Goal: Transaction & Acquisition: Purchase product/service

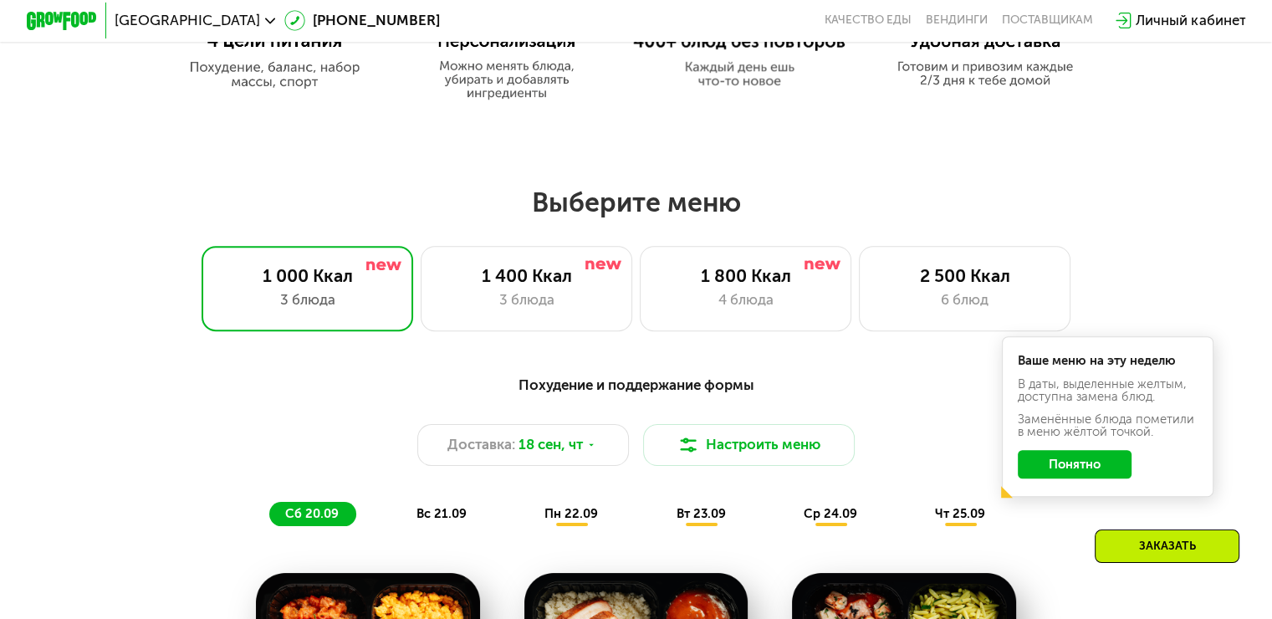
scroll to position [1004, 0]
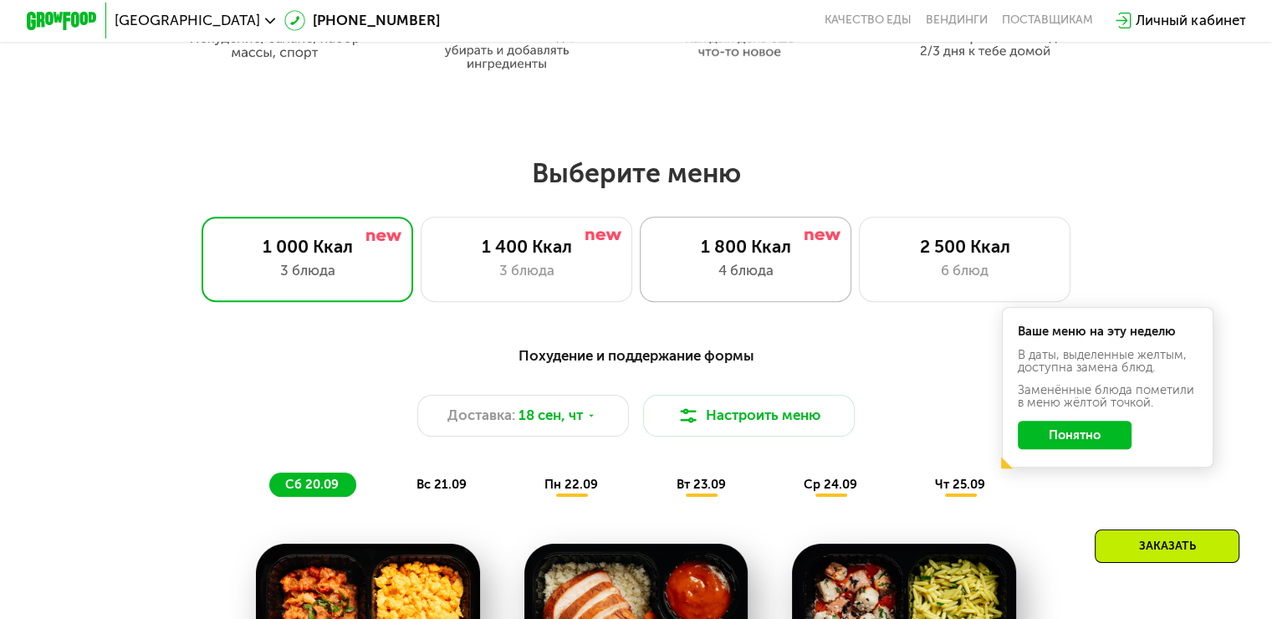
click at [766, 265] on div "1 800 Ккал 4 блюда" at bounding box center [746, 259] width 212 height 84
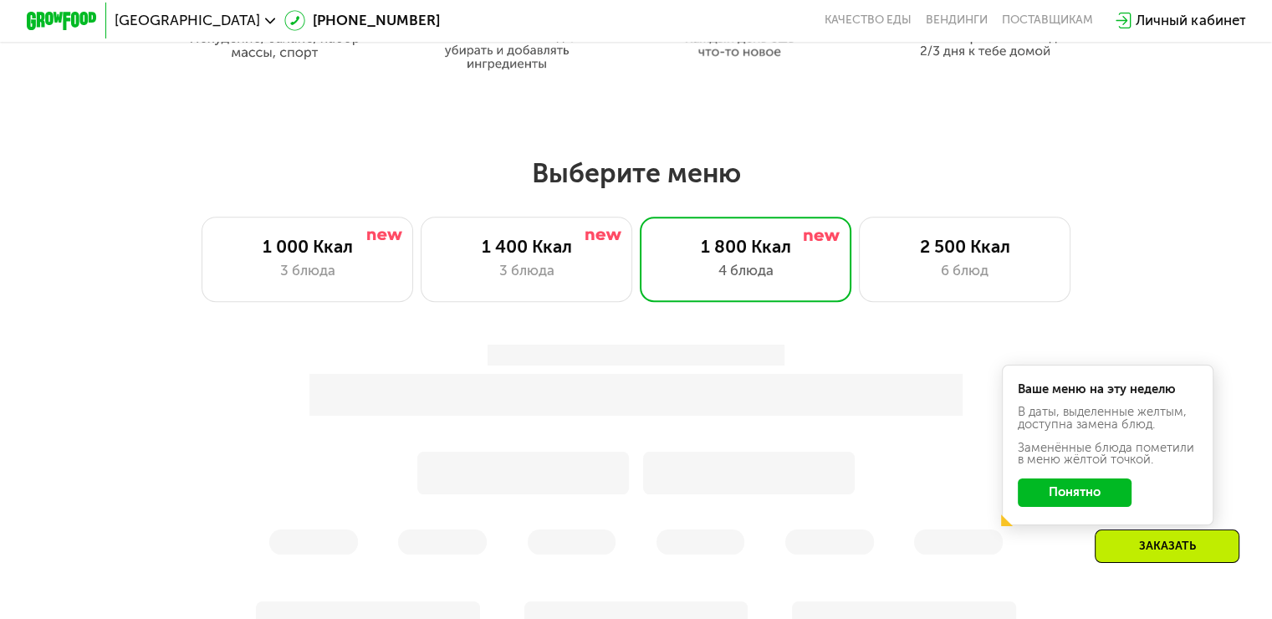
click at [1064, 502] on button "Понятно" at bounding box center [1075, 493] width 114 height 28
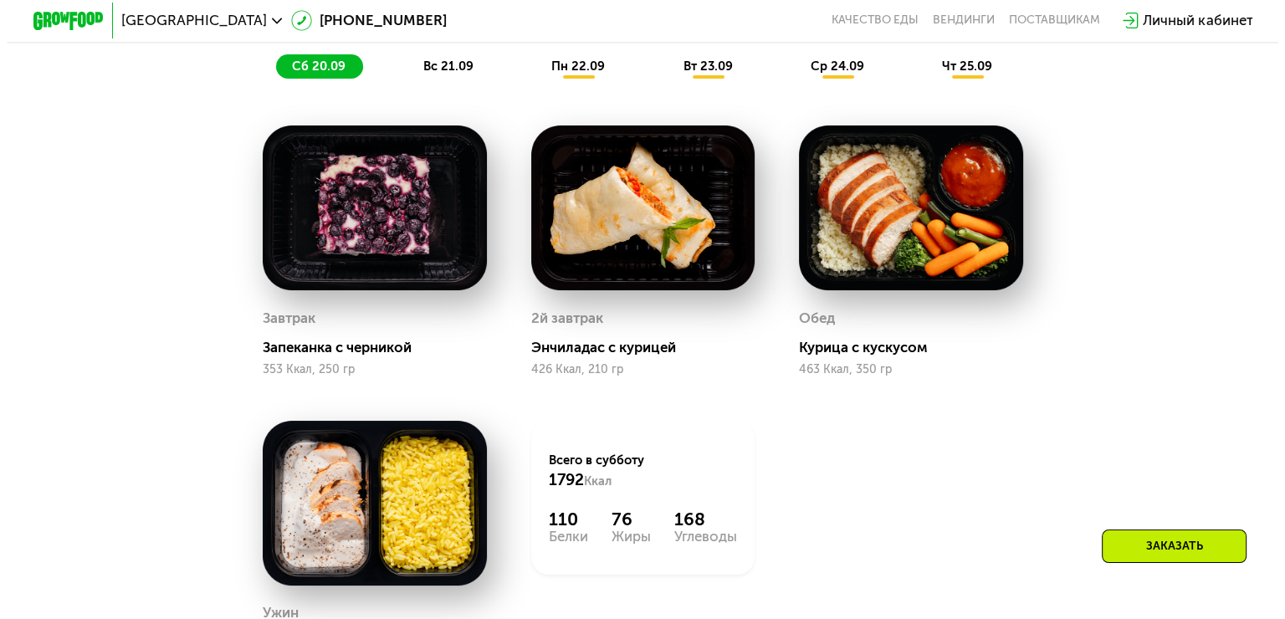
scroll to position [1339, 0]
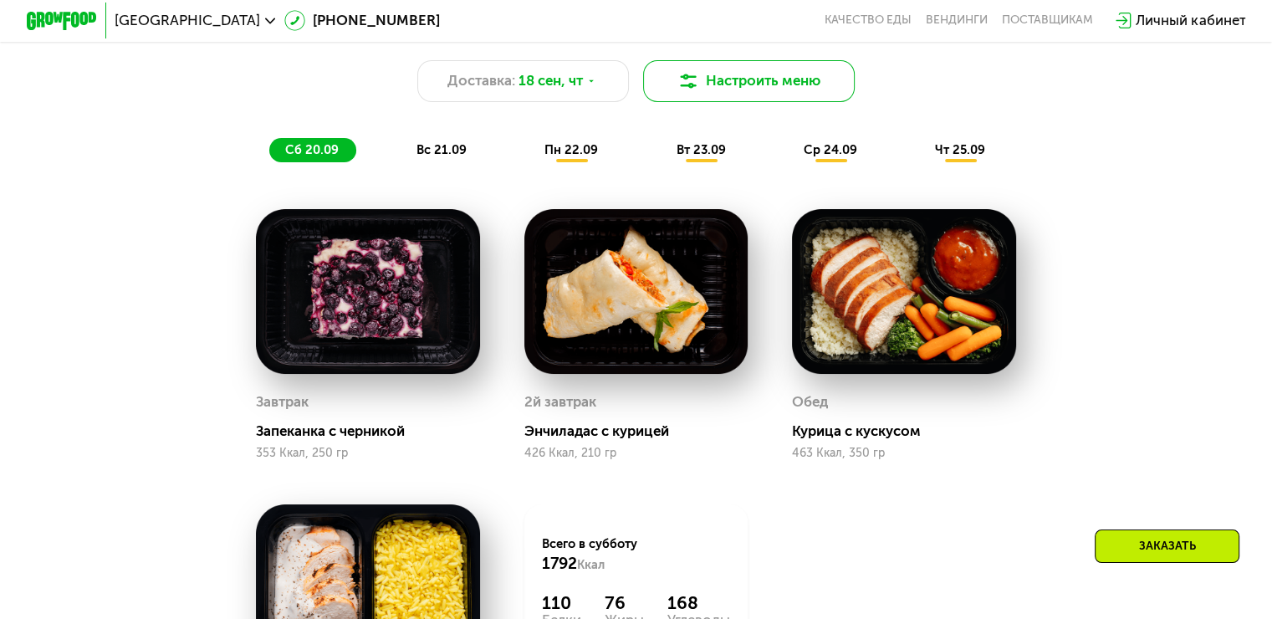
click at [733, 95] on button "Настроить меню" at bounding box center [749, 81] width 212 height 43
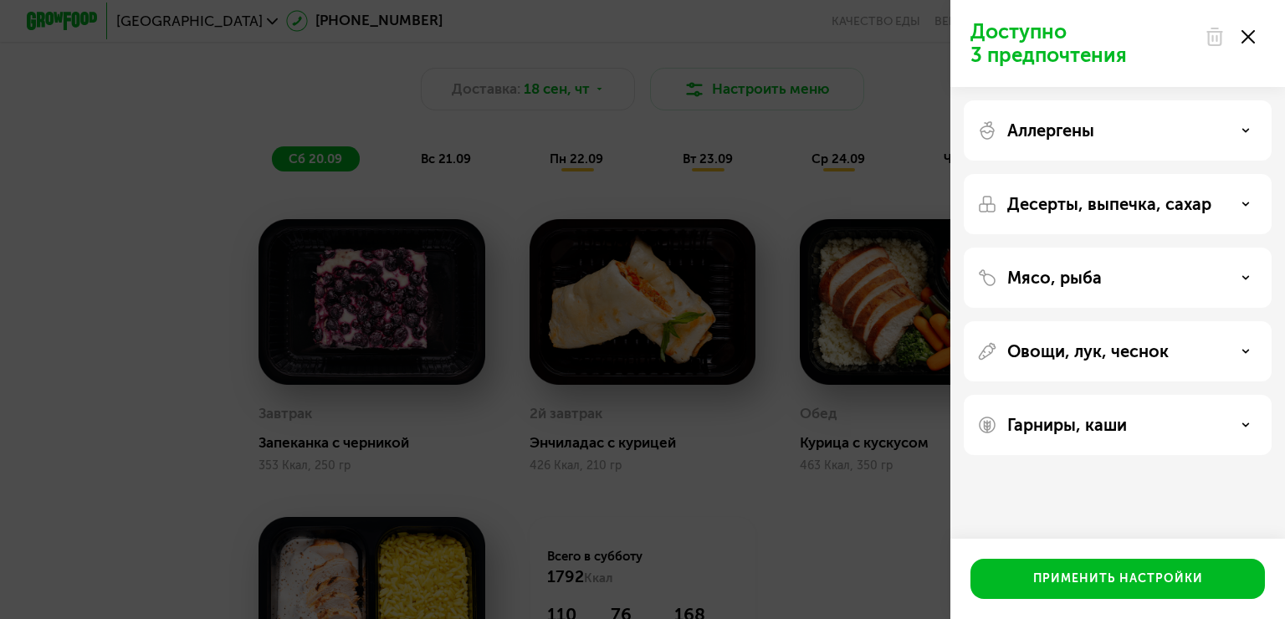
click at [1244, 128] on icon at bounding box center [1245, 130] width 8 height 8
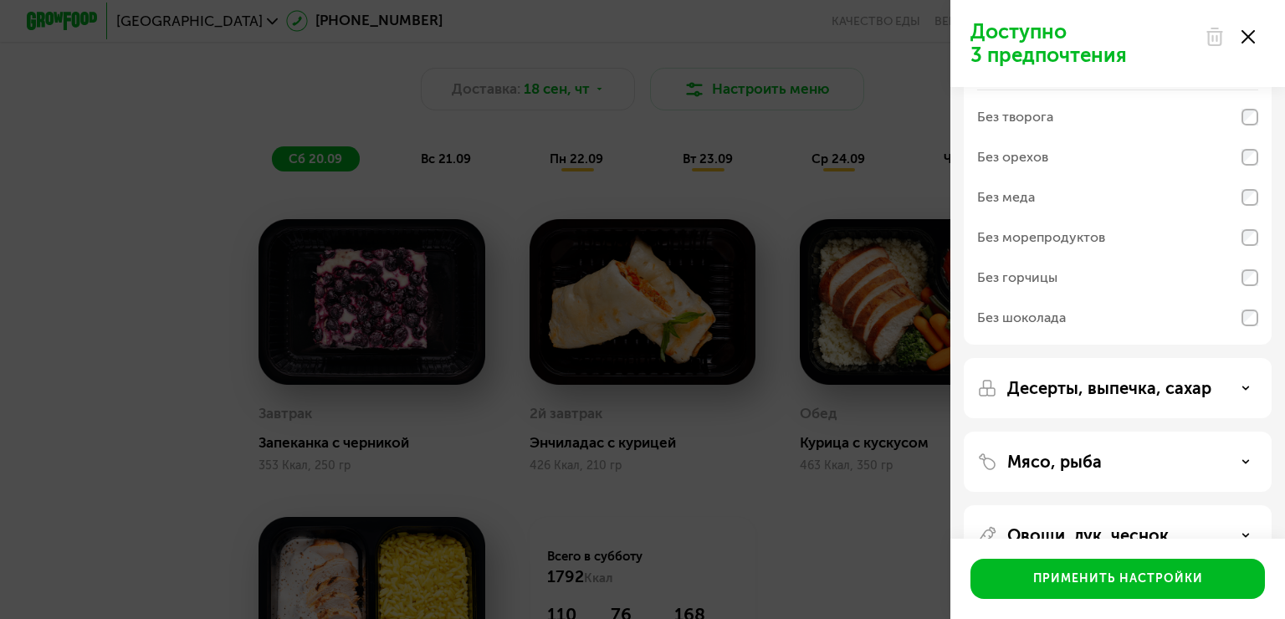
scroll to position [0, 0]
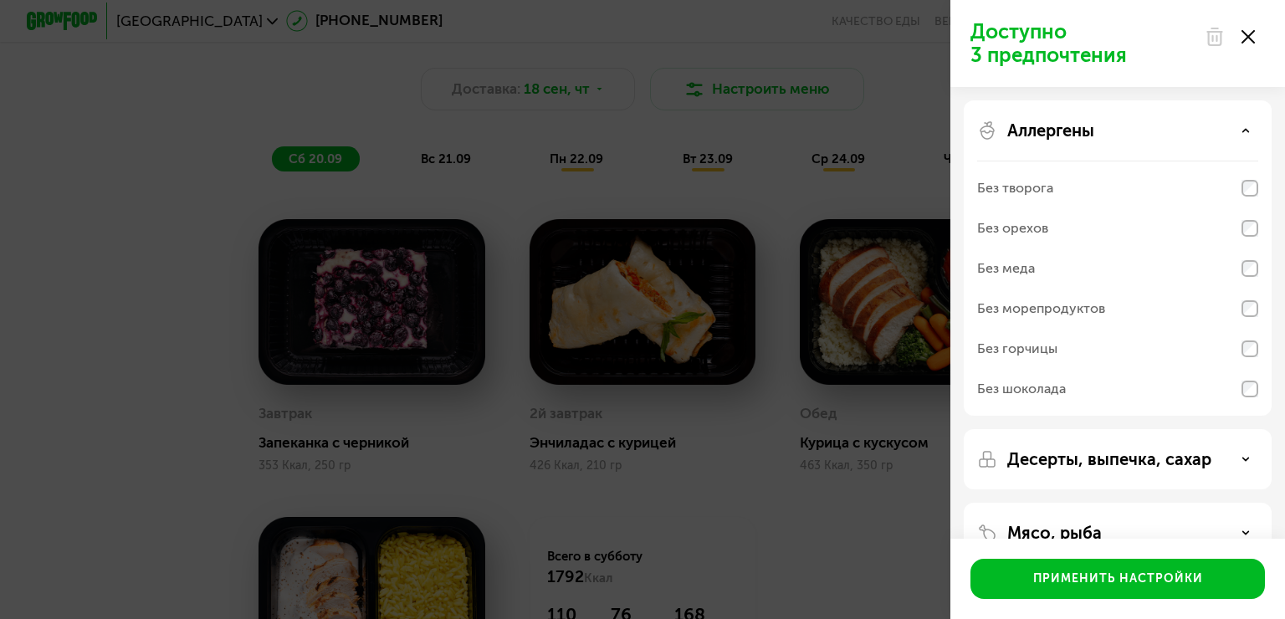
click at [1248, 134] on icon at bounding box center [1245, 130] width 8 height 8
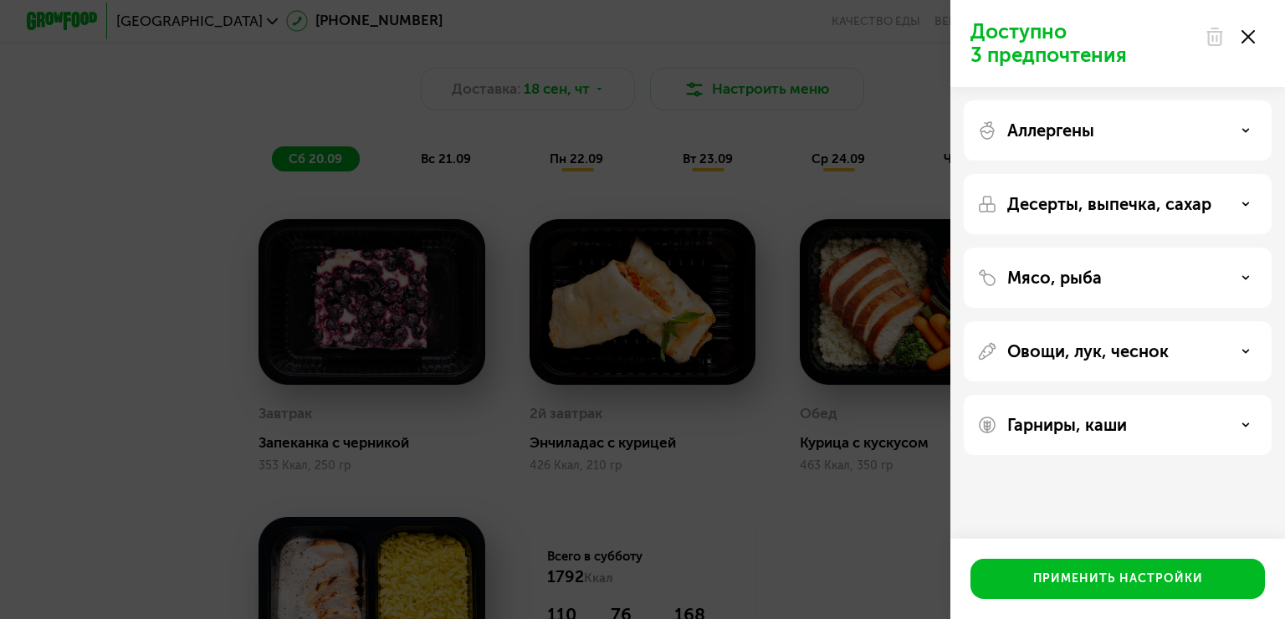
click at [1244, 207] on icon at bounding box center [1245, 204] width 8 height 8
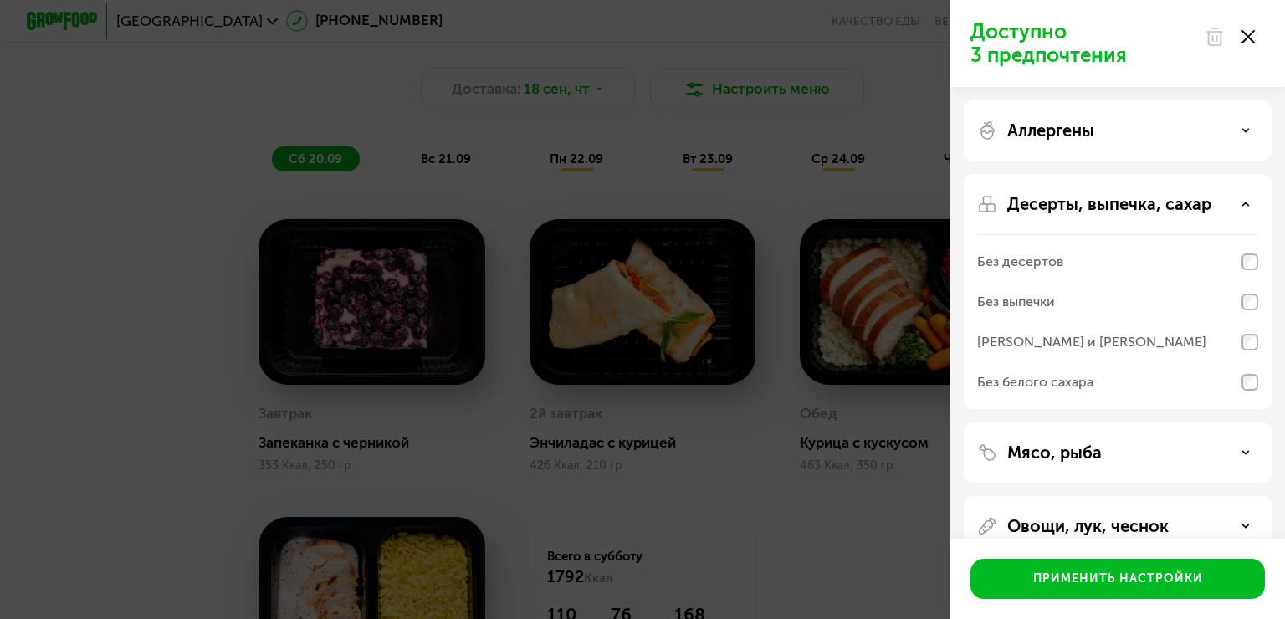
click at [1244, 207] on icon at bounding box center [1245, 204] width 8 height 8
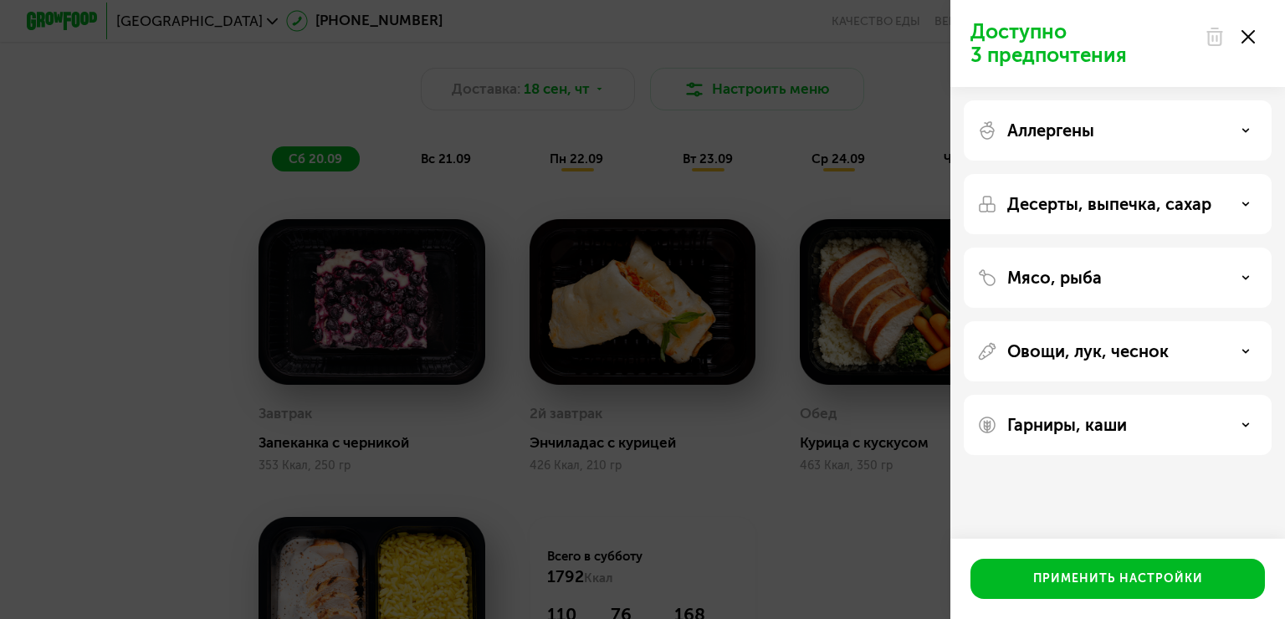
click at [1242, 278] on icon at bounding box center [1245, 278] width 8 height 8
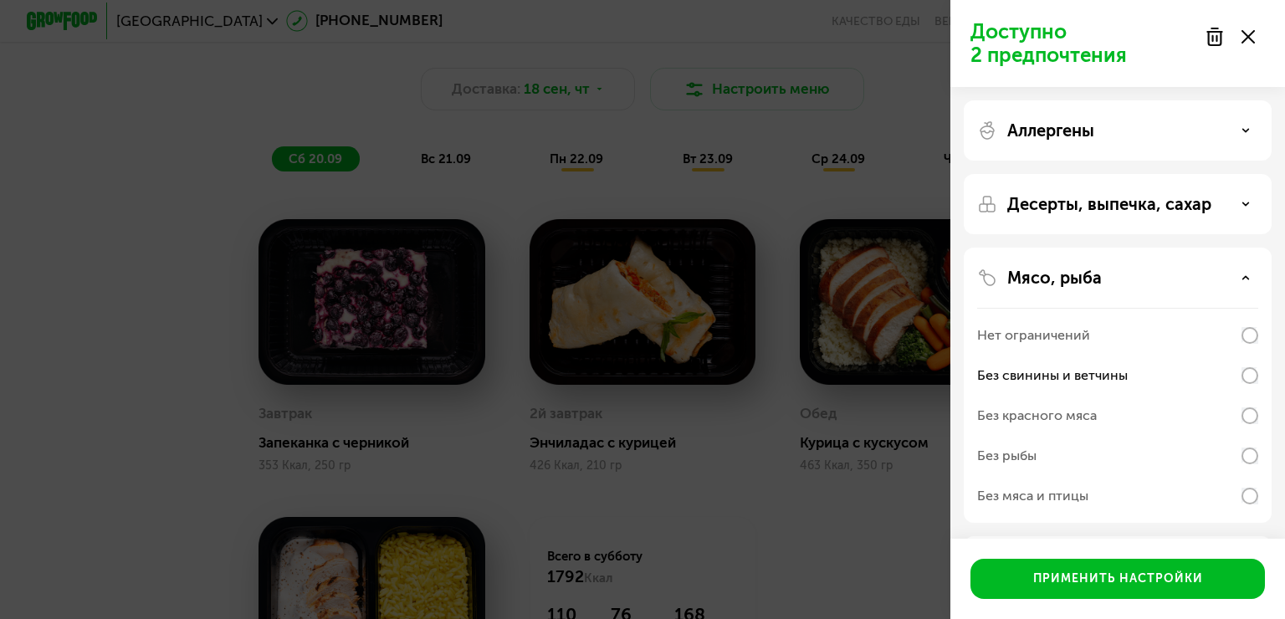
click at [1250, 280] on div "Мясо, рыба" at bounding box center [1117, 278] width 281 height 20
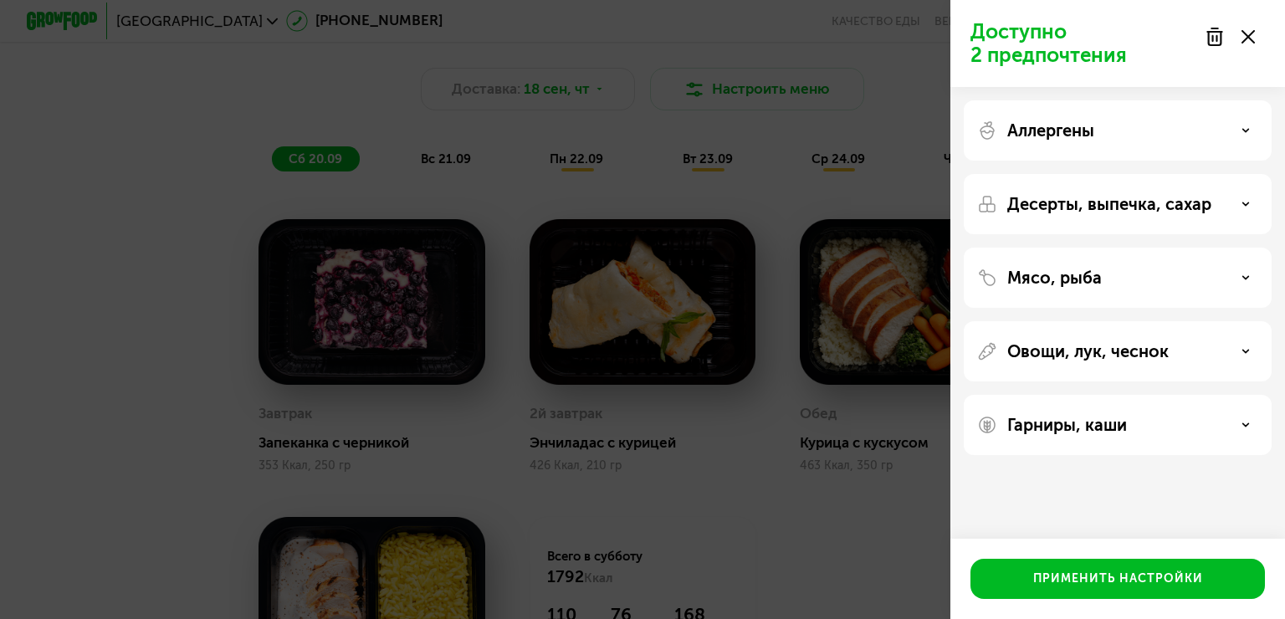
click at [1246, 353] on icon at bounding box center [1245, 351] width 8 height 8
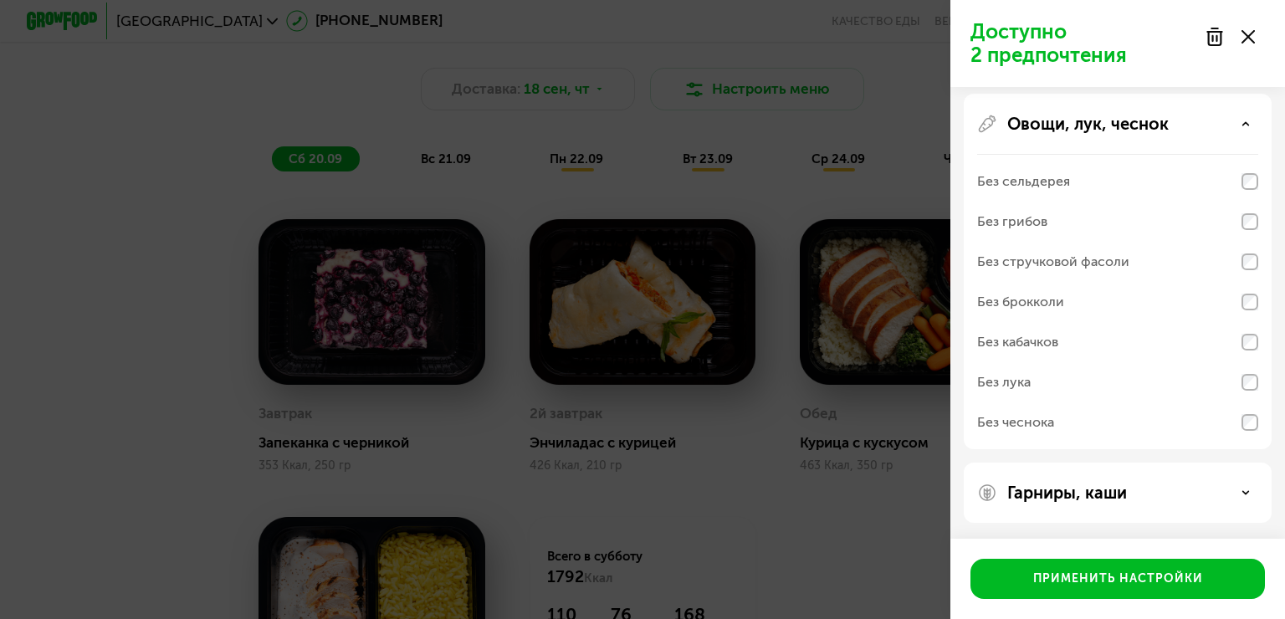
scroll to position [60, 0]
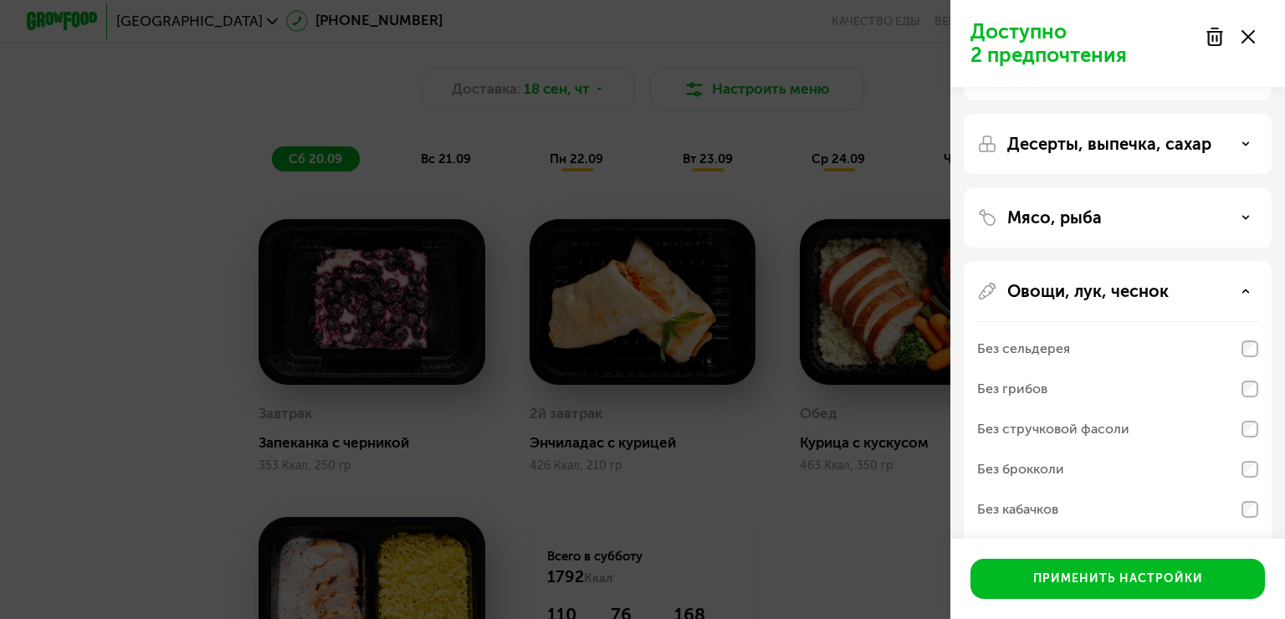
click at [1245, 291] on use at bounding box center [1246, 290] width 6 height 3
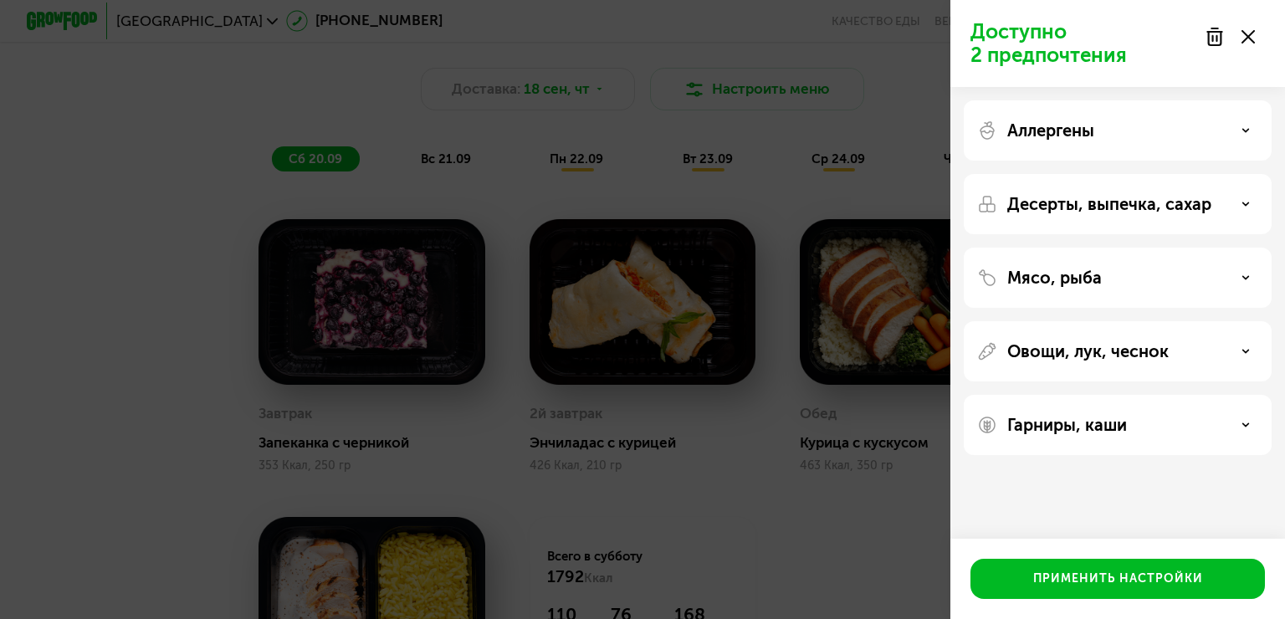
click at [1245, 425] on use at bounding box center [1246, 424] width 6 height 3
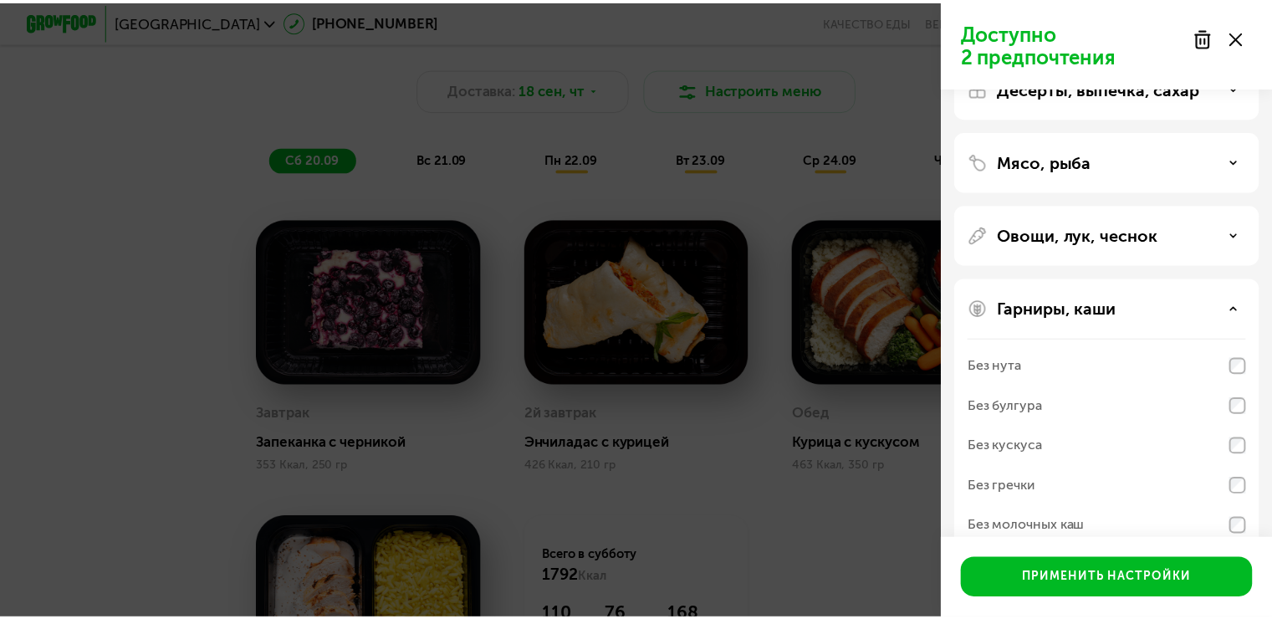
scroll to position [147, 0]
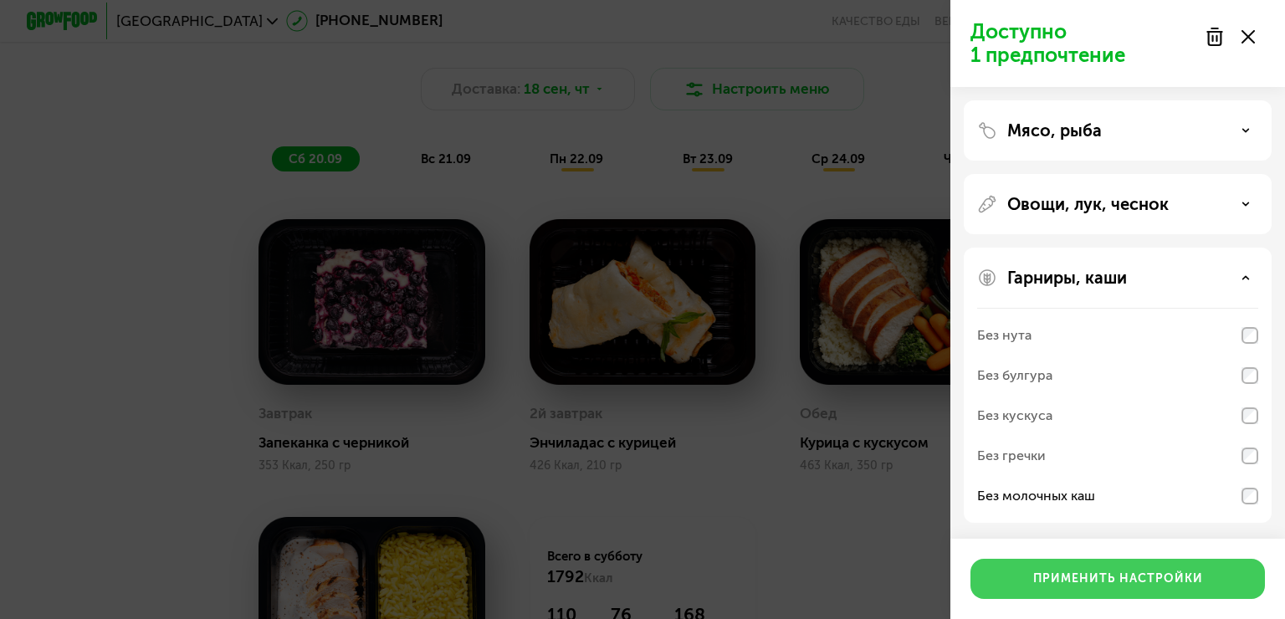
click at [1175, 580] on div "Применить настройки" at bounding box center [1118, 579] width 170 height 17
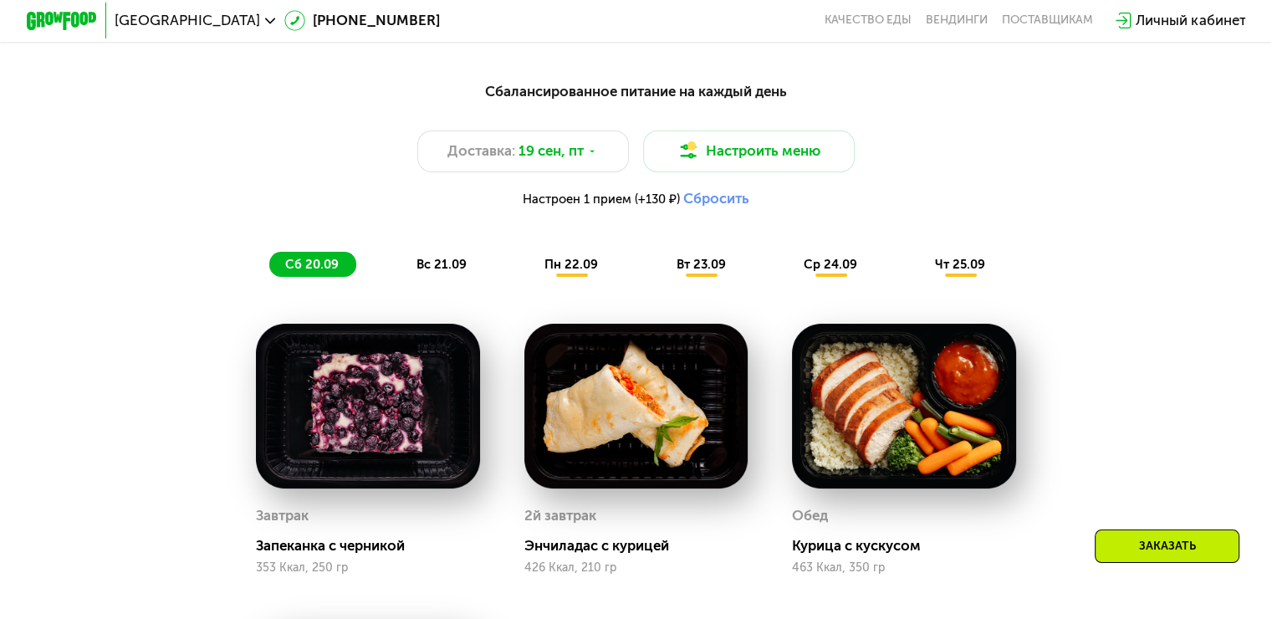
scroll to position [1255, 0]
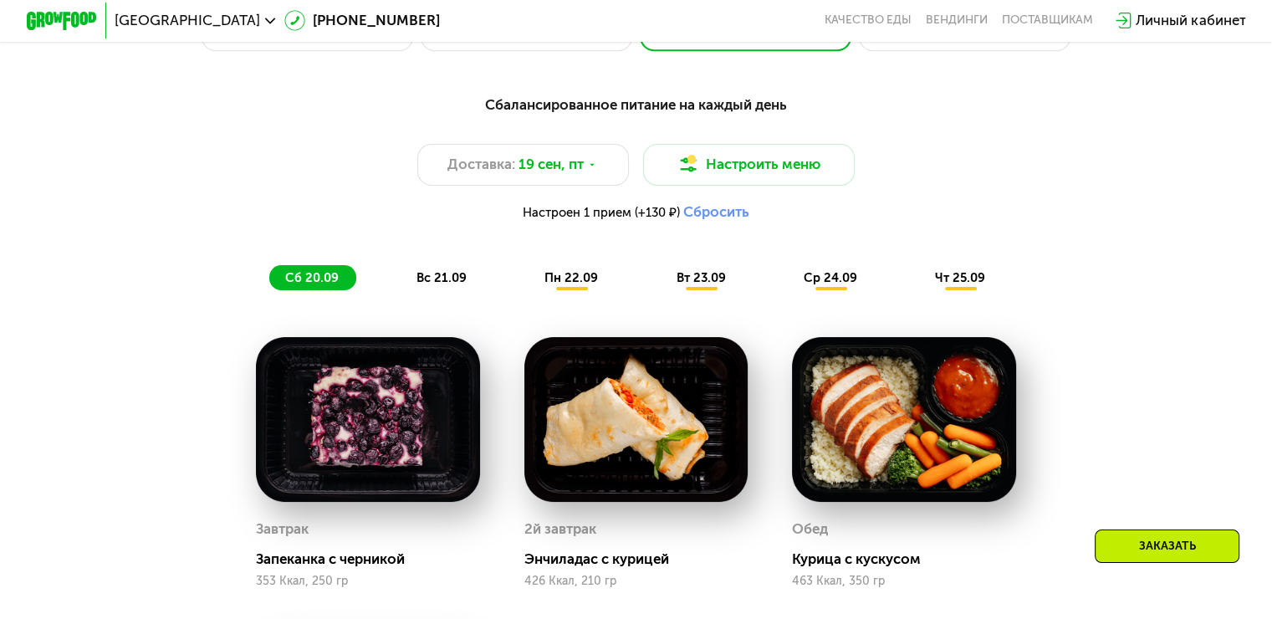
click at [417, 284] on span "вс 21.09" at bounding box center [442, 277] width 50 height 15
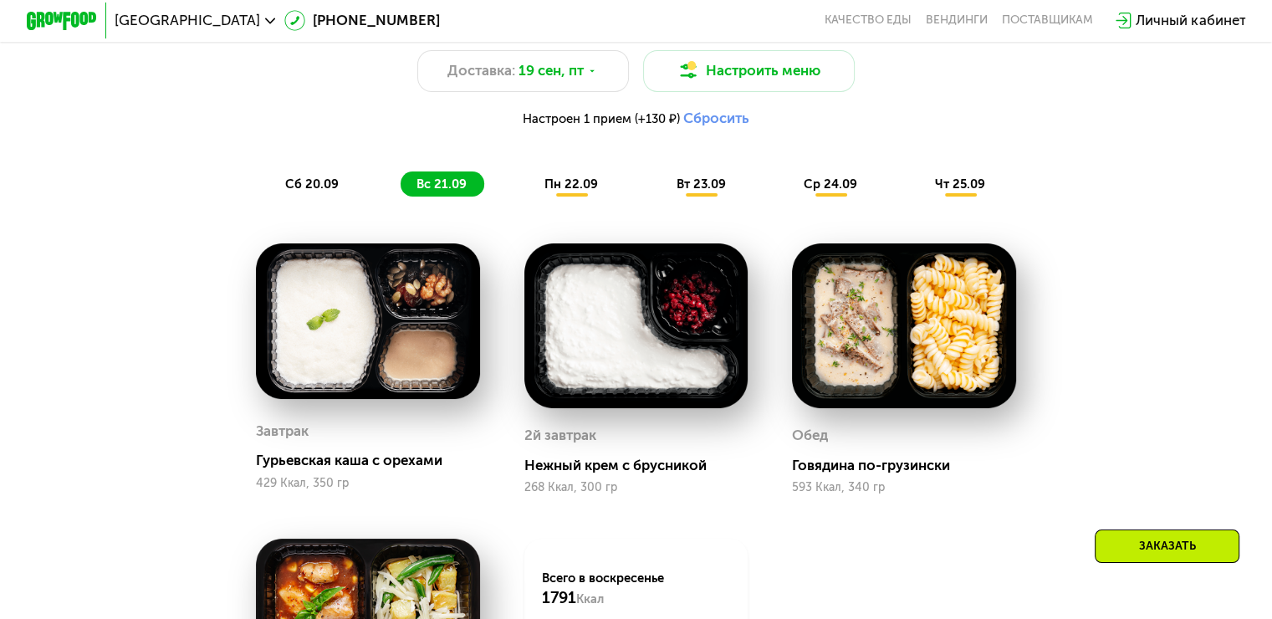
scroll to position [1339, 0]
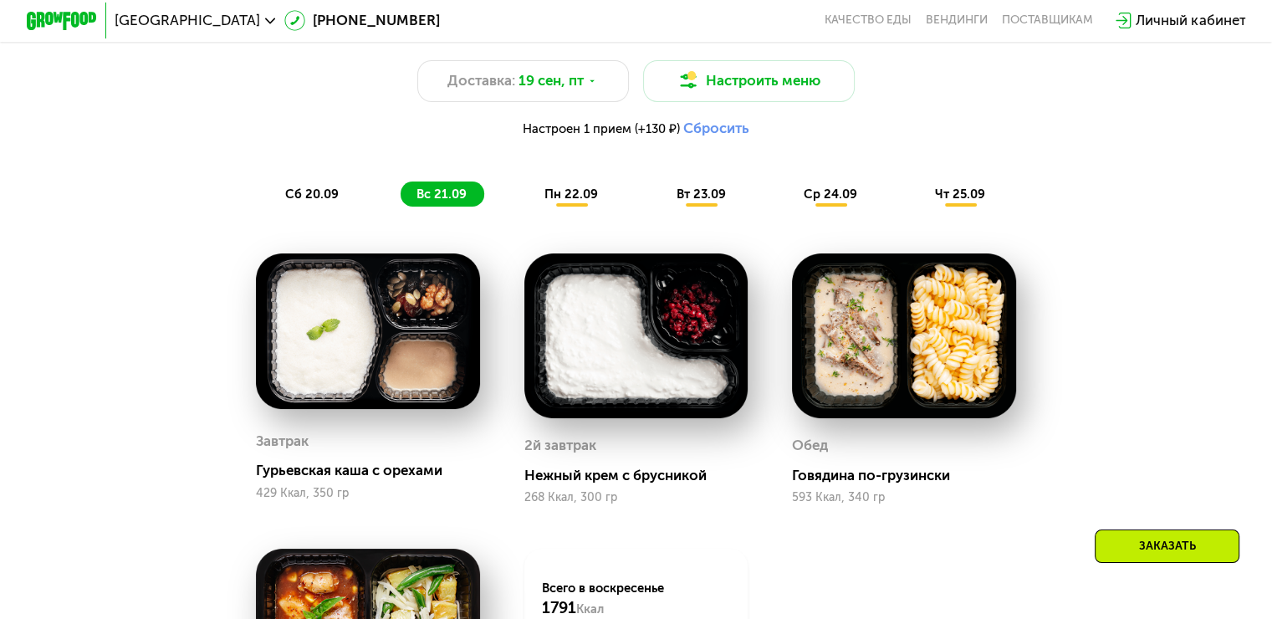
click at [570, 202] on span "пн 22.09" at bounding box center [572, 194] width 54 height 15
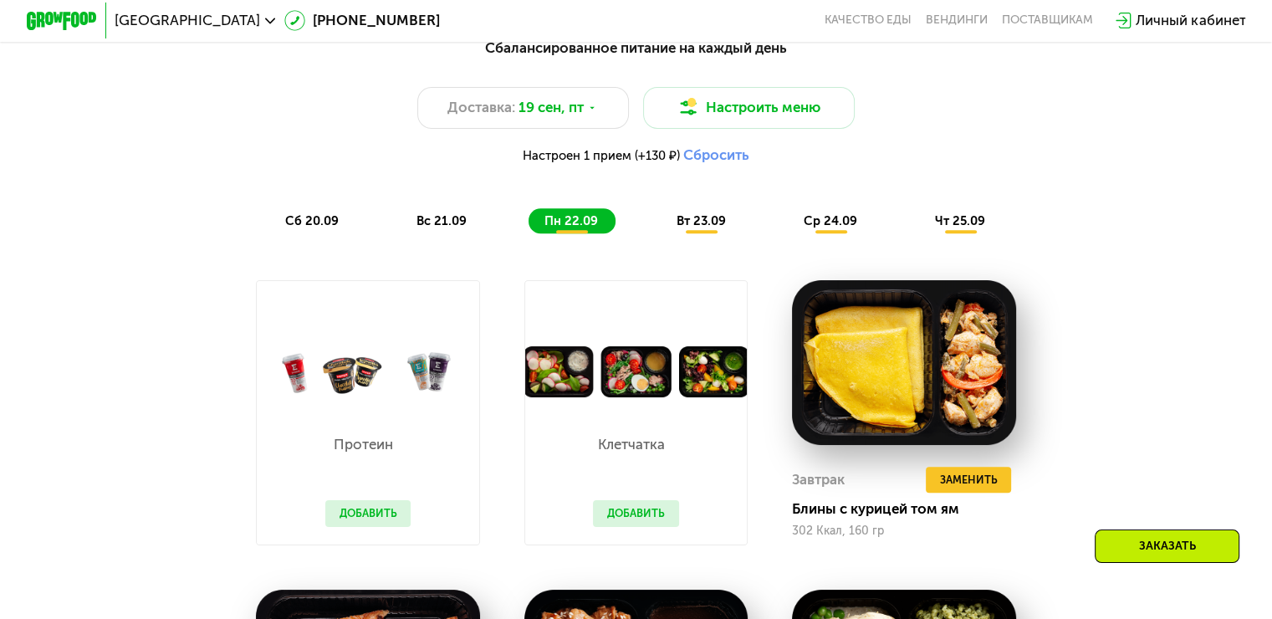
scroll to position [1255, 0]
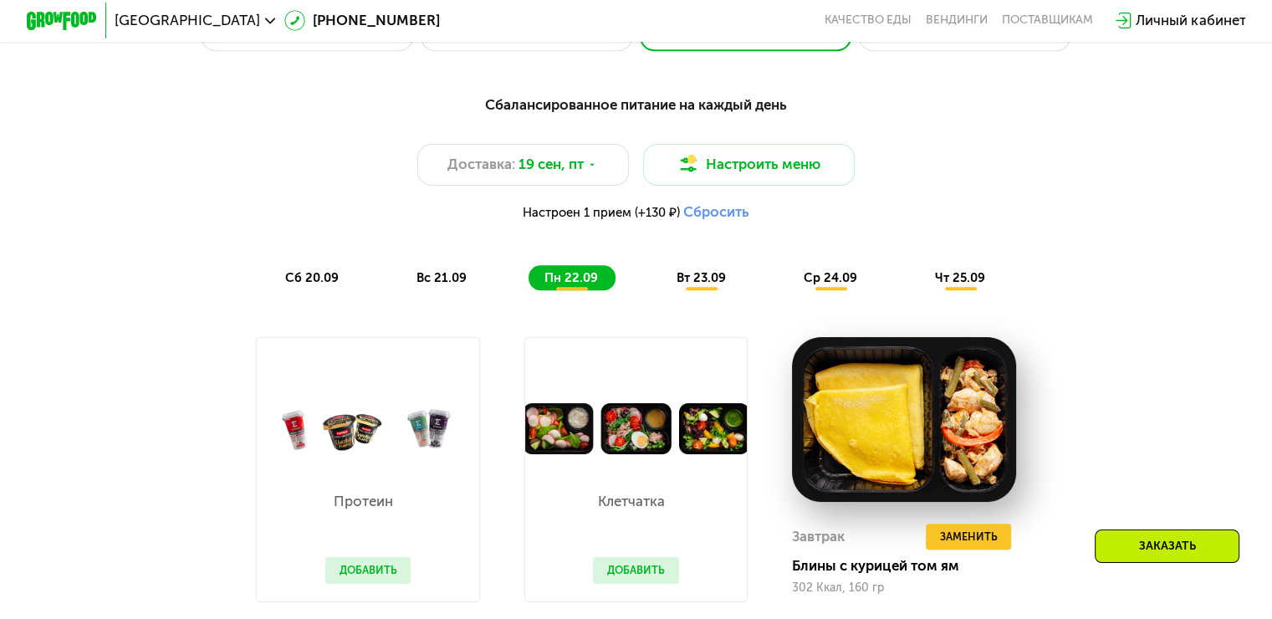
click at [699, 284] on span "вт 23.09" at bounding box center [700, 277] width 49 height 15
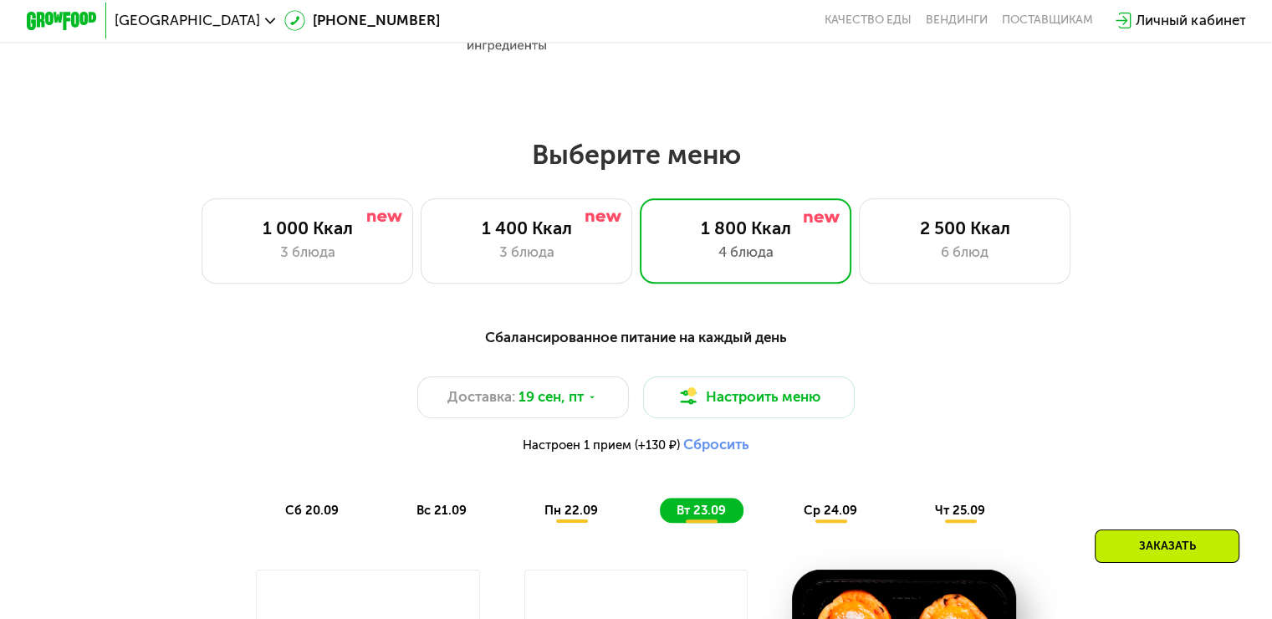
scroll to position [1171, 0]
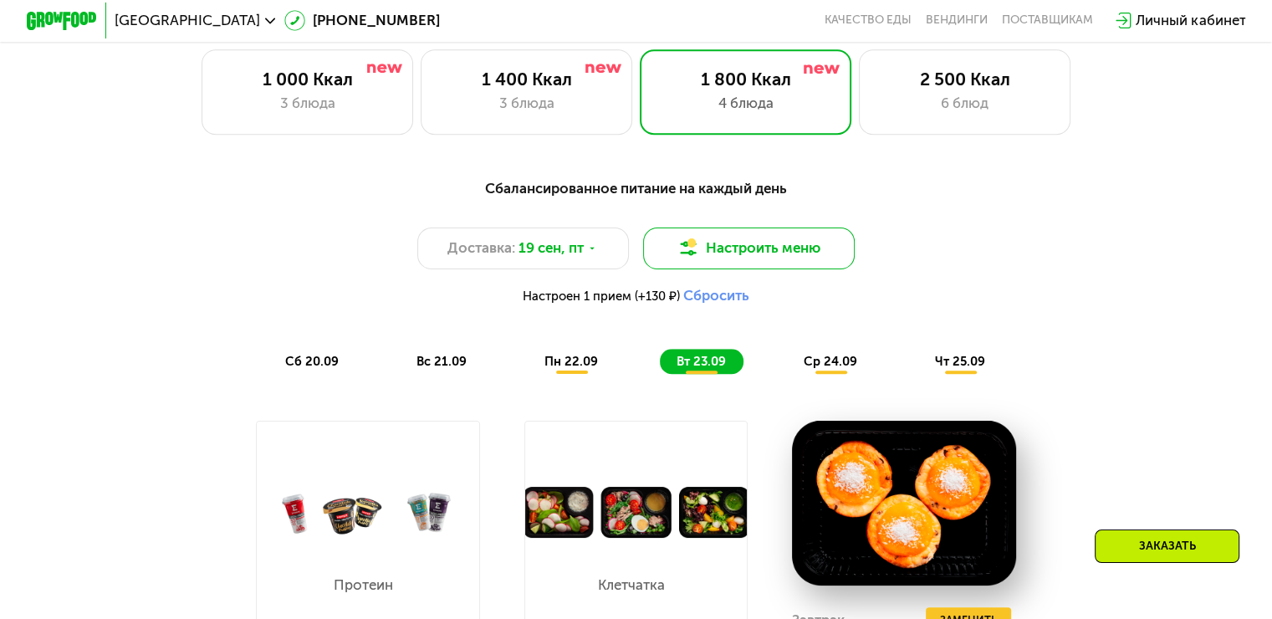
click at [772, 249] on button "Настроить меню" at bounding box center [749, 249] width 212 height 43
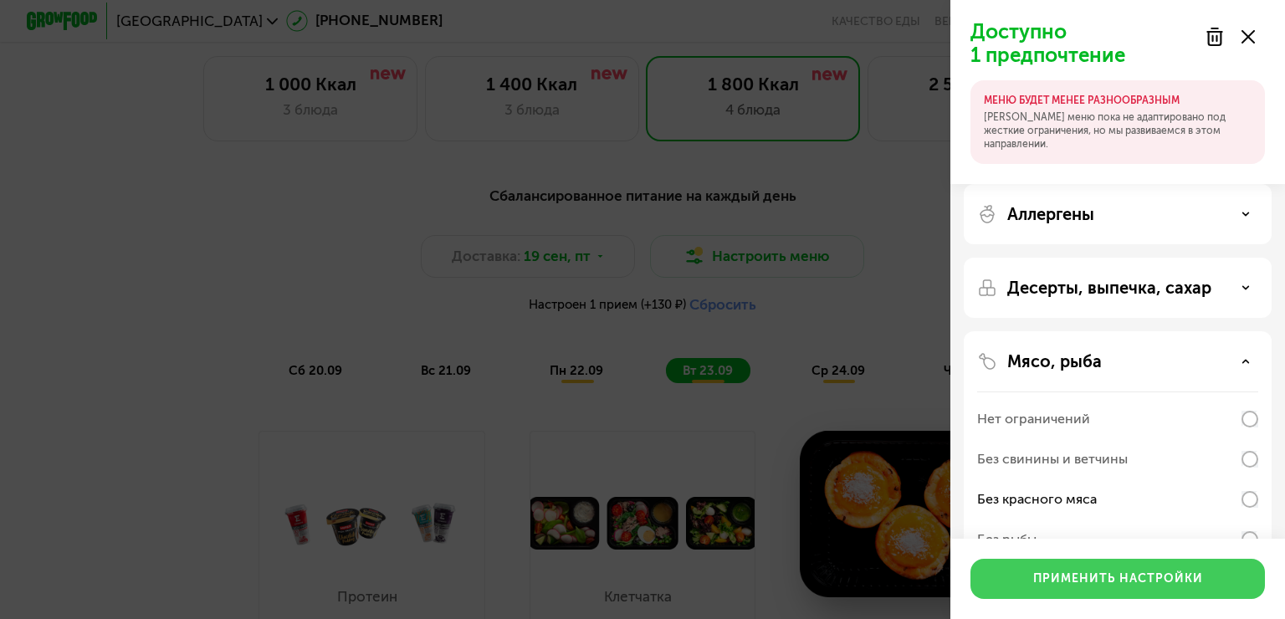
click at [1202, 567] on button "Применить настройки" at bounding box center [1117, 579] width 294 height 40
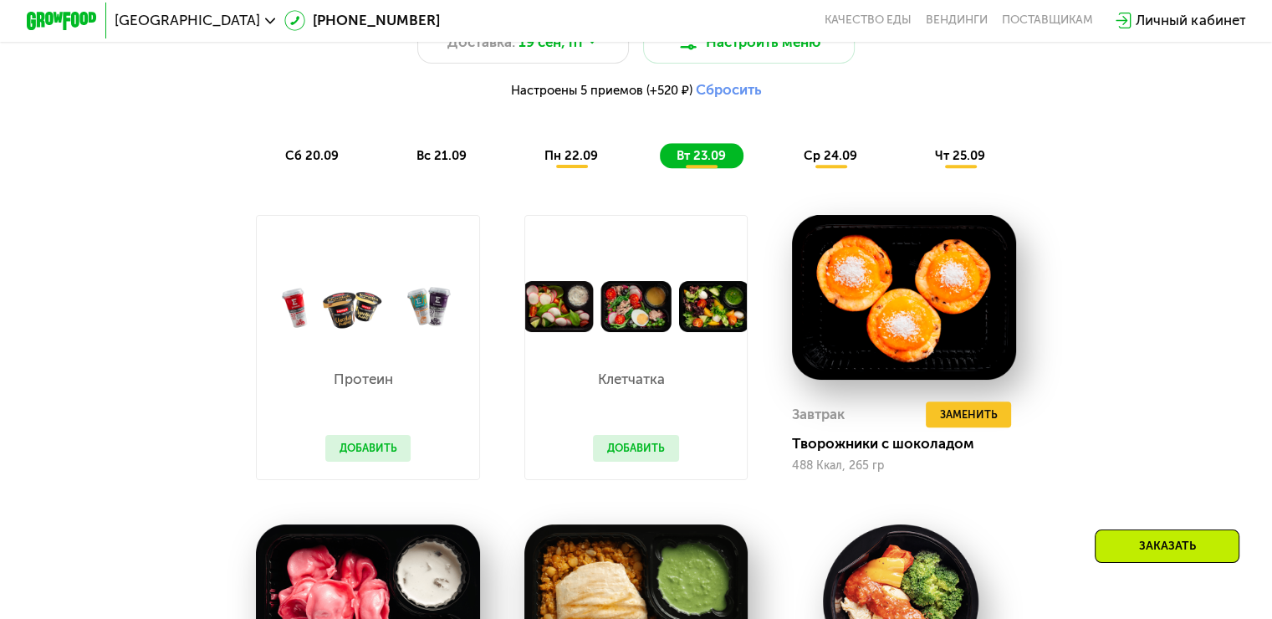
scroll to position [1339, 0]
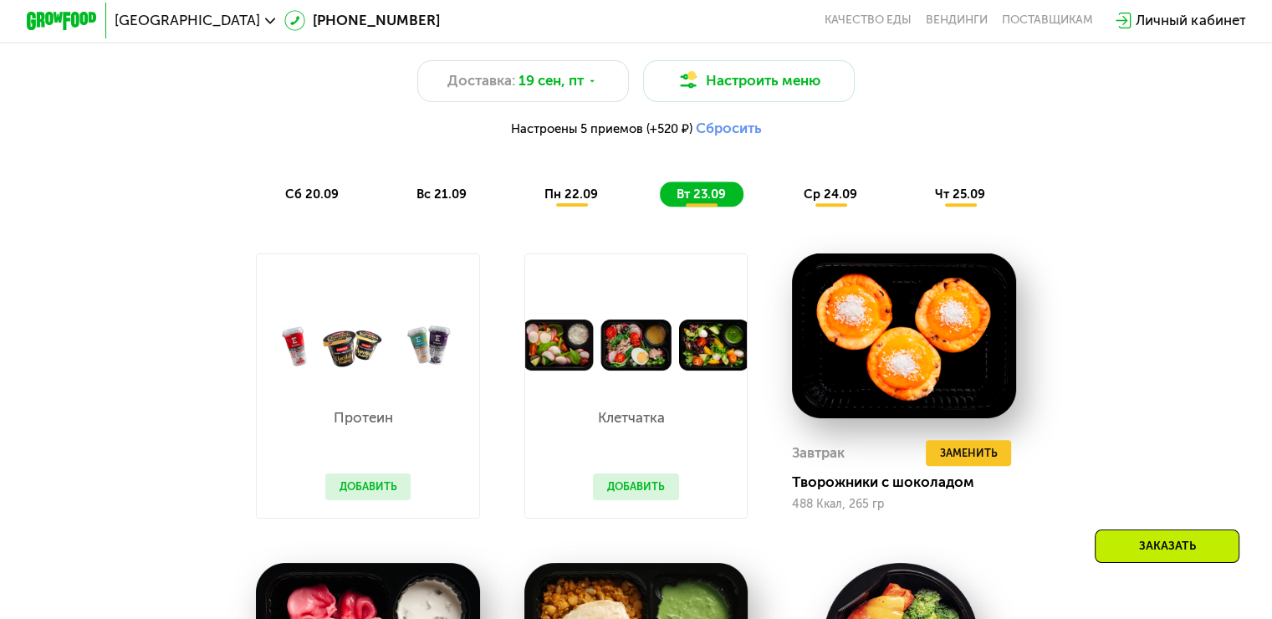
click at [823, 202] on span "ср 24.09" at bounding box center [831, 194] width 54 height 15
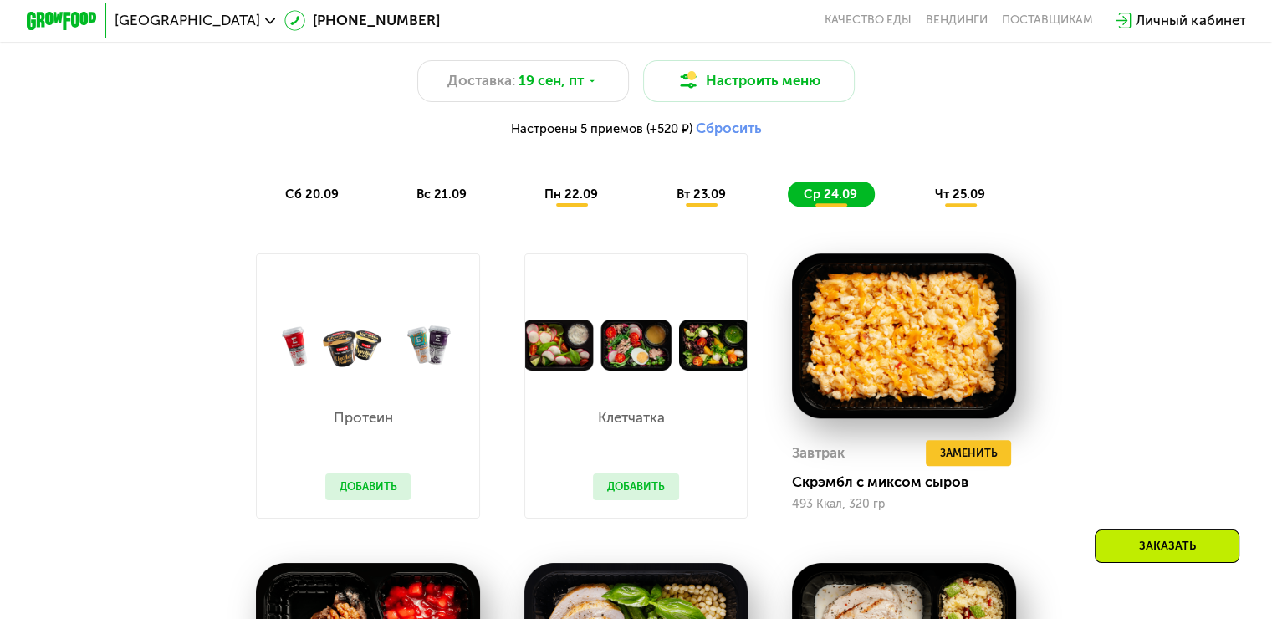
click at [959, 207] on div "чт 25.09" at bounding box center [961, 194] width 84 height 25
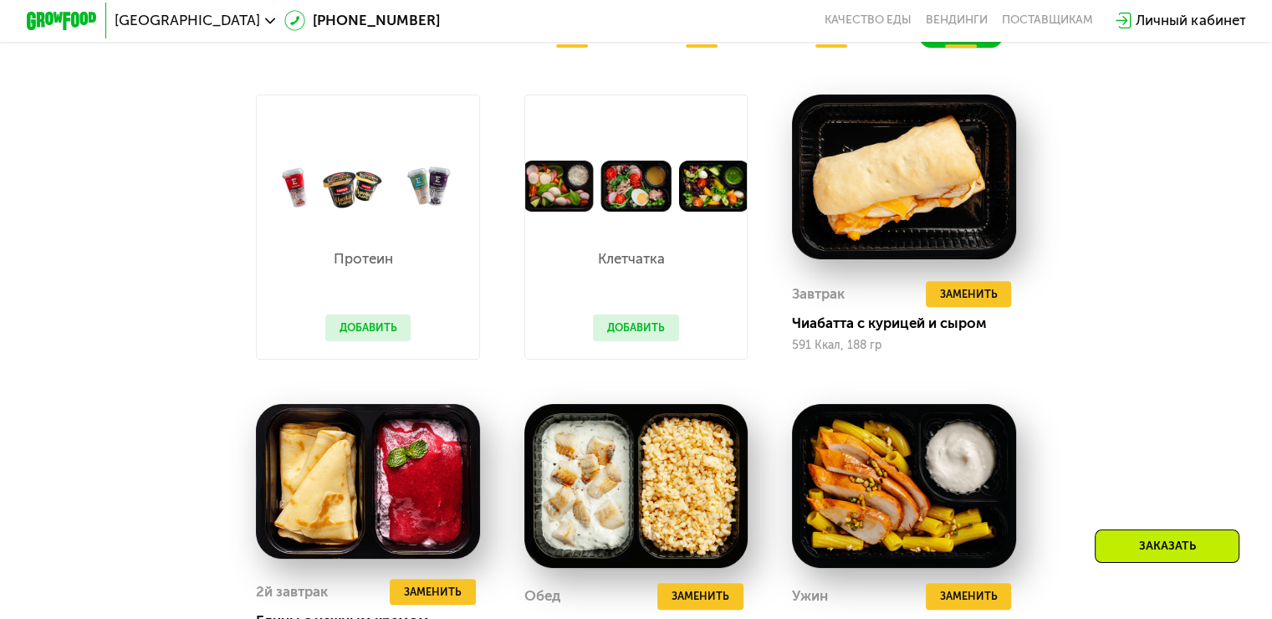
scroll to position [1422, 0]
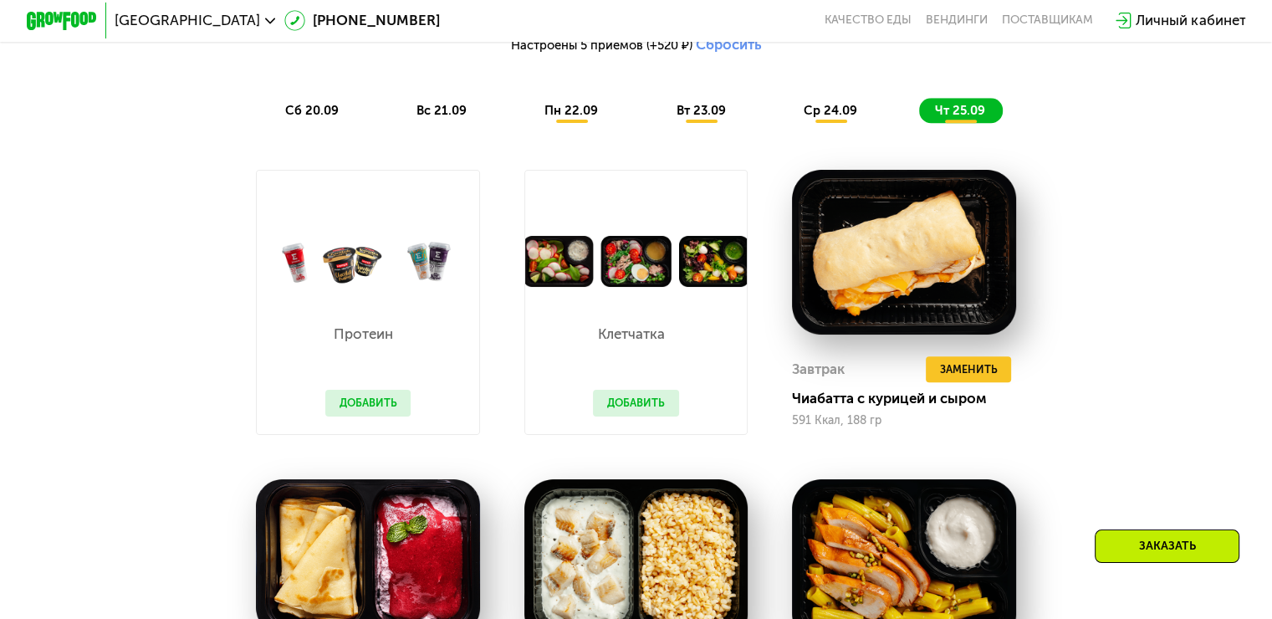
click at [301, 114] on span "сб 20.09" at bounding box center [312, 110] width 54 height 15
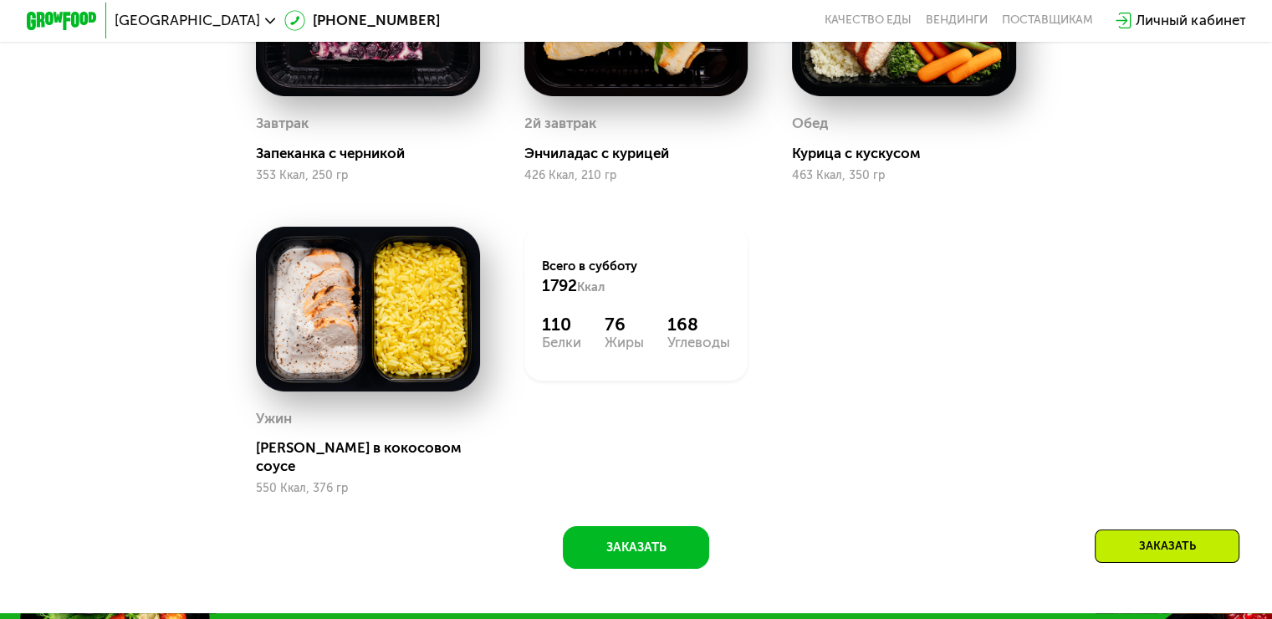
scroll to position [1757, 0]
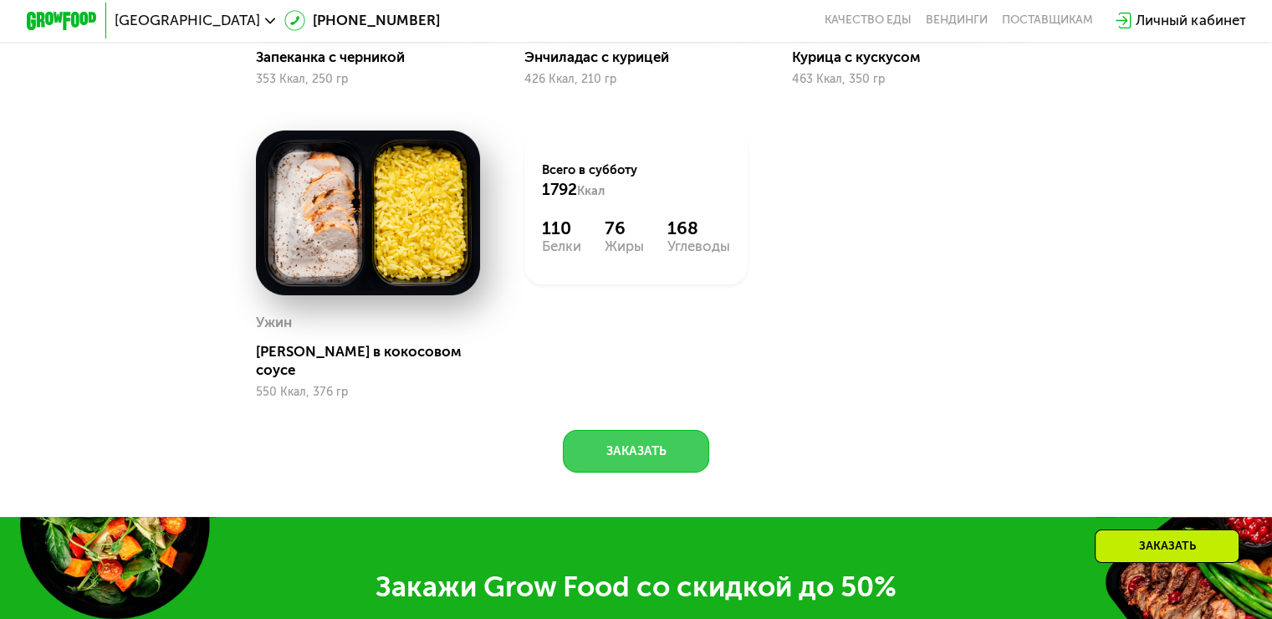
click at [622, 460] on button "Заказать" at bounding box center [636, 451] width 146 height 43
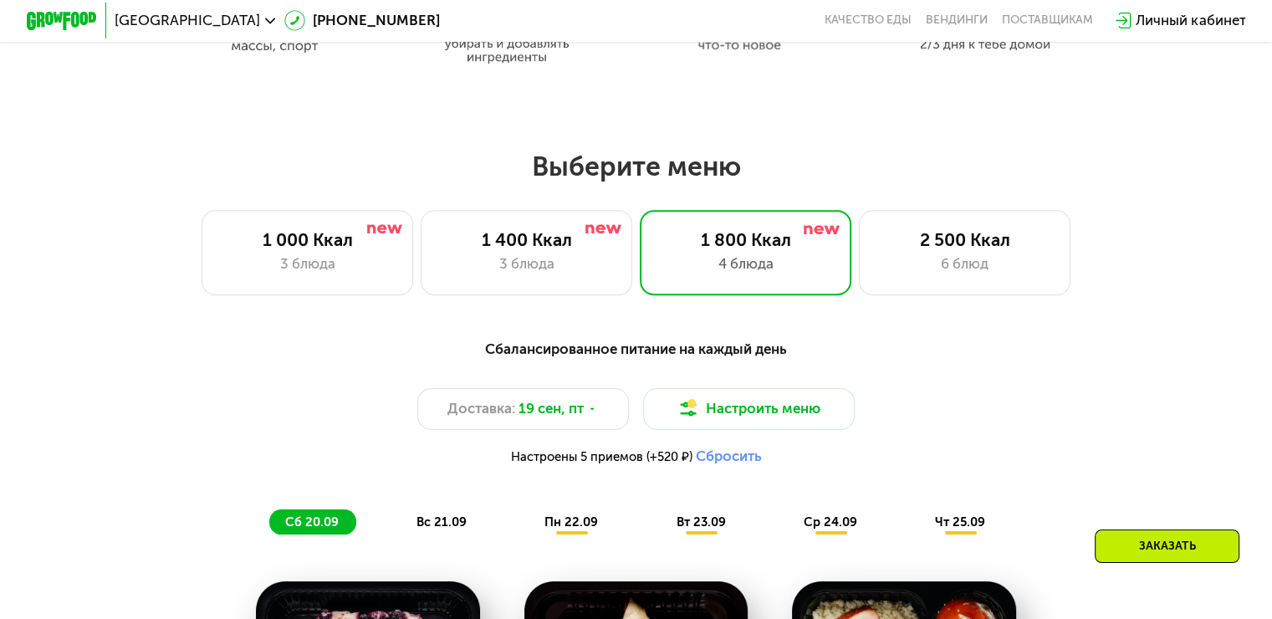
scroll to position [1185, 0]
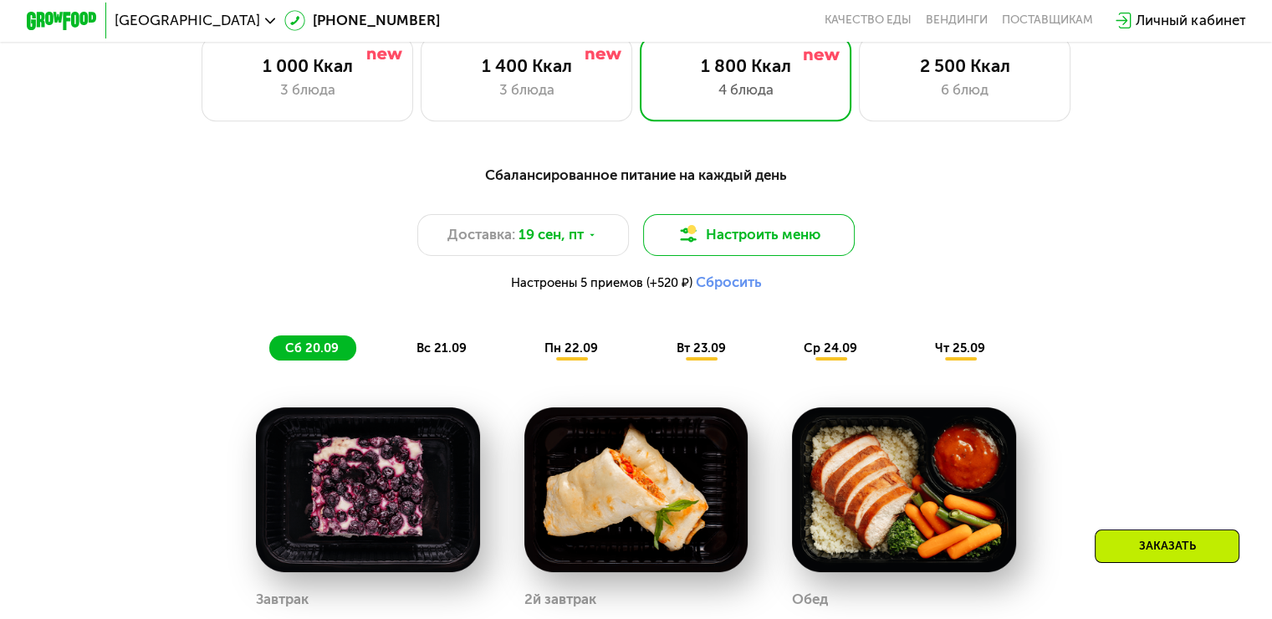
click at [729, 244] on button "Настроить меню" at bounding box center [749, 235] width 212 height 43
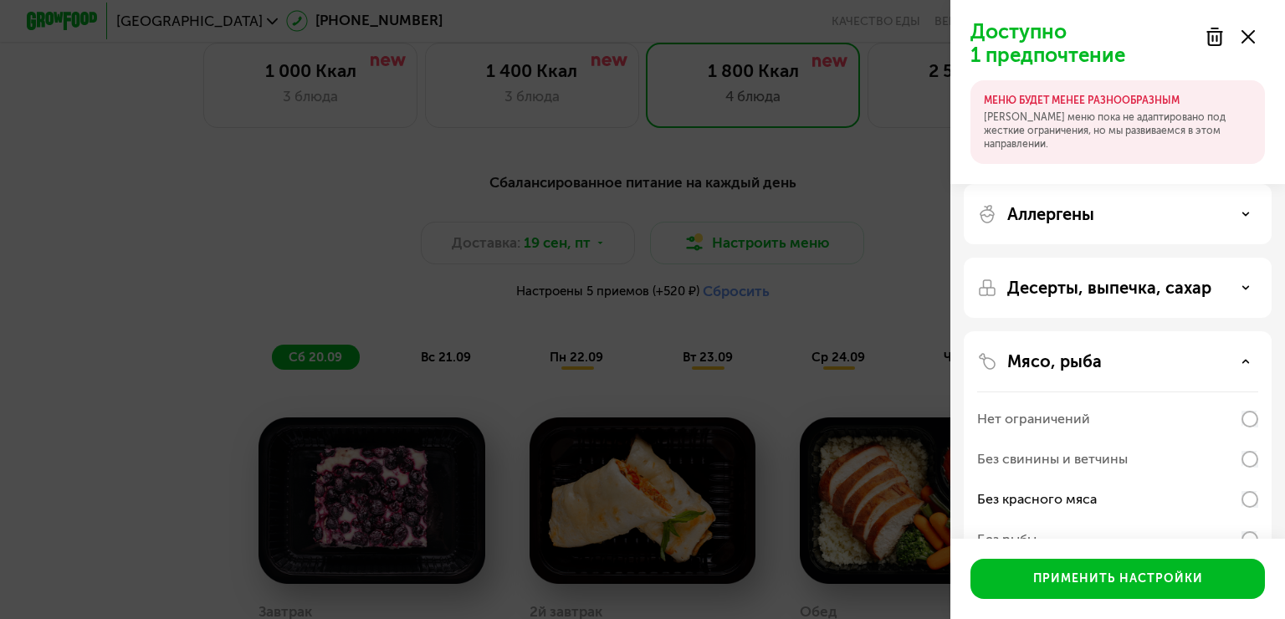
click at [887, 207] on div "Доступно 1 предпочтение МЕНЮ БУДЕТ МЕНЕЕ РАЗНООБРАЗНЫМ Наше меню пока не адапти…" at bounding box center [642, 309] width 1285 height 619
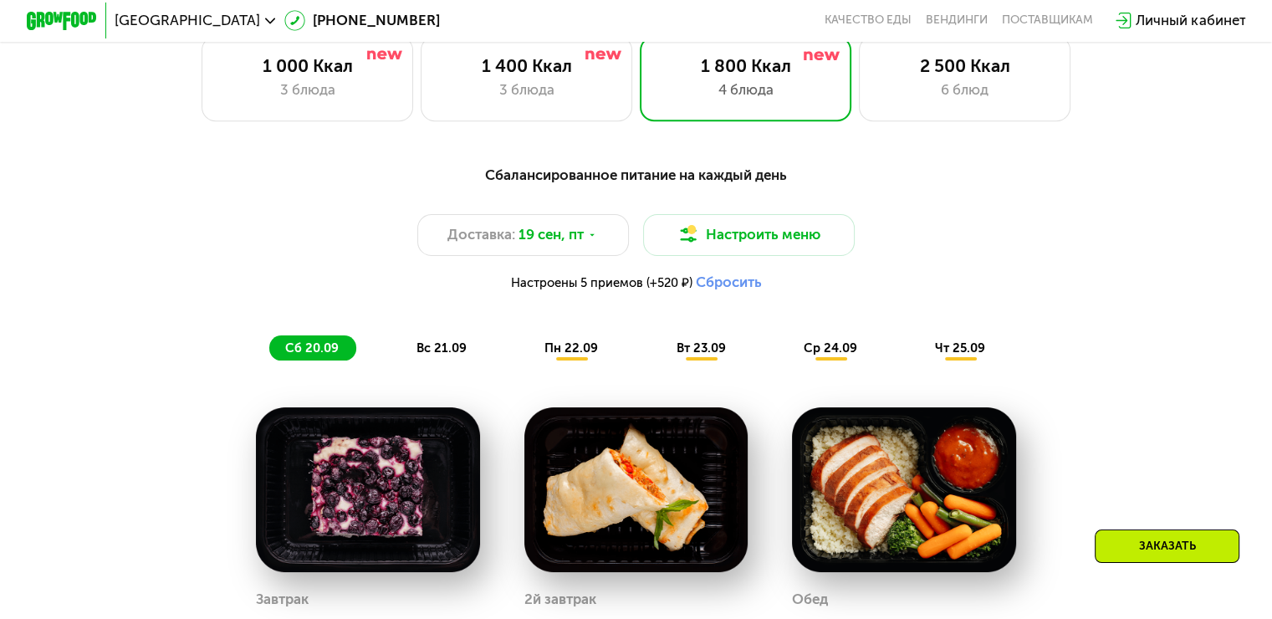
click at [728, 291] on button "Сбросить" at bounding box center [728, 283] width 66 height 18
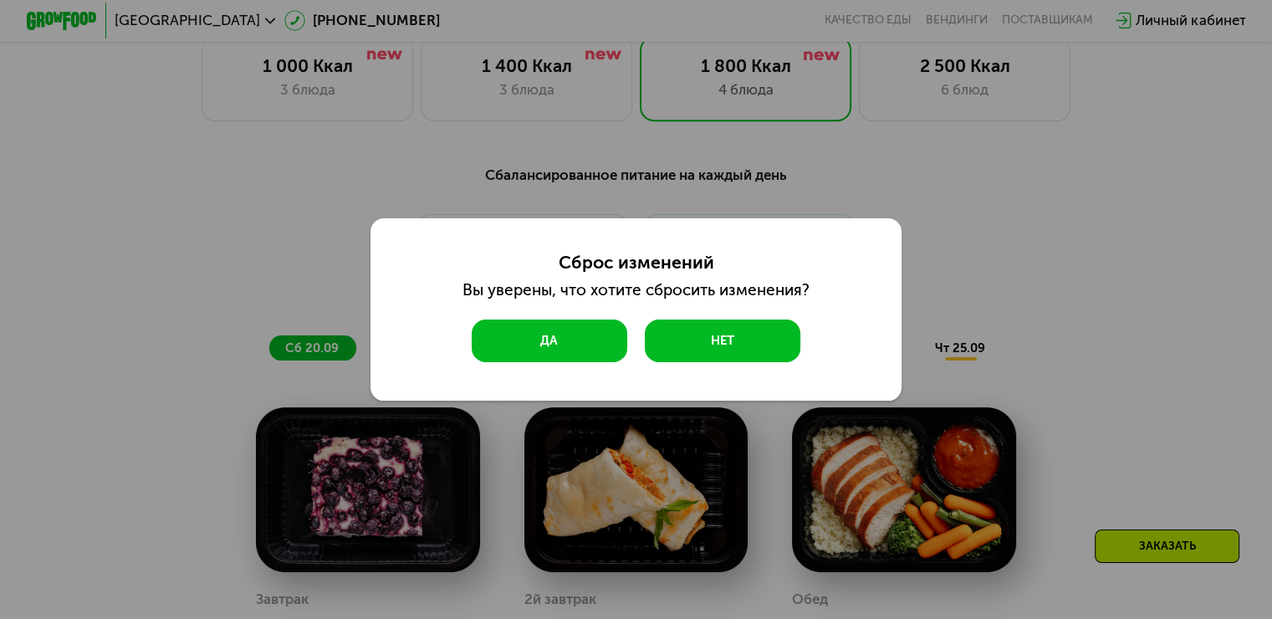
click at [596, 341] on button "Да" at bounding box center [550, 341] width 156 height 43
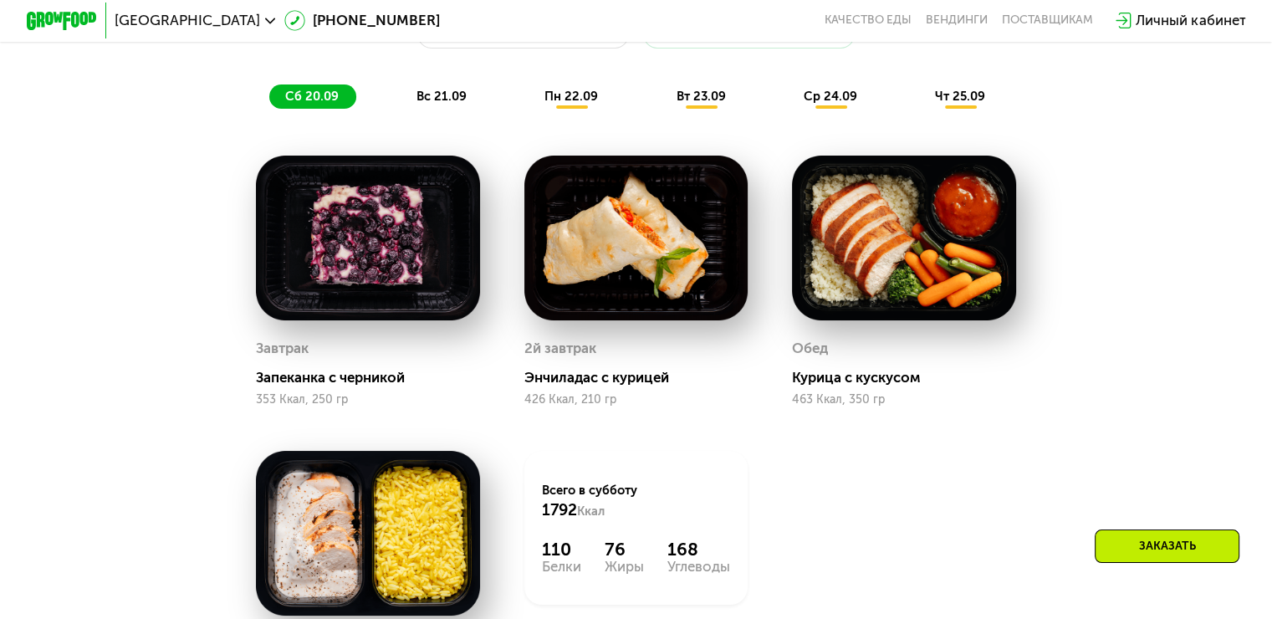
scroll to position [1268, 0]
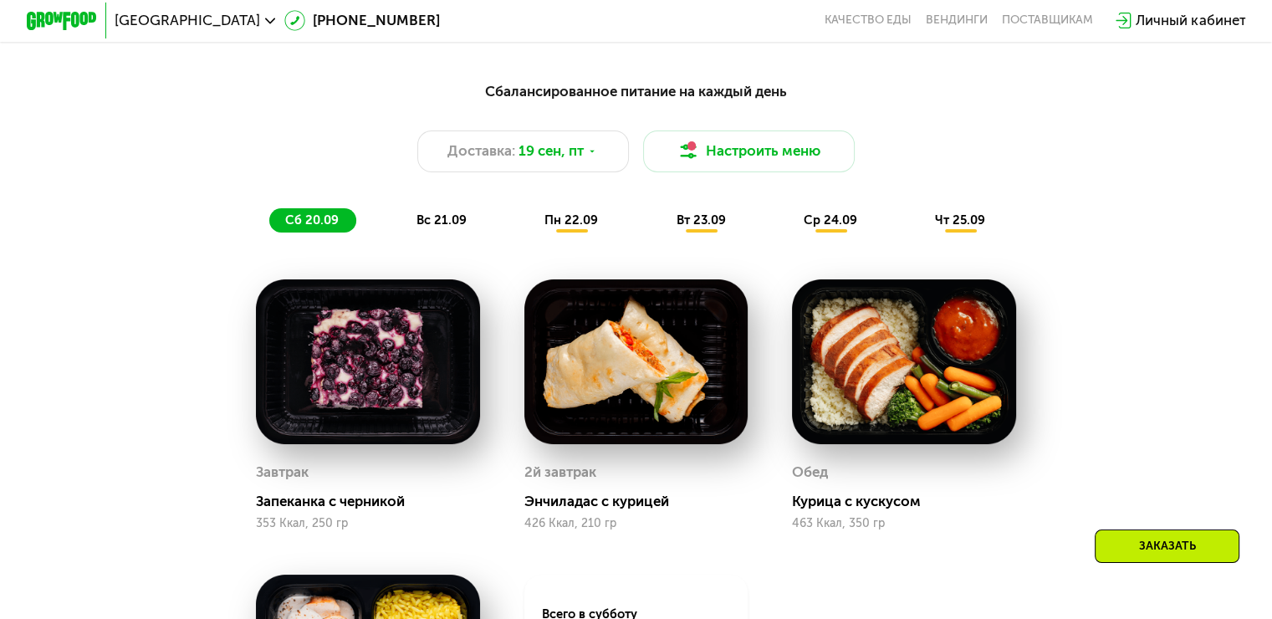
click at [448, 224] on span "вс 21.09" at bounding box center [442, 219] width 50 height 15
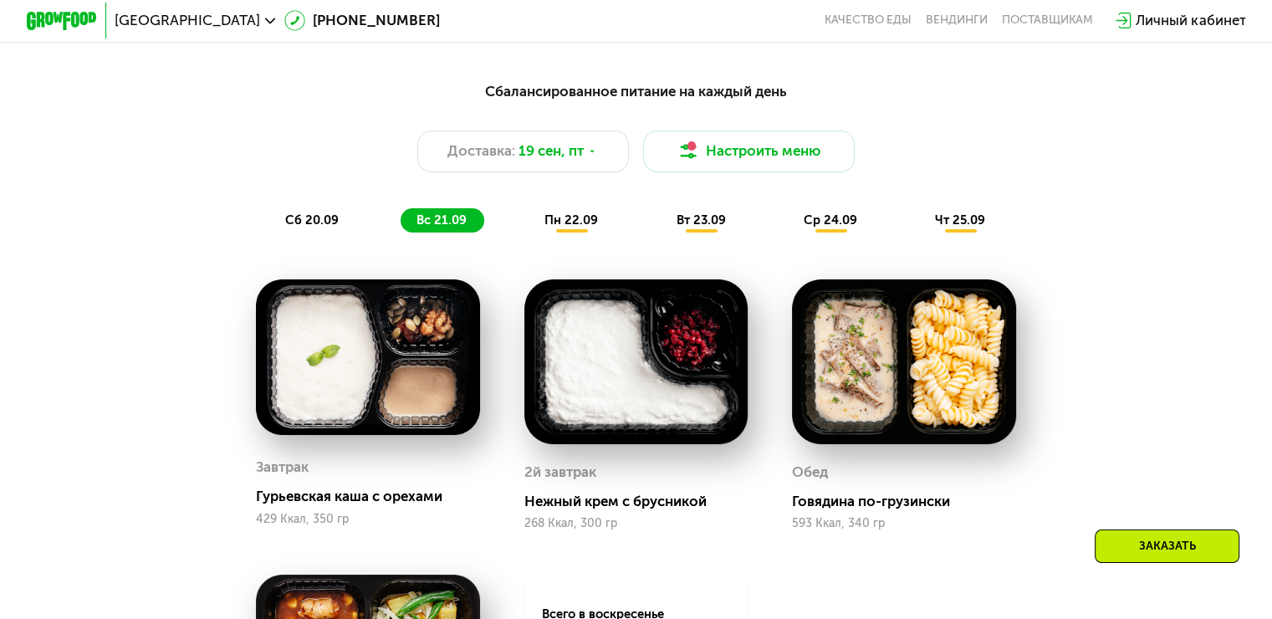
click at [591, 233] on div "пн 22.09" at bounding box center [572, 220] width 87 height 25
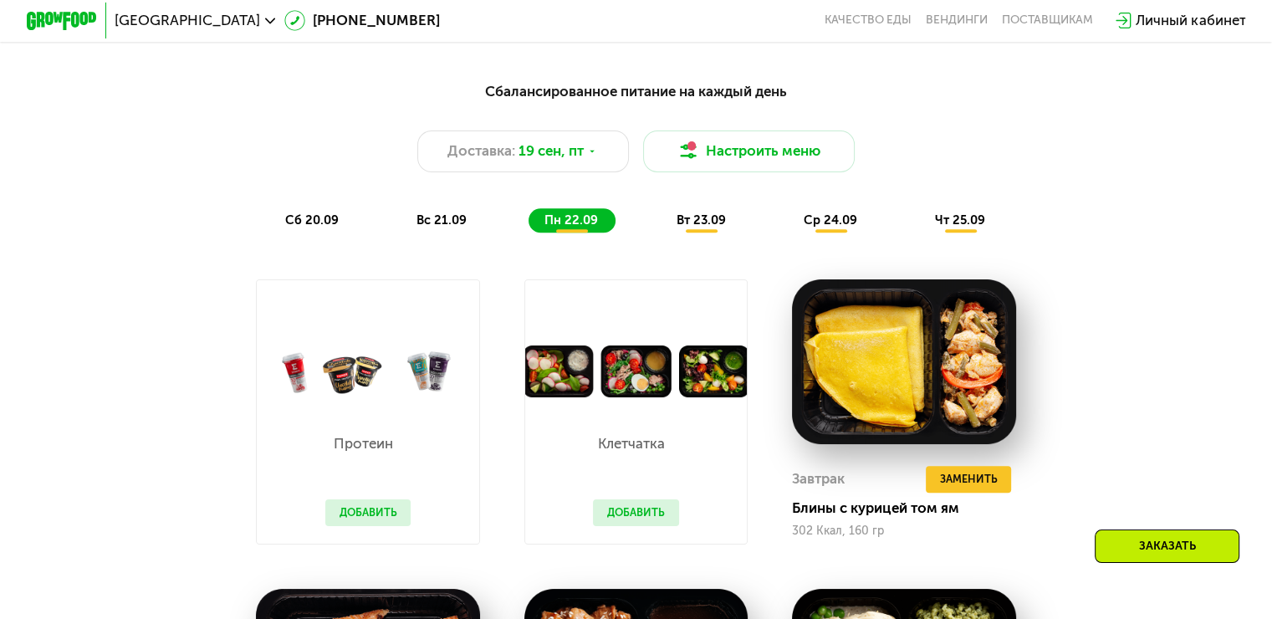
click at [455, 228] on span "вс 21.09" at bounding box center [442, 219] width 50 height 15
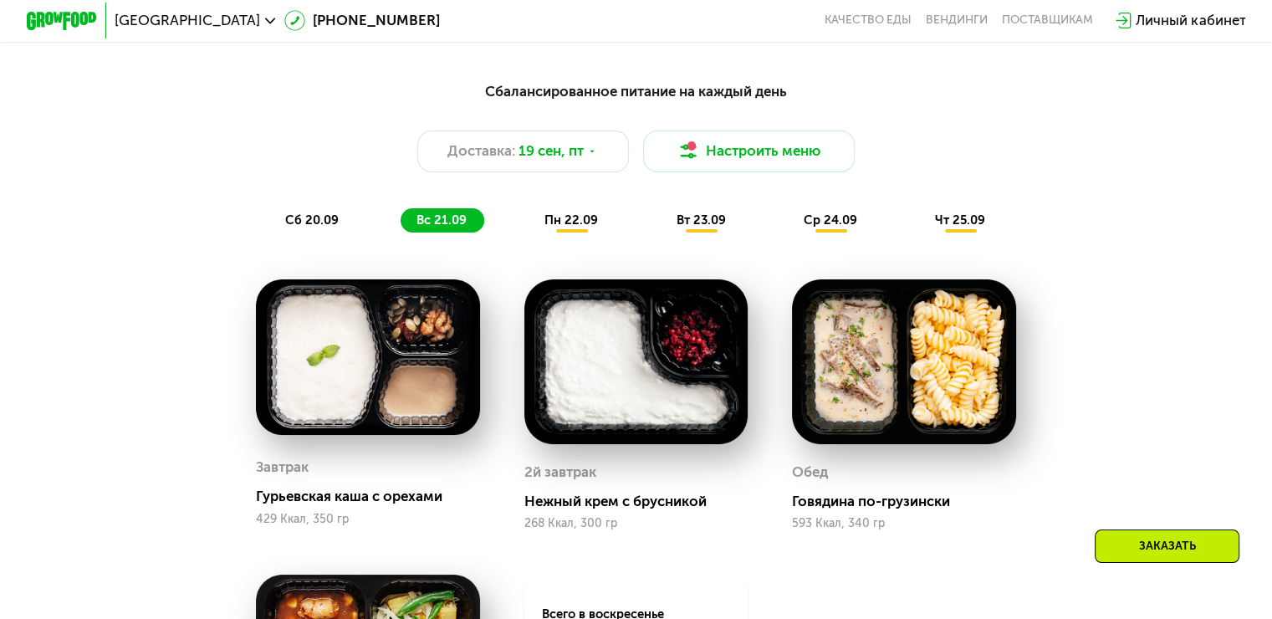
click at [589, 228] on span "пн 22.09" at bounding box center [572, 219] width 54 height 15
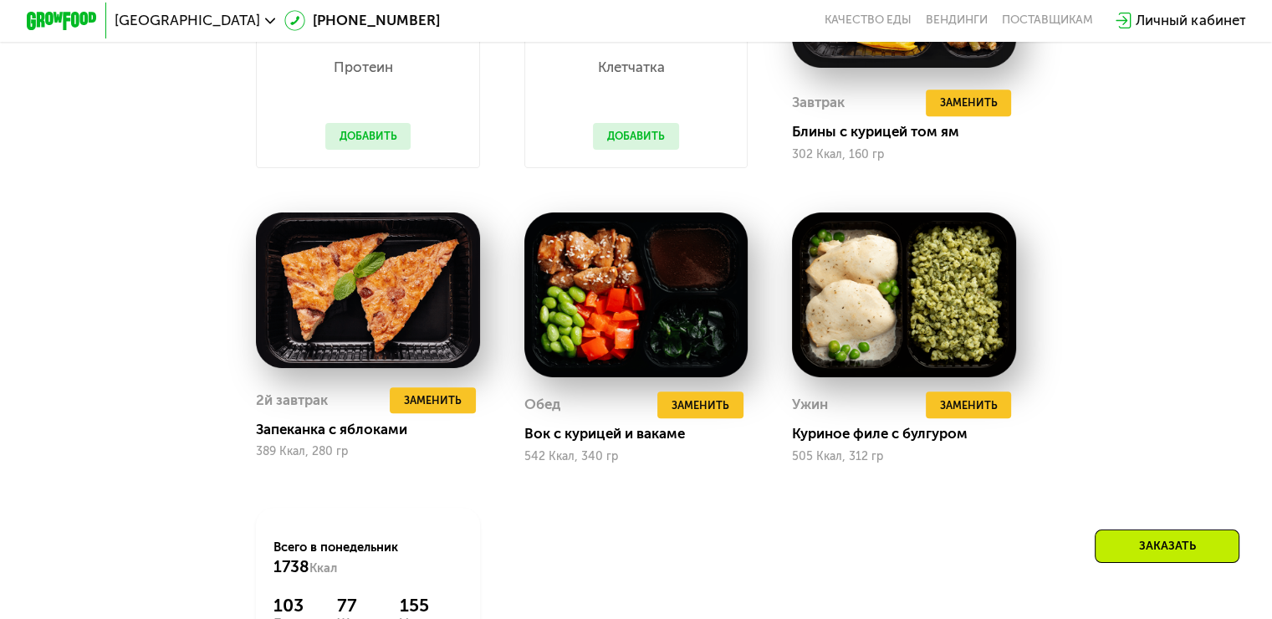
scroll to position [1352, 0]
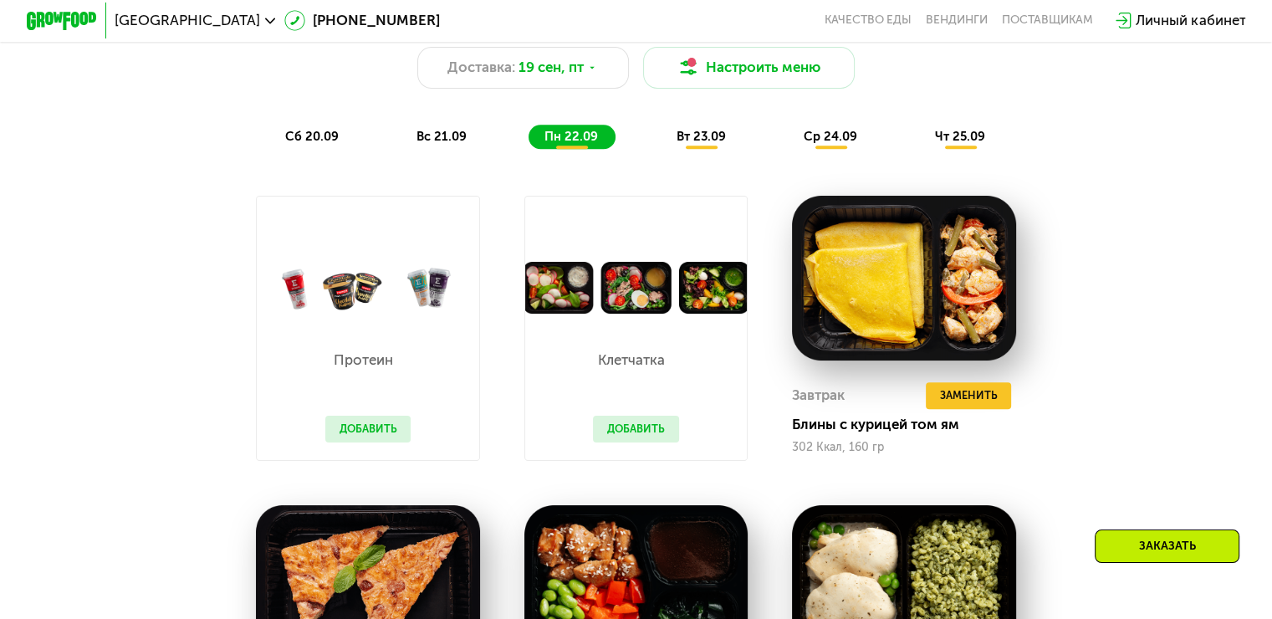
click at [368, 438] on button "Добавить" at bounding box center [368, 429] width 86 height 27
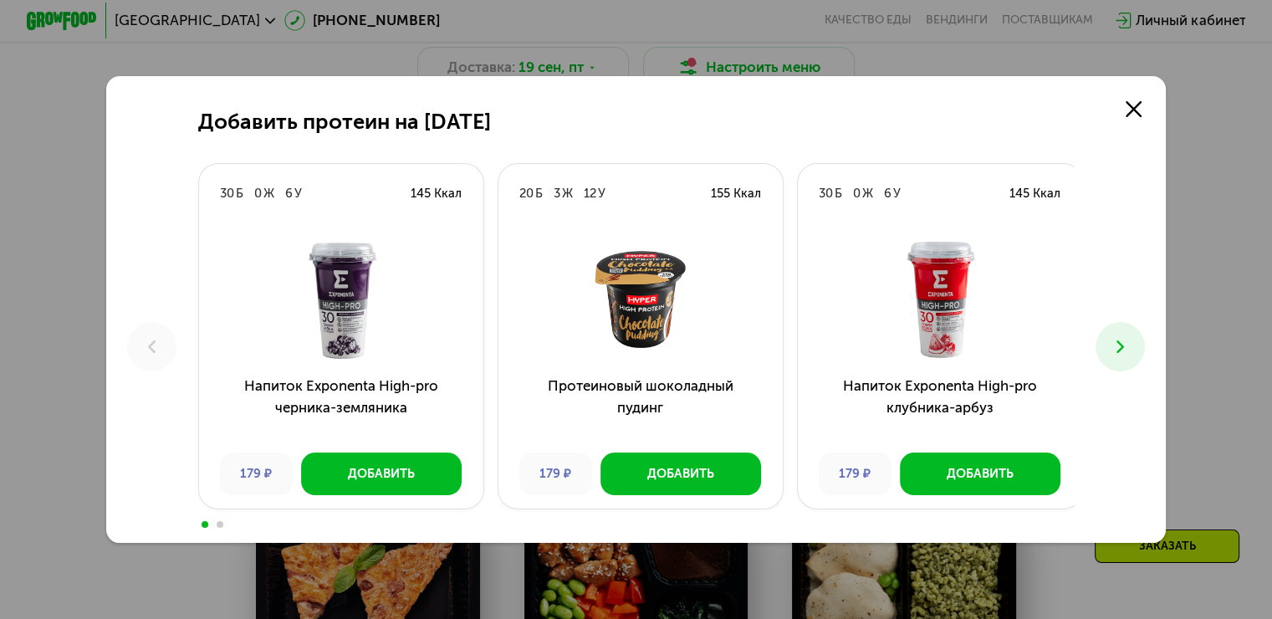
click at [1124, 346] on use at bounding box center [1121, 346] width 8 height 13
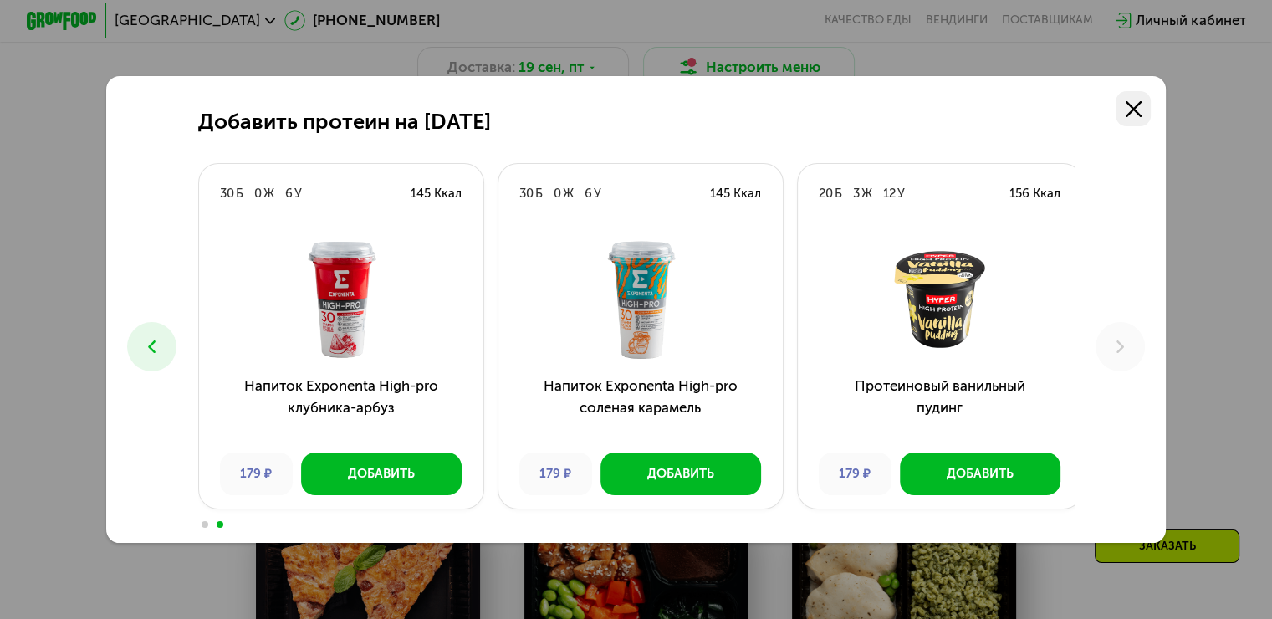
click at [1133, 103] on use at bounding box center [1134, 109] width 16 height 16
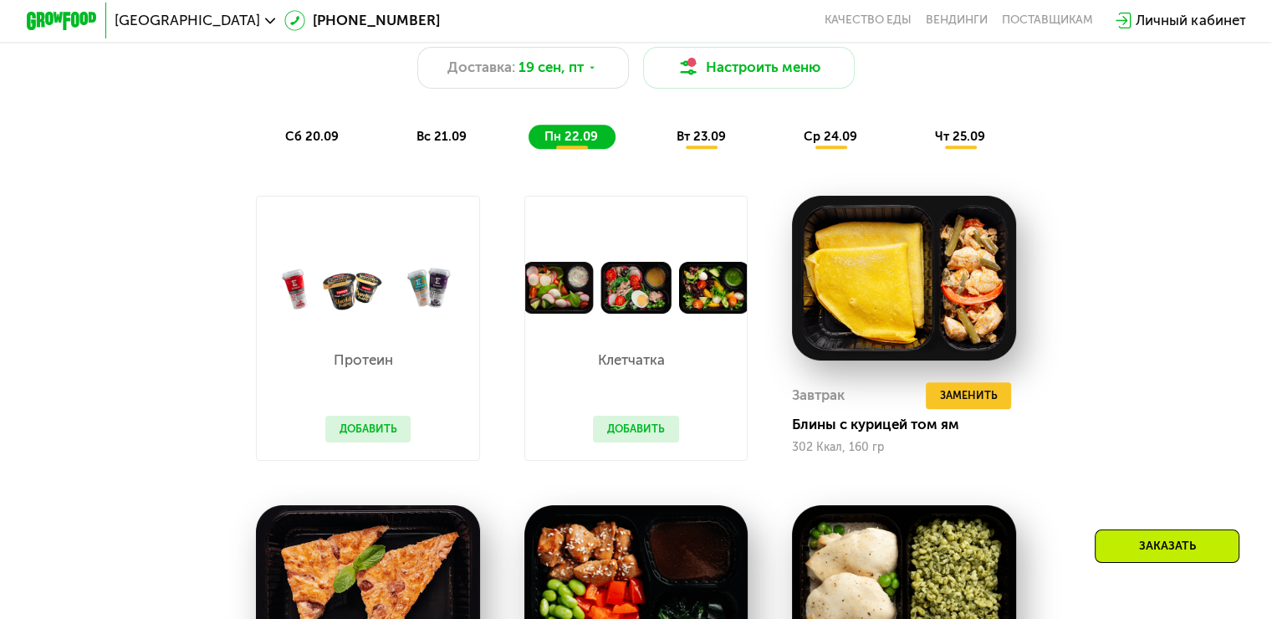
click at [684, 139] on span "вт 23.09" at bounding box center [700, 136] width 49 height 15
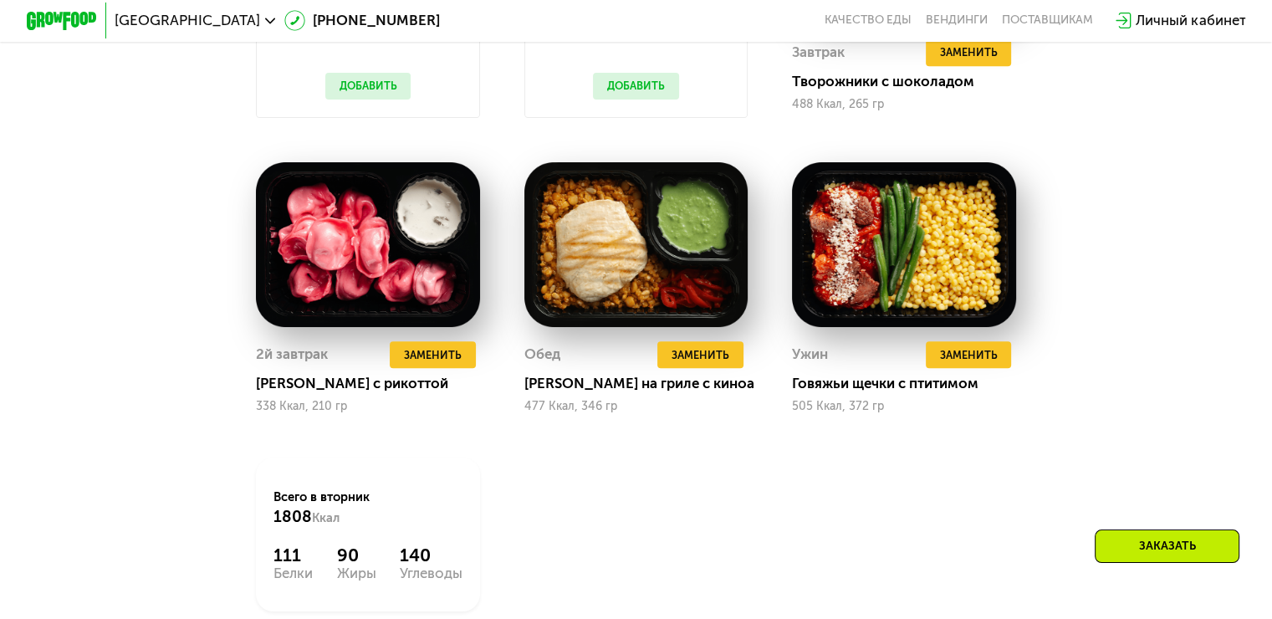
scroll to position [1770, 0]
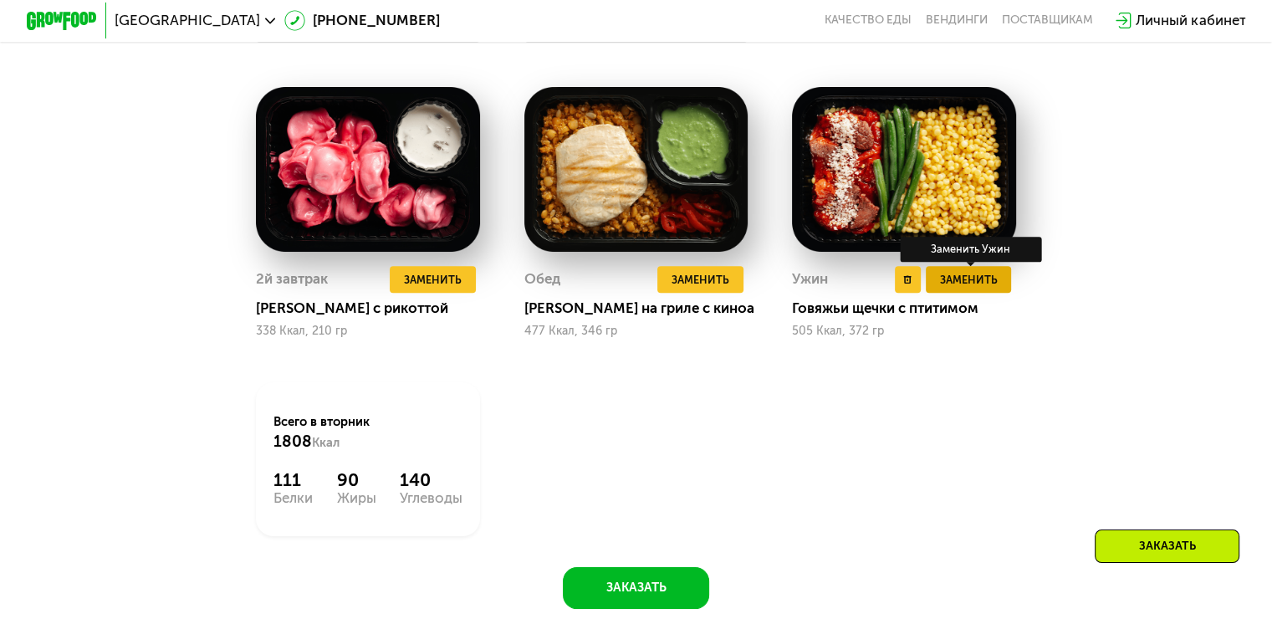
click at [980, 289] on span "Заменить" at bounding box center [968, 280] width 58 height 18
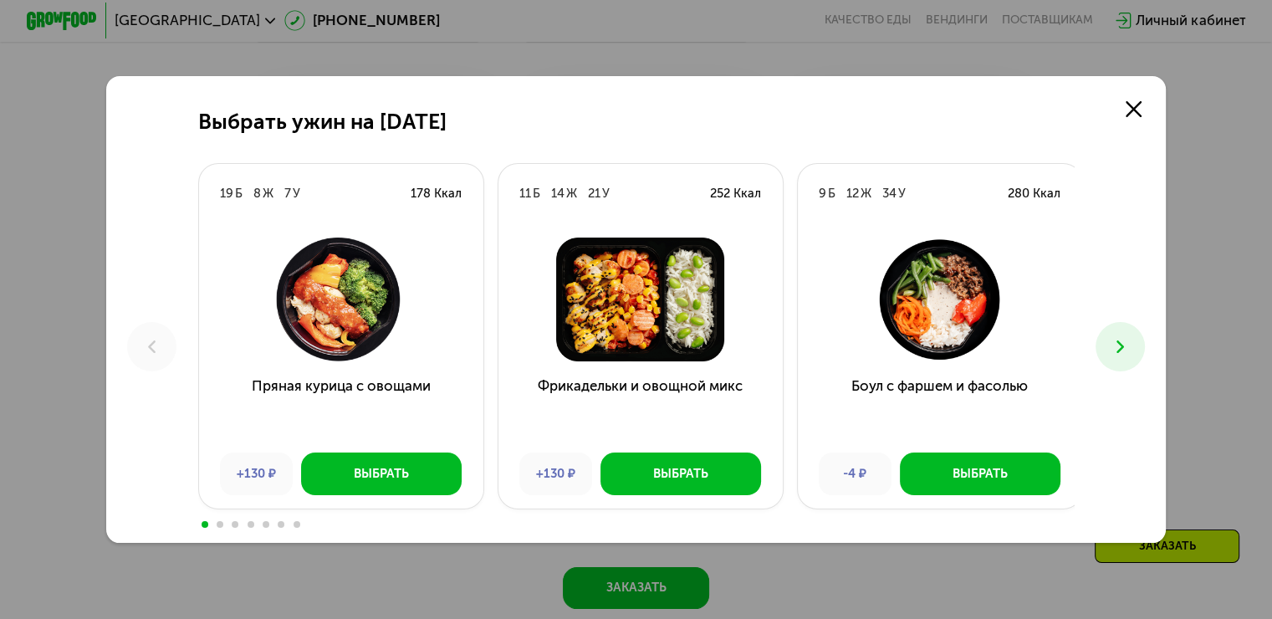
click at [1113, 345] on button at bounding box center [1120, 346] width 49 height 49
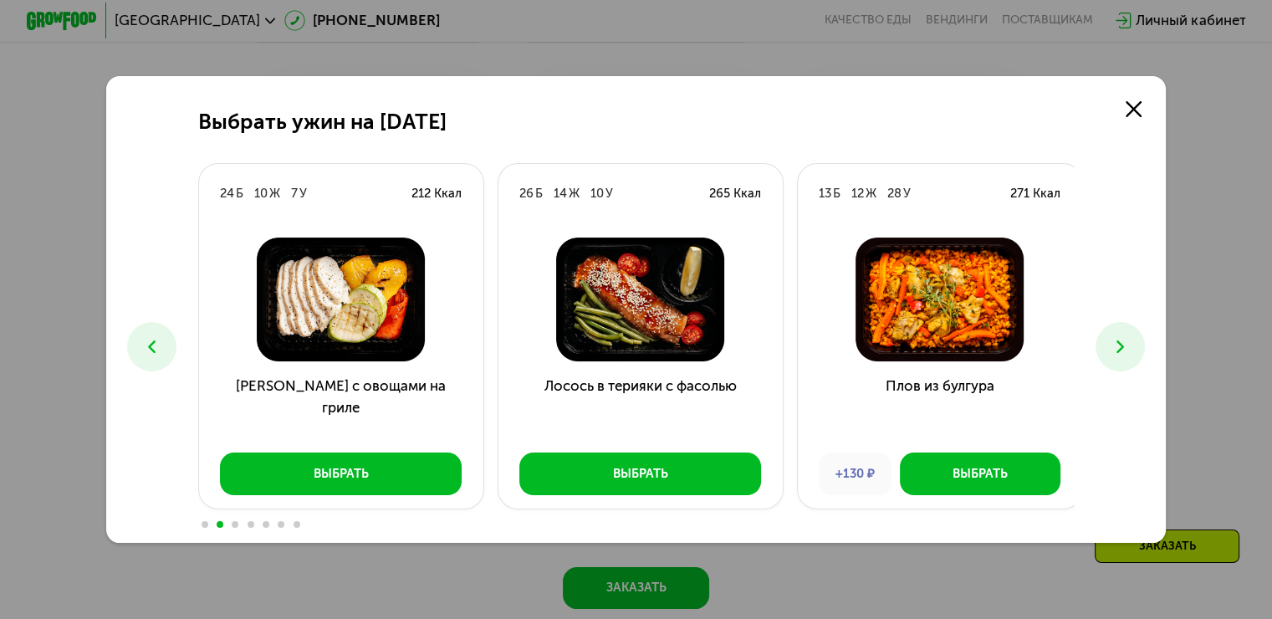
click at [1113, 345] on button at bounding box center [1120, 346] width 49 height 49
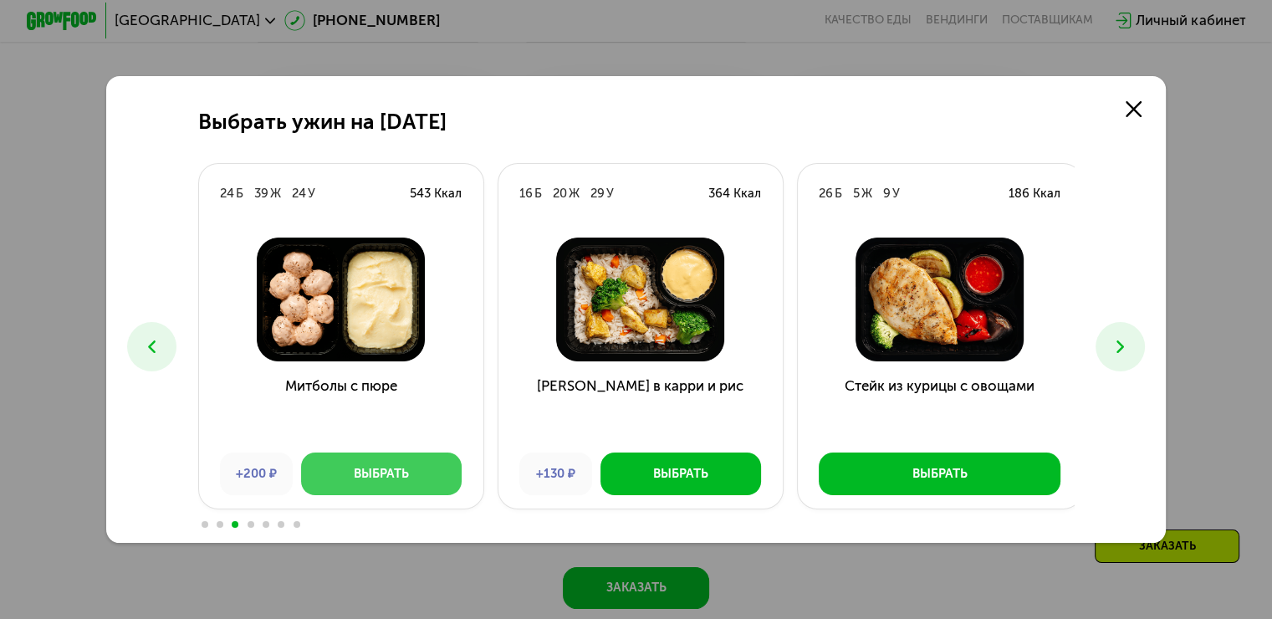
click at [398, 479] on div "Выбрать" at bounding box center [381, 474] width 55 height 18
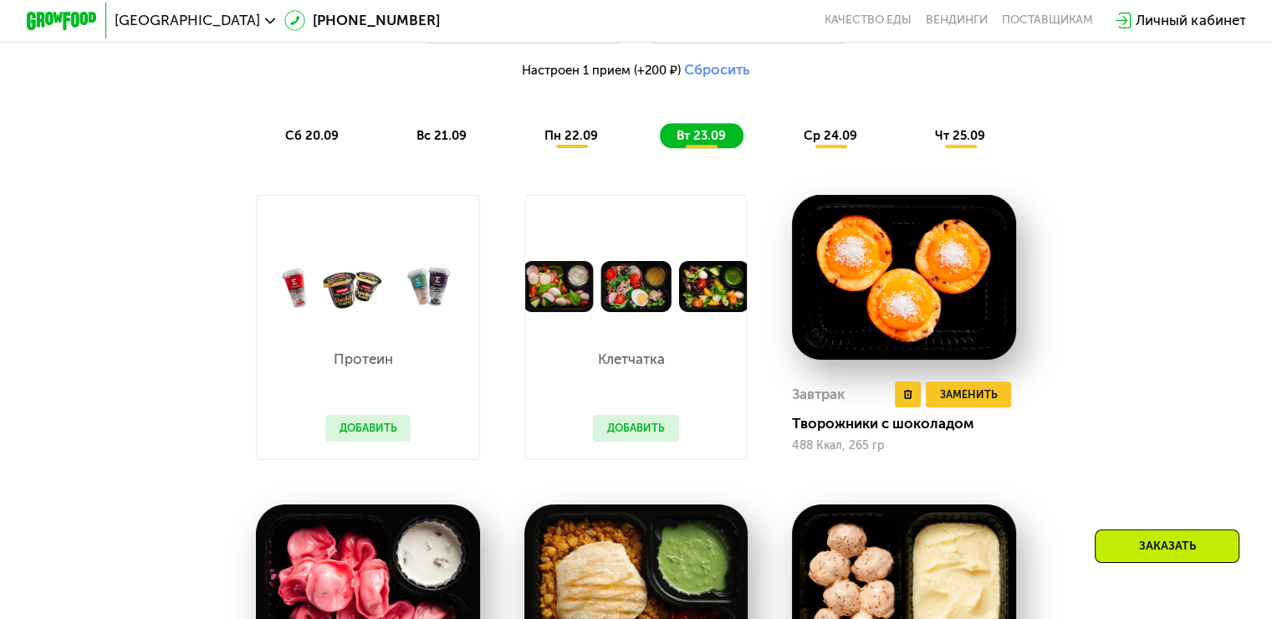
scroll to position [1313, 0]
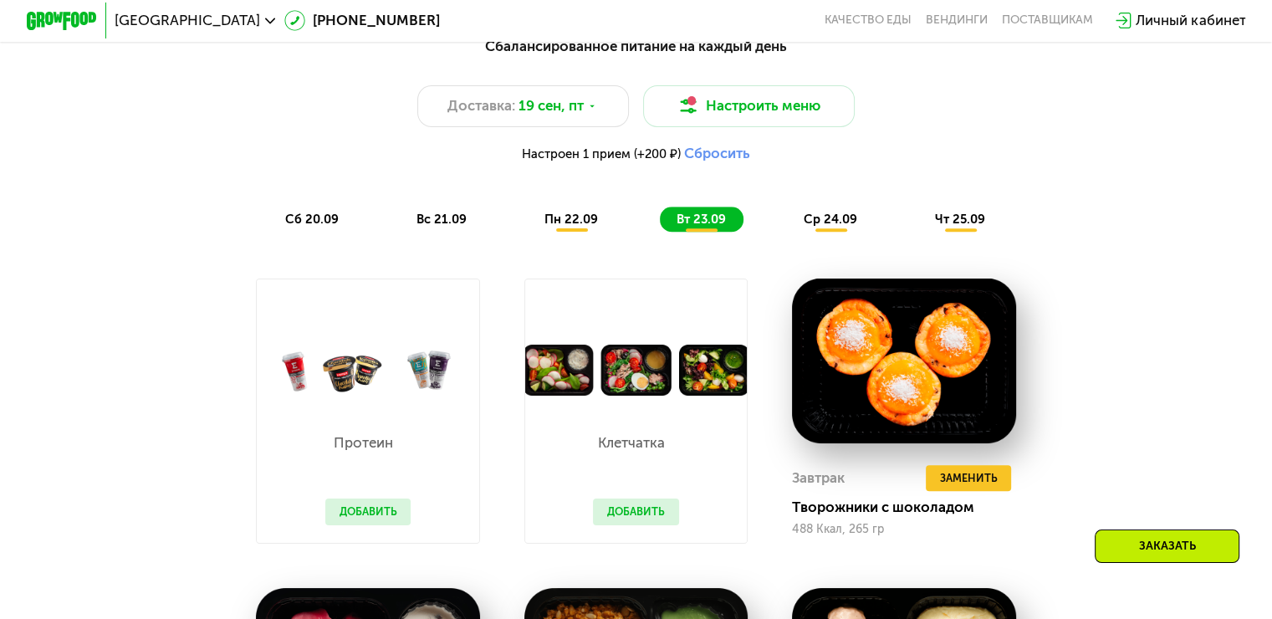
click at [834, 219] on span "ср 24.09" at bounding box center [831, 219] width 54 height 15
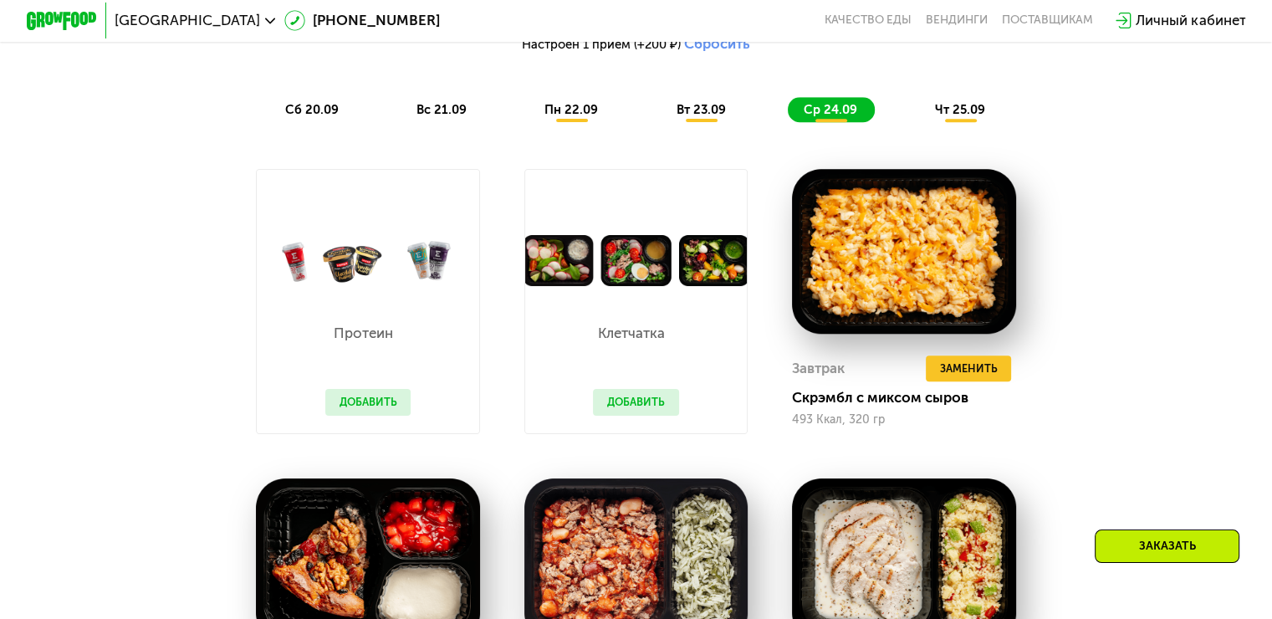
scroll to position [1397, 0]
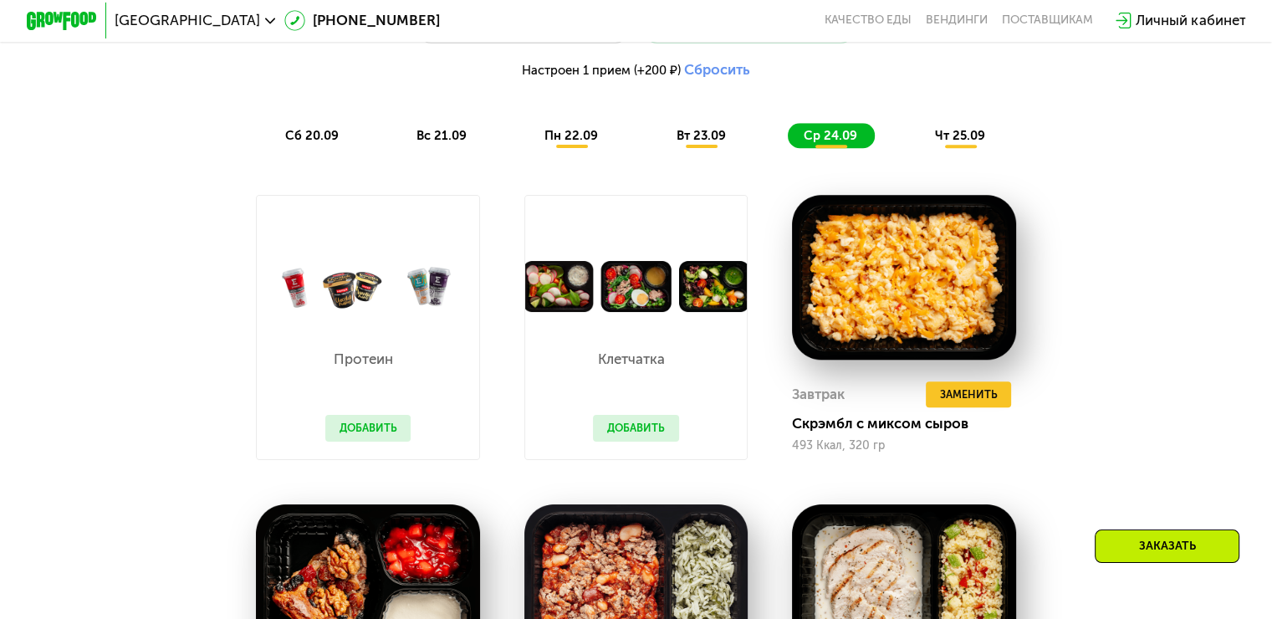
click at [977, 143] on span "чт 25.09" at bounding box center [960, 135] width 50 height 15
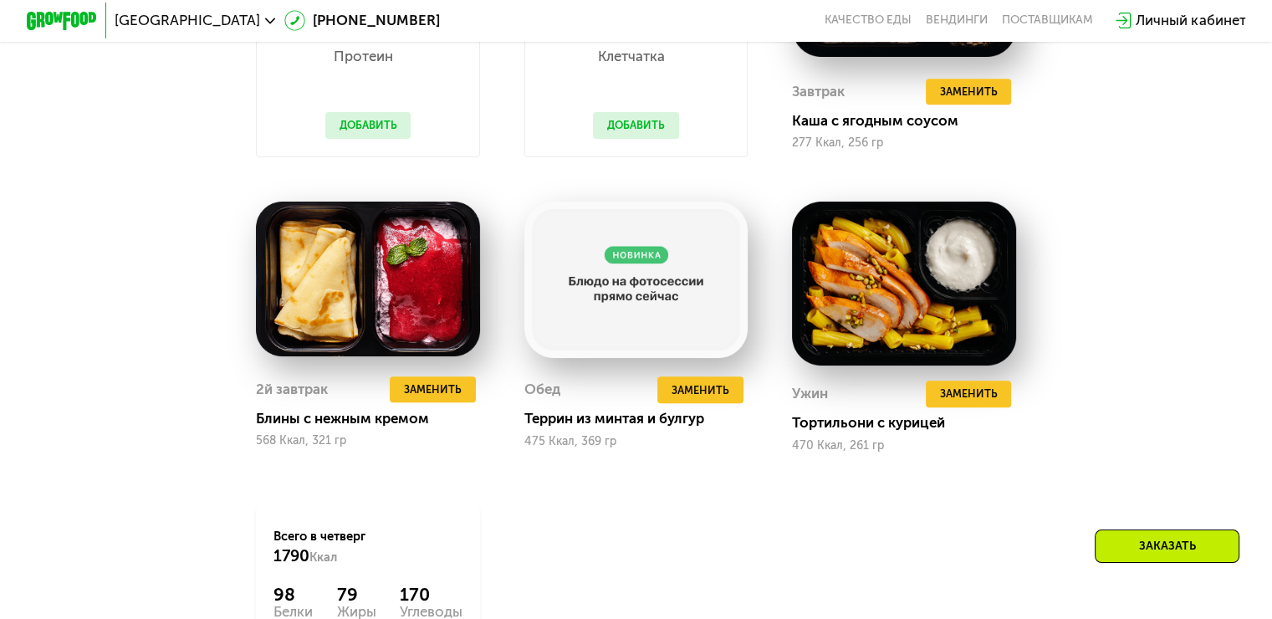
scroll to position [1564, 0]
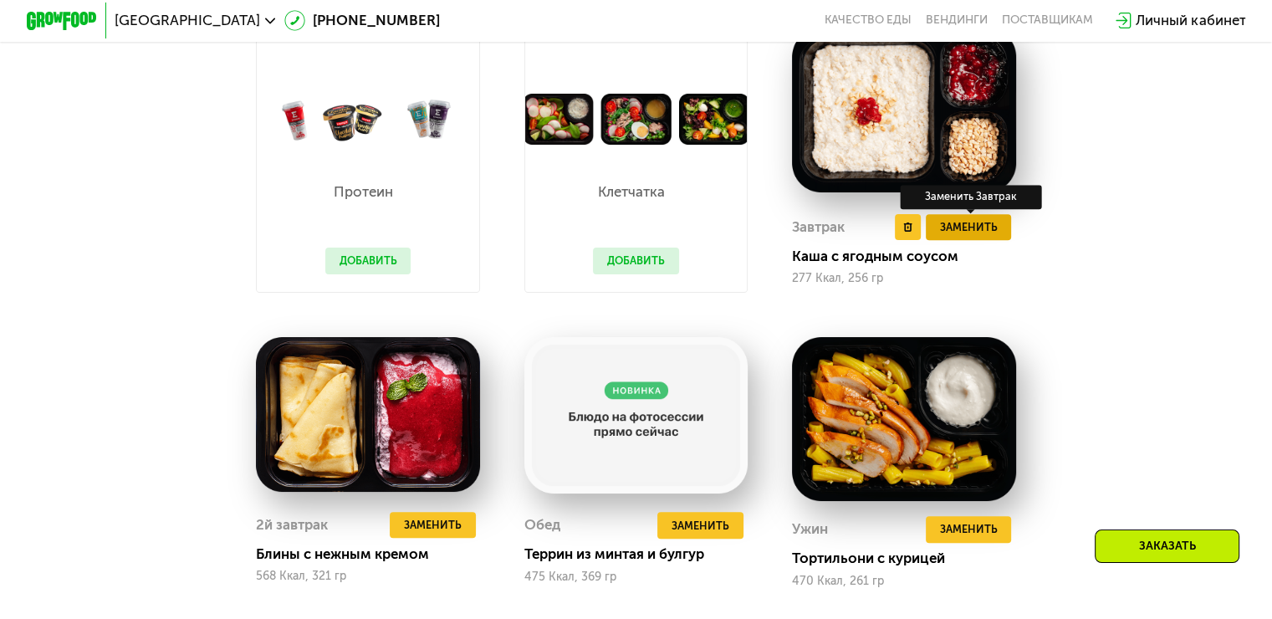
click at [984, 236] on span "Заменить" at bounding box center [968, 227] width 58 height 18
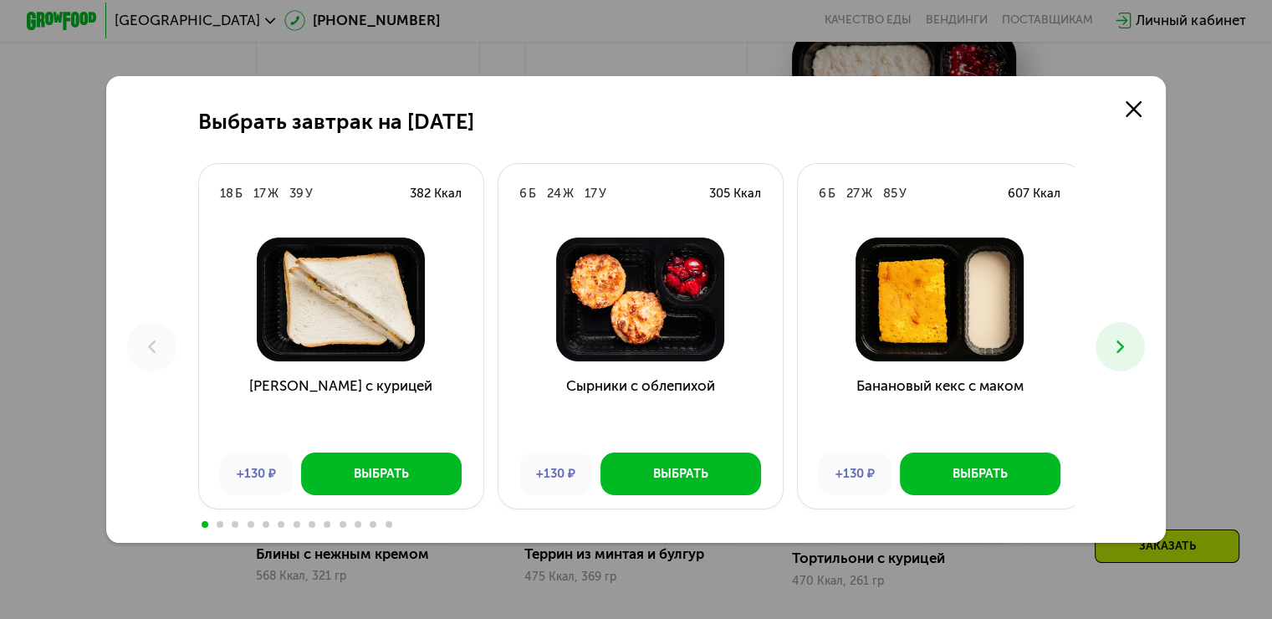
click at [1139, 346] on button at bounding box center [1120, 346] width 49 height 49
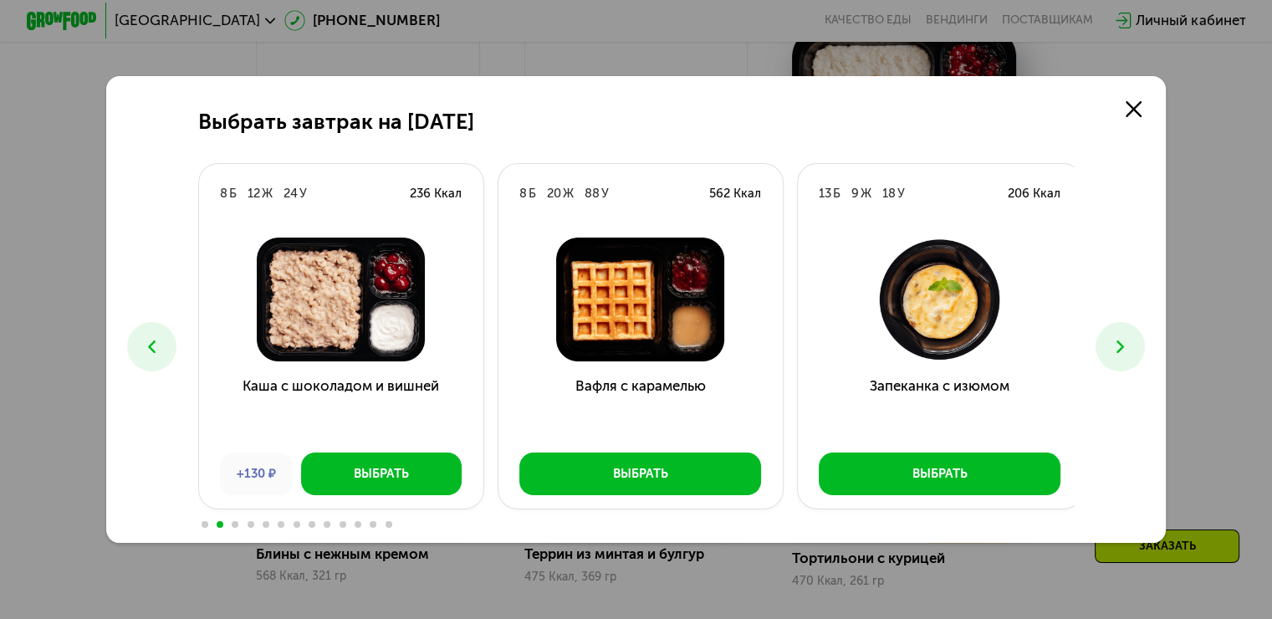
click at [1139, 346] on button at bounding box center [1120, 346] width 49 height 49
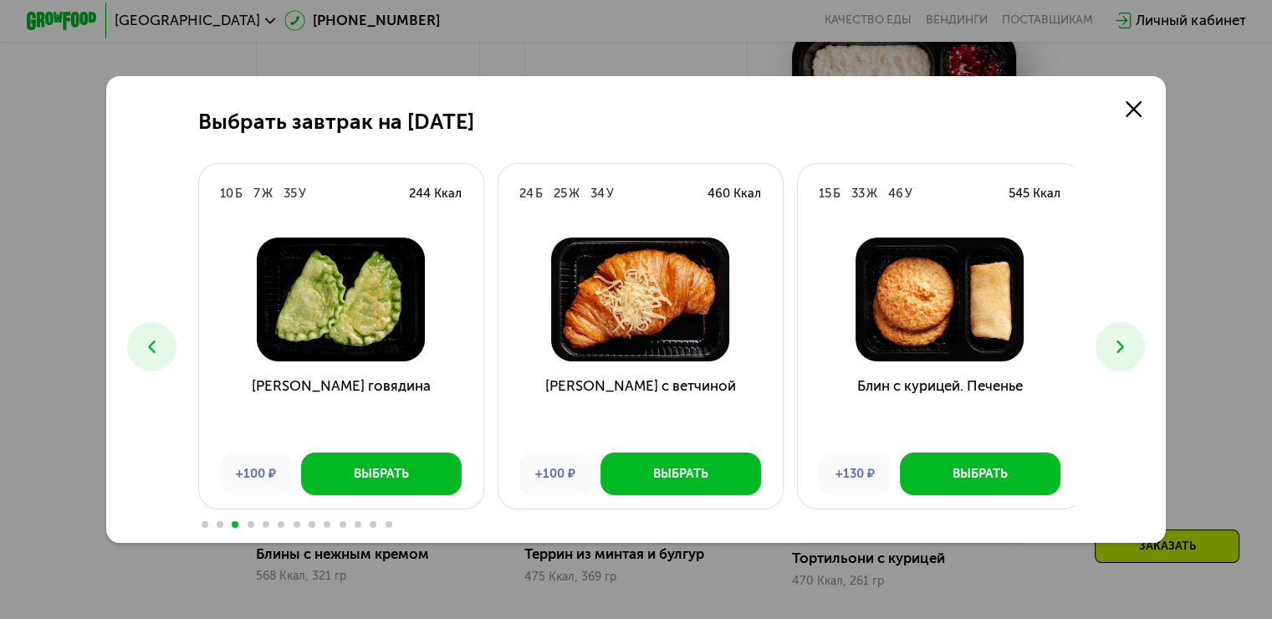
click at [1139, 346] on button at bounding box center [1120, 346] width 49 height 49
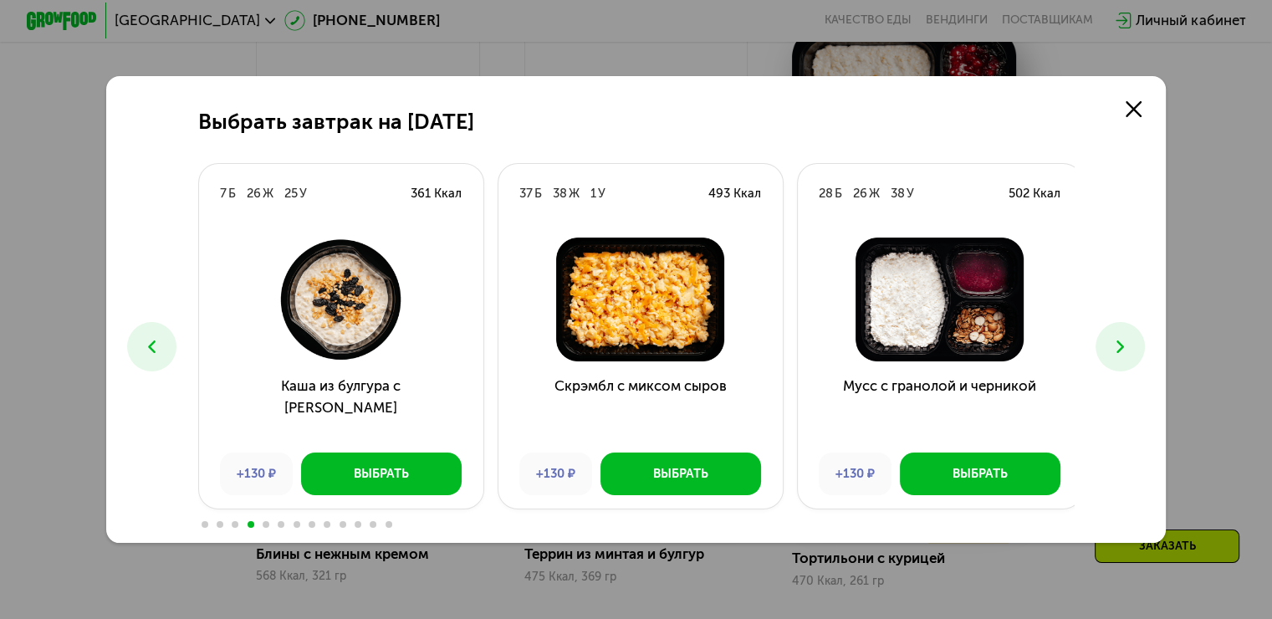
click at [1139, 346] on button at bounding box center [1120, 346] width 49 height 49
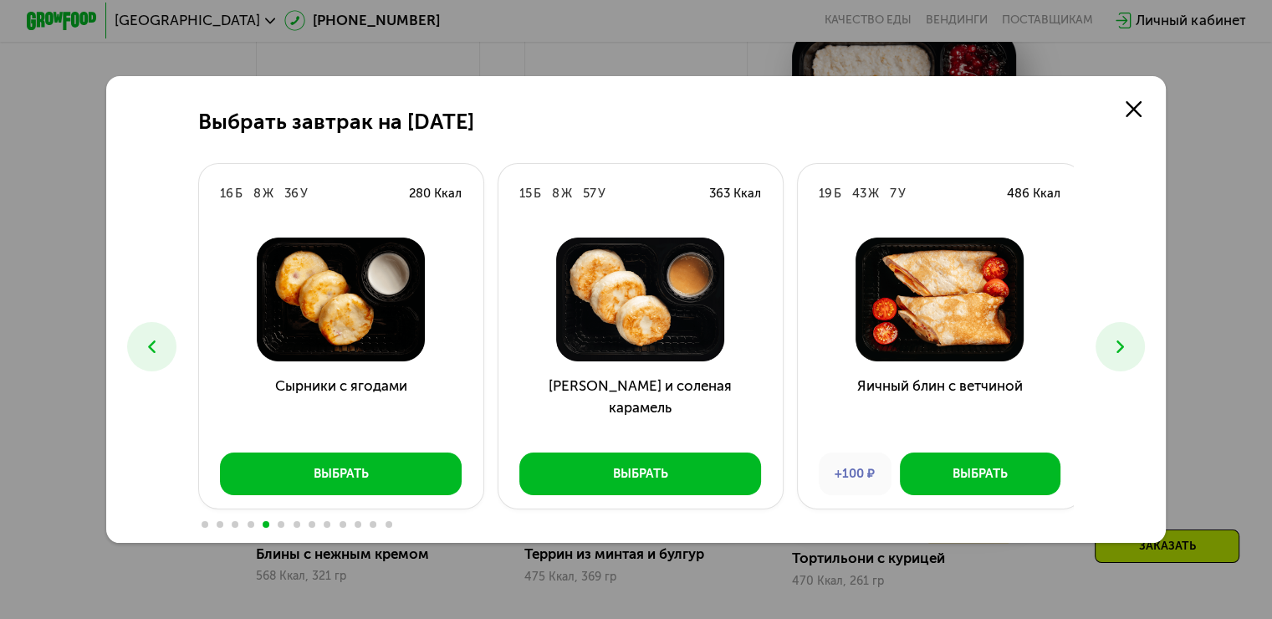
click at [1139, 346] on button at bounding box center [1120, 346] width 49 height 49
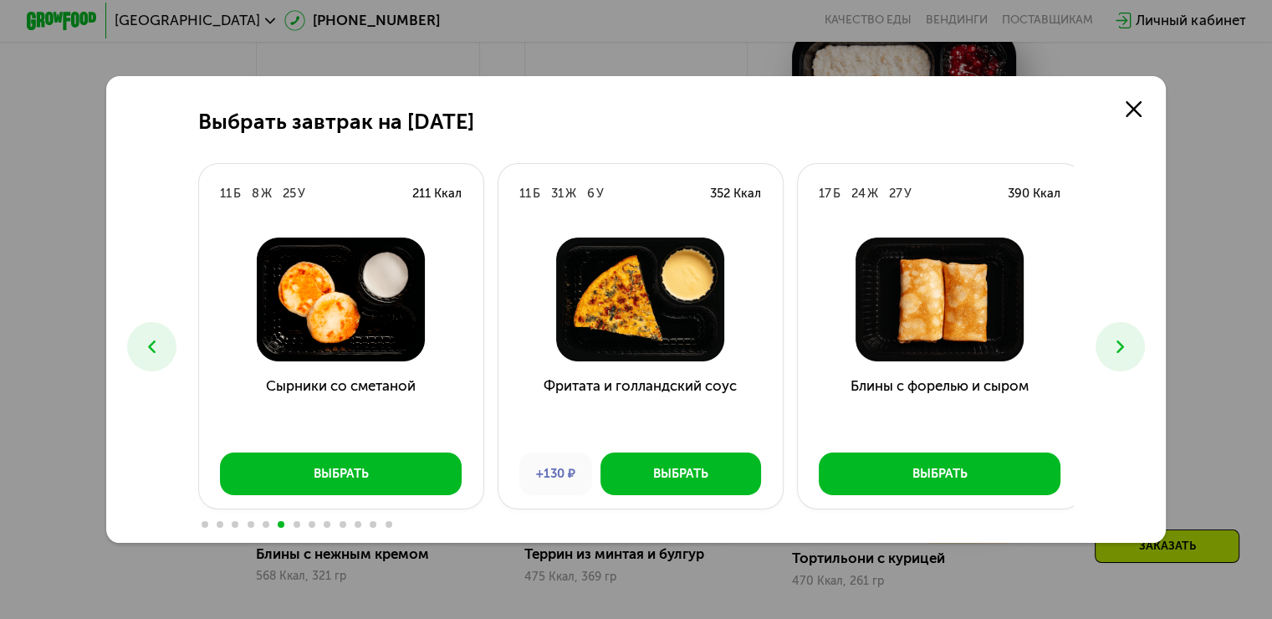
click at [1124, 346] on use at bounding box center [1121, 346] width 8 height 13
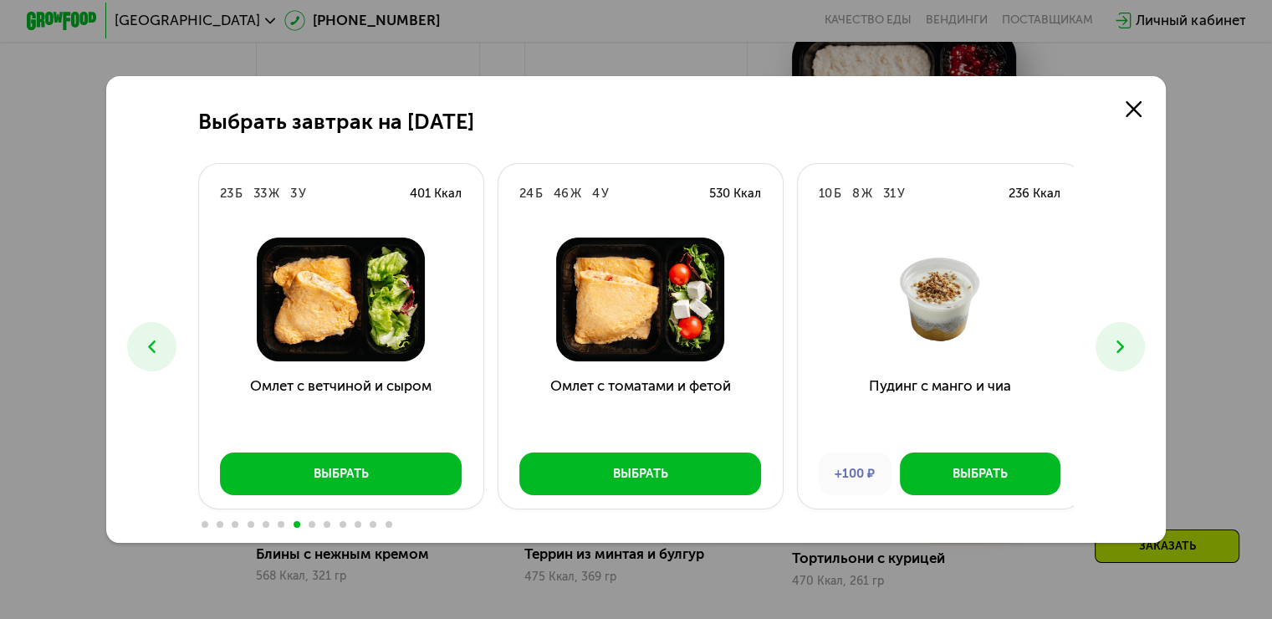
click at [1124, 346] on use at bounding box center [1121, 346] width 8 height 13
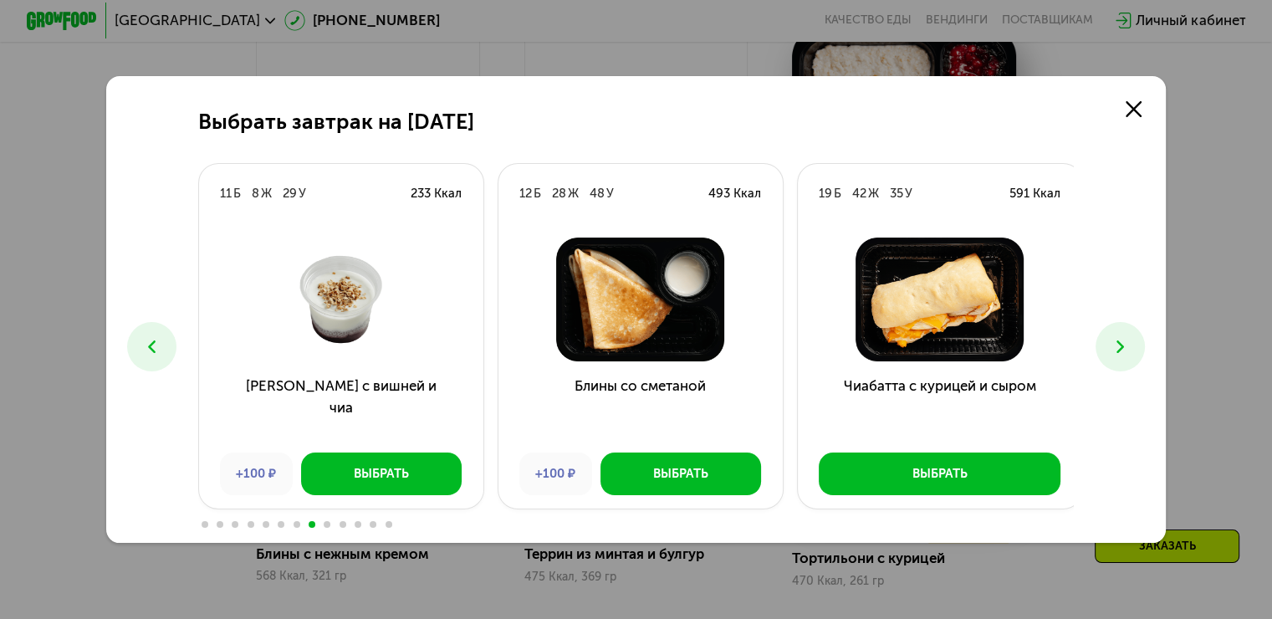
click at [1124, 346] on use at bounding box center [1121, 346] width 8 height 13
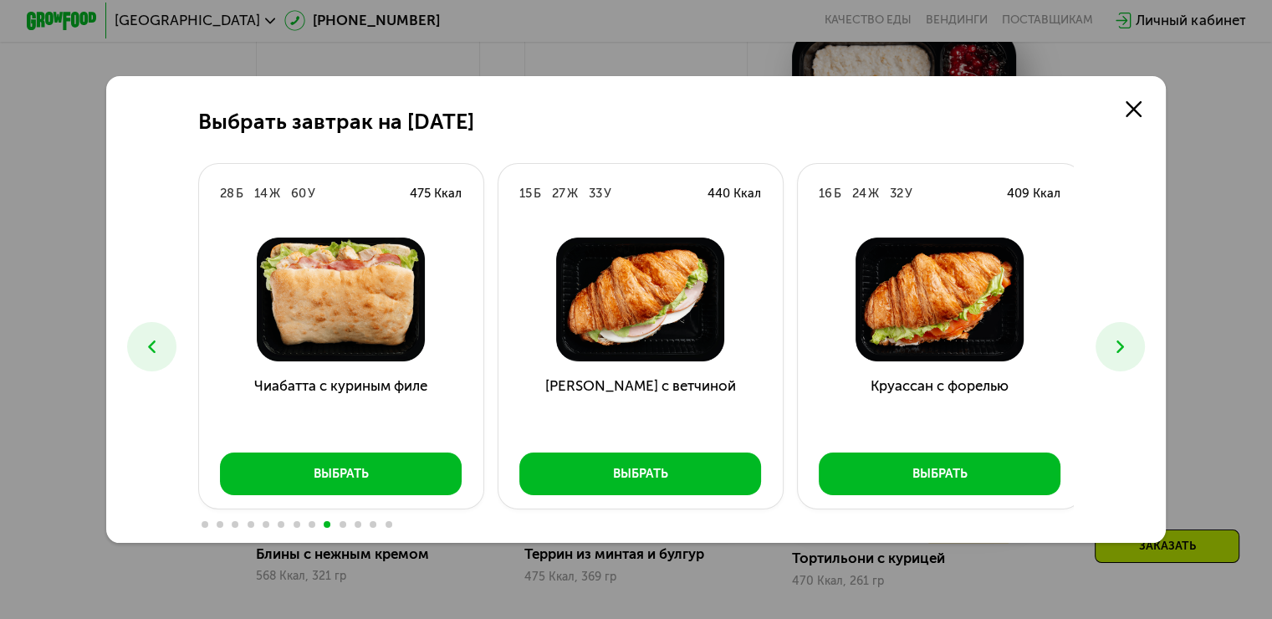
click at [1124, 346] on use at bounding box center [1121, 346] width 8 height 13
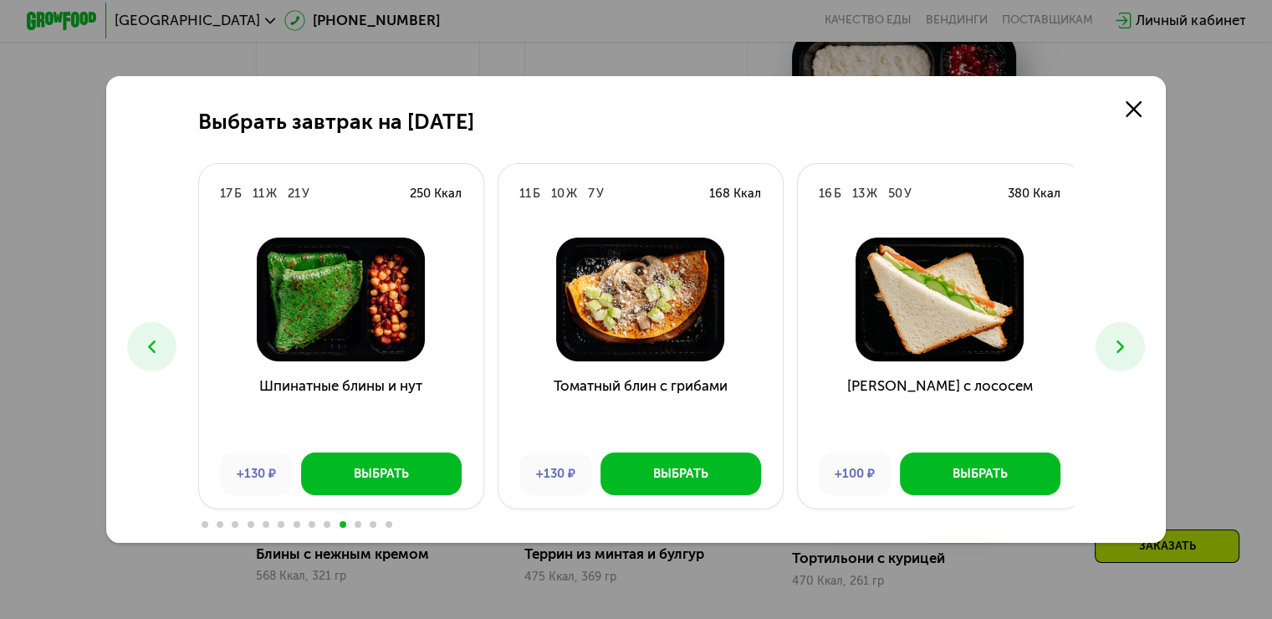
click at [1124, 346] on use at bounding box center [1121, 346] width 8 height 13
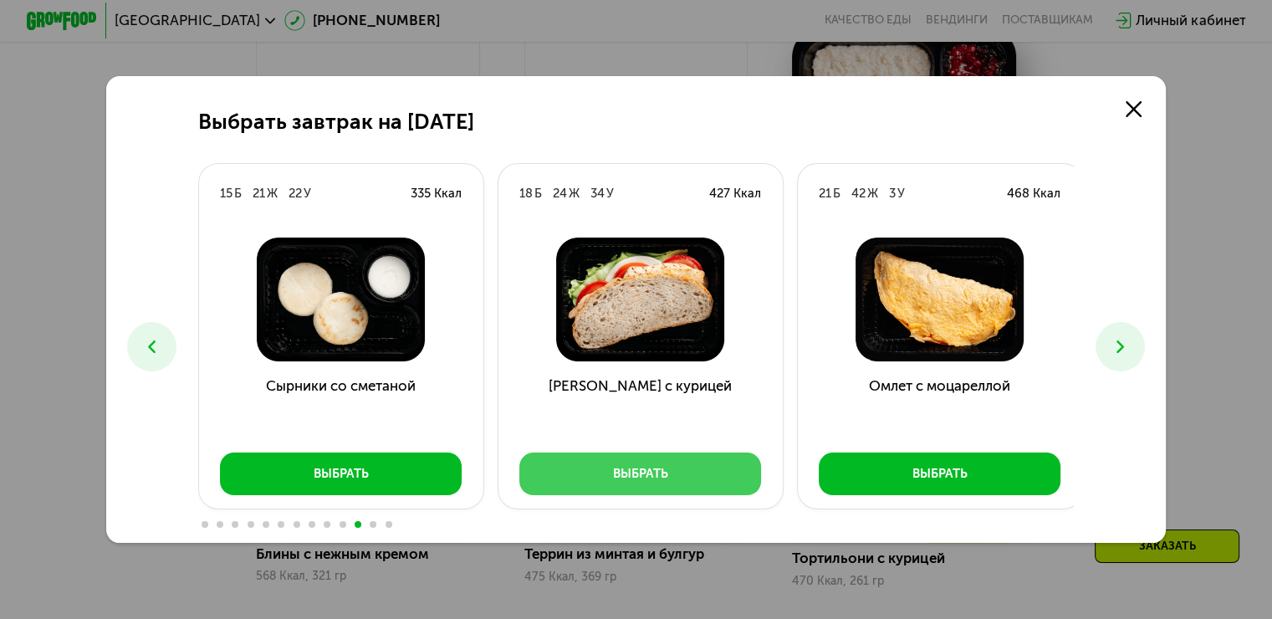
click at [671, 473] on button "Выбрать" at bounding box center [641, 474] width 242 height 43
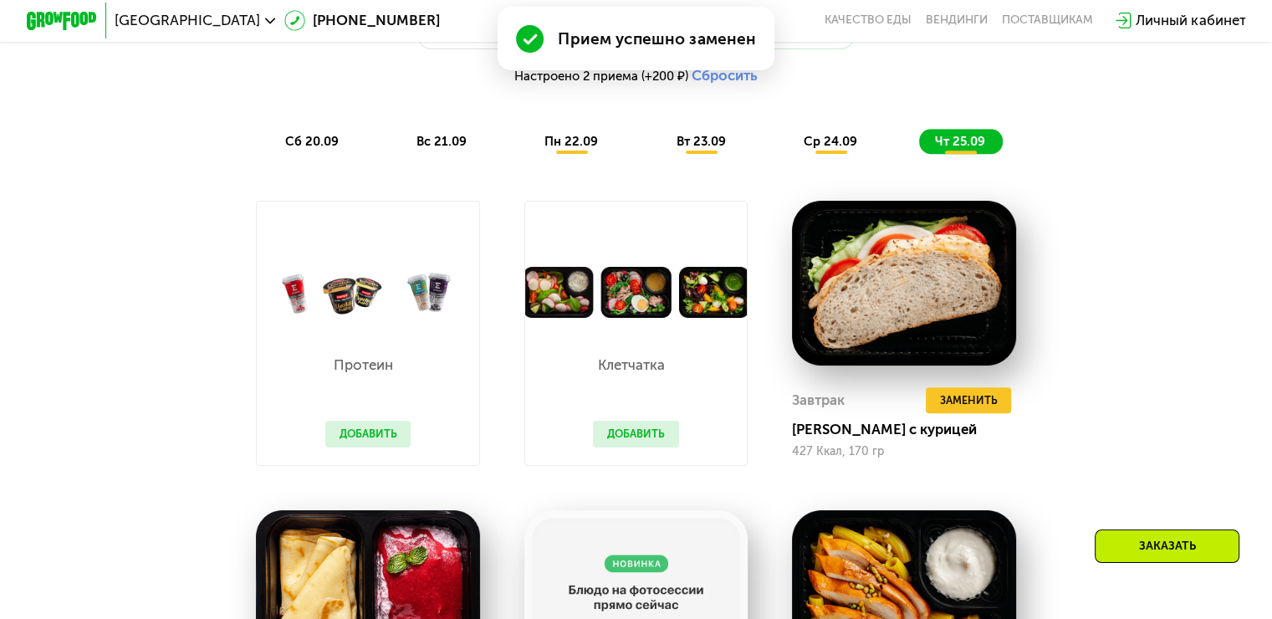
scroll to position [1146, 0]
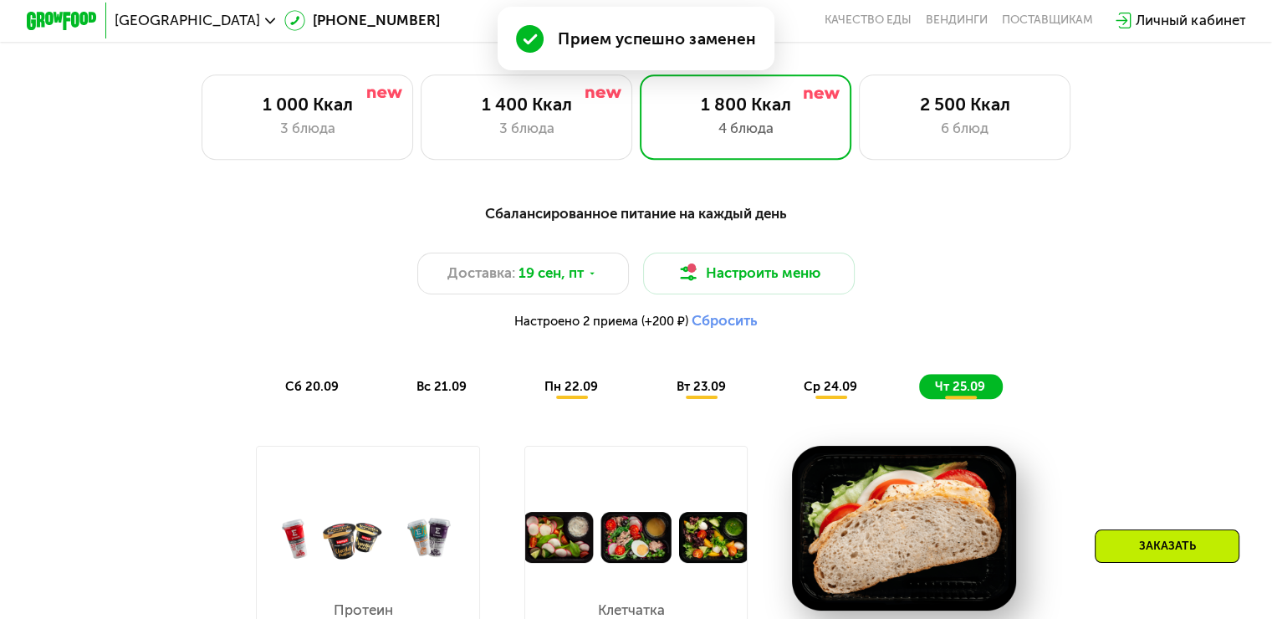
click at [827, 394] on span "ср 24.09" at bounding box center [831, 386] width 54 height 15
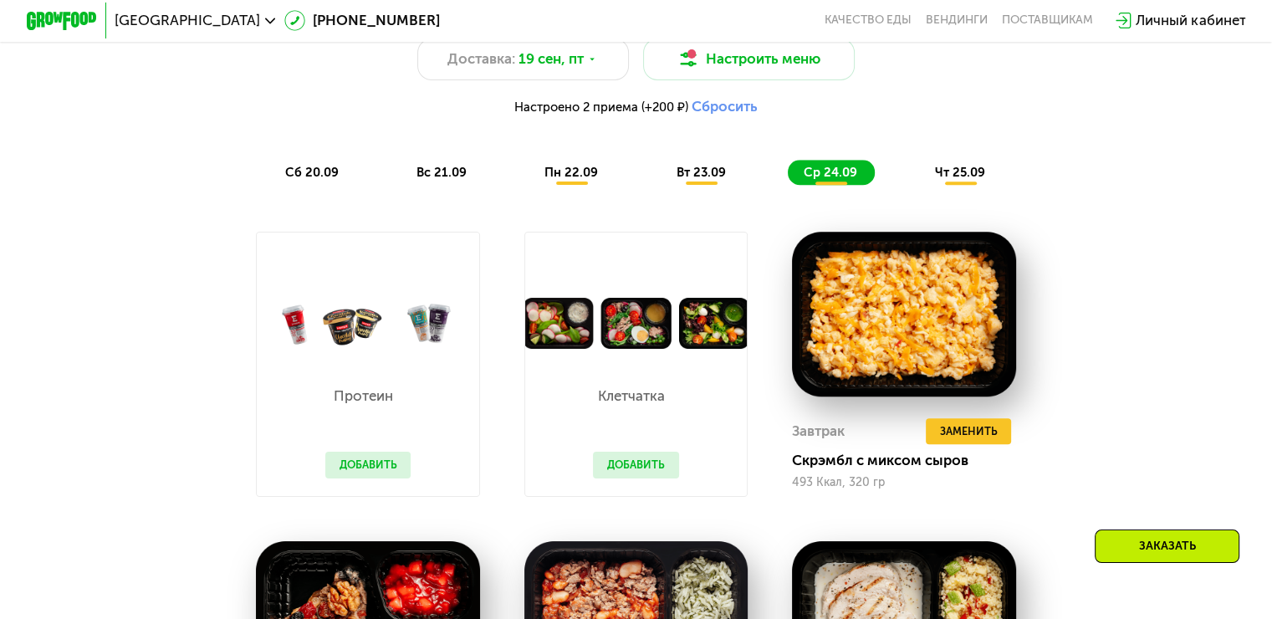
scroll to position [1230, 0]
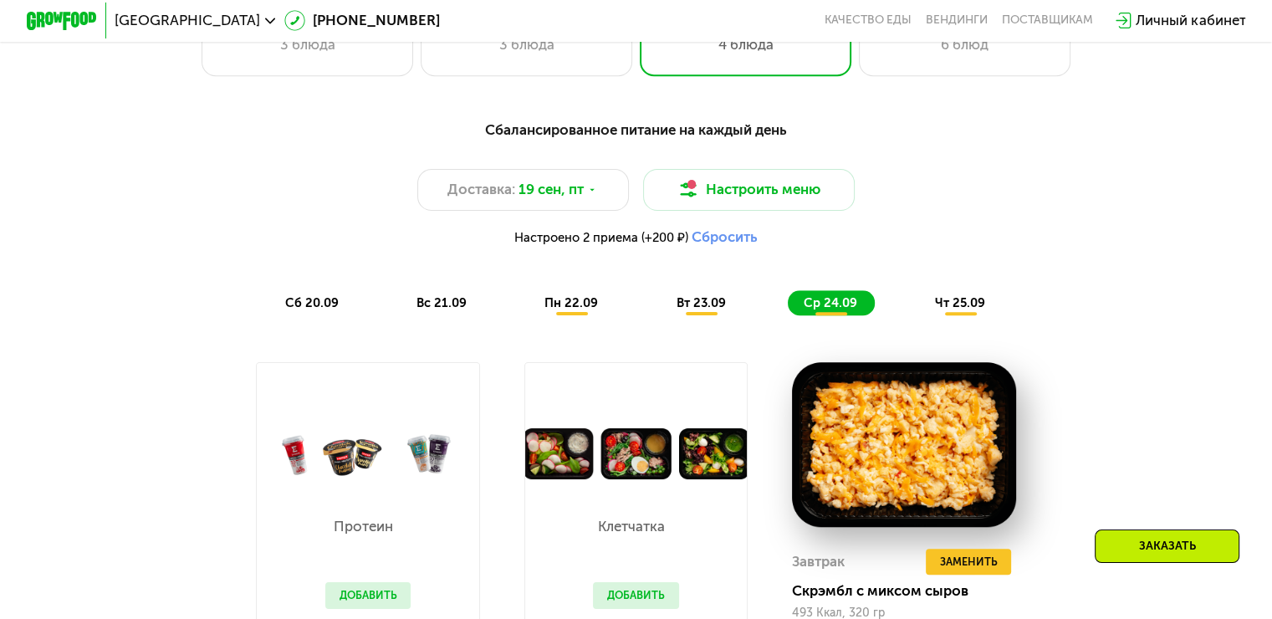
click at [708, 310] on span "вт 23.09" at bounding box center [700, 302] width 49 height 15
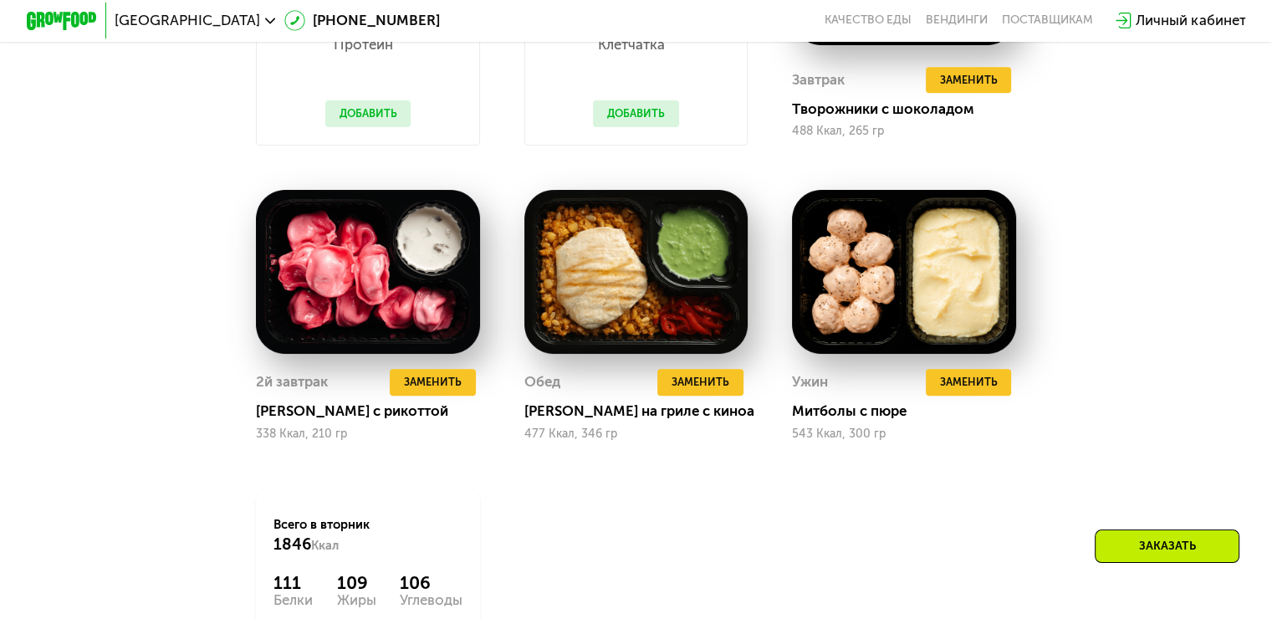
scroll to position [1732, 0]
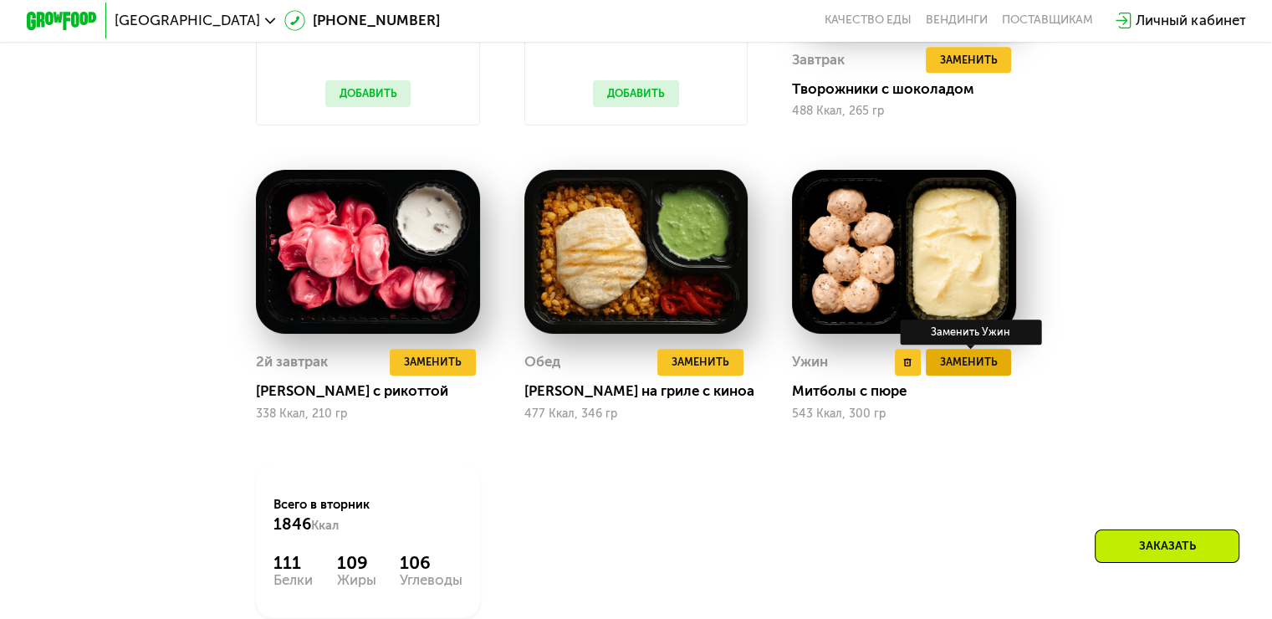
click at [963, 371] on span "Заменить" at bounding box center [968, 362] width 58 height 18
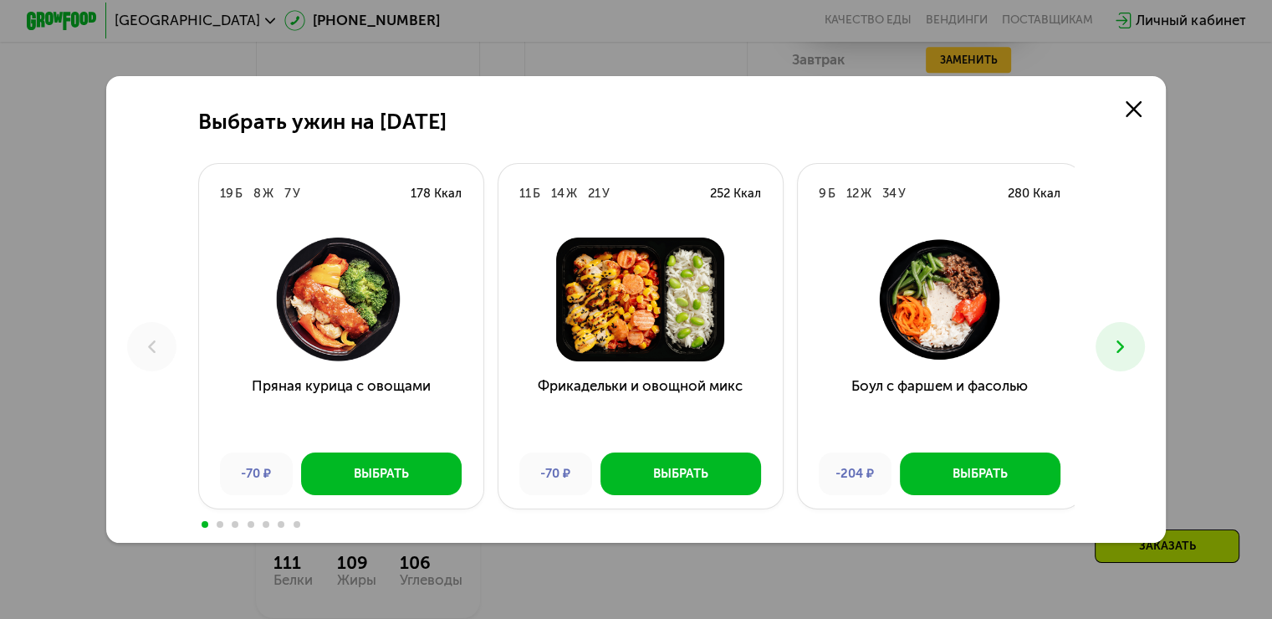
click at [1124, 347] on icon at bounding box center [1120, 346] width 21 height 21
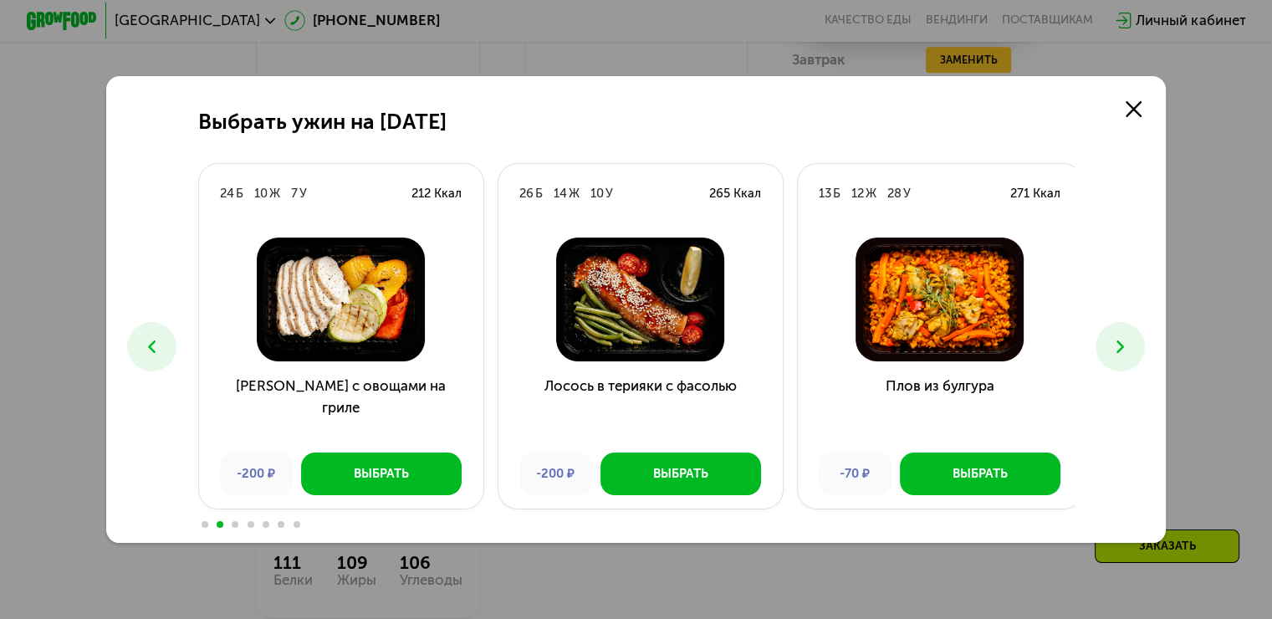
click at [1124, 347] on icon at bounding box center [1120, 346] width 21 height 21
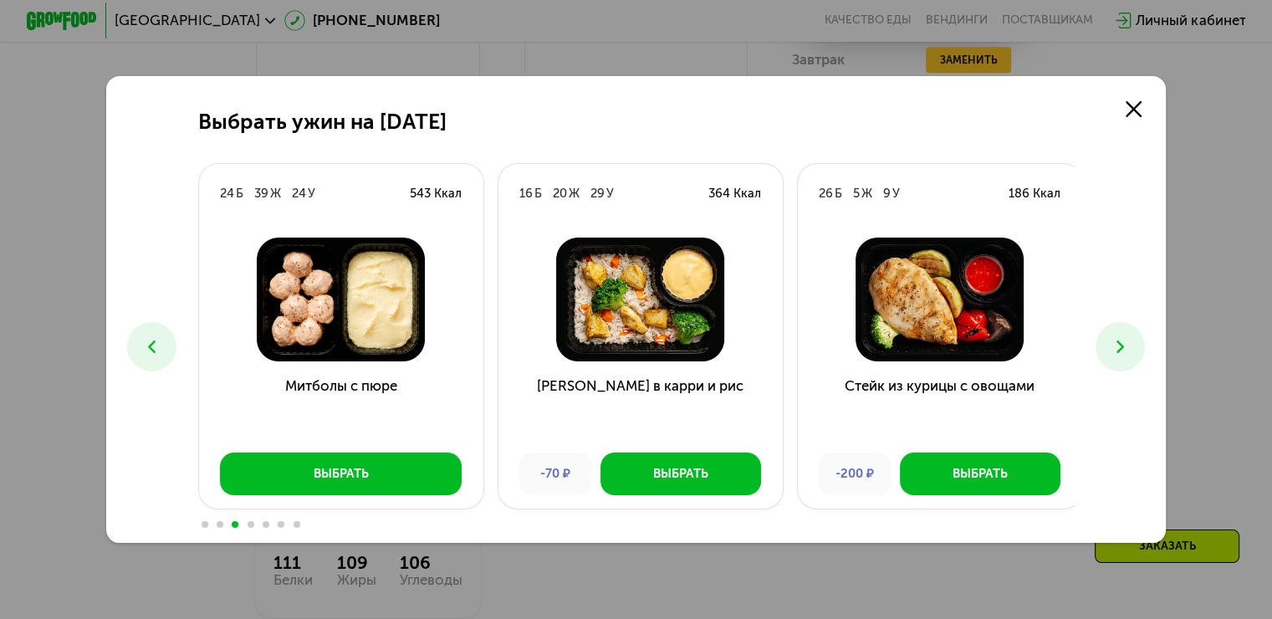
click at [1124, 347] on icon at bounding box center [1120, 346] width 21 height 21
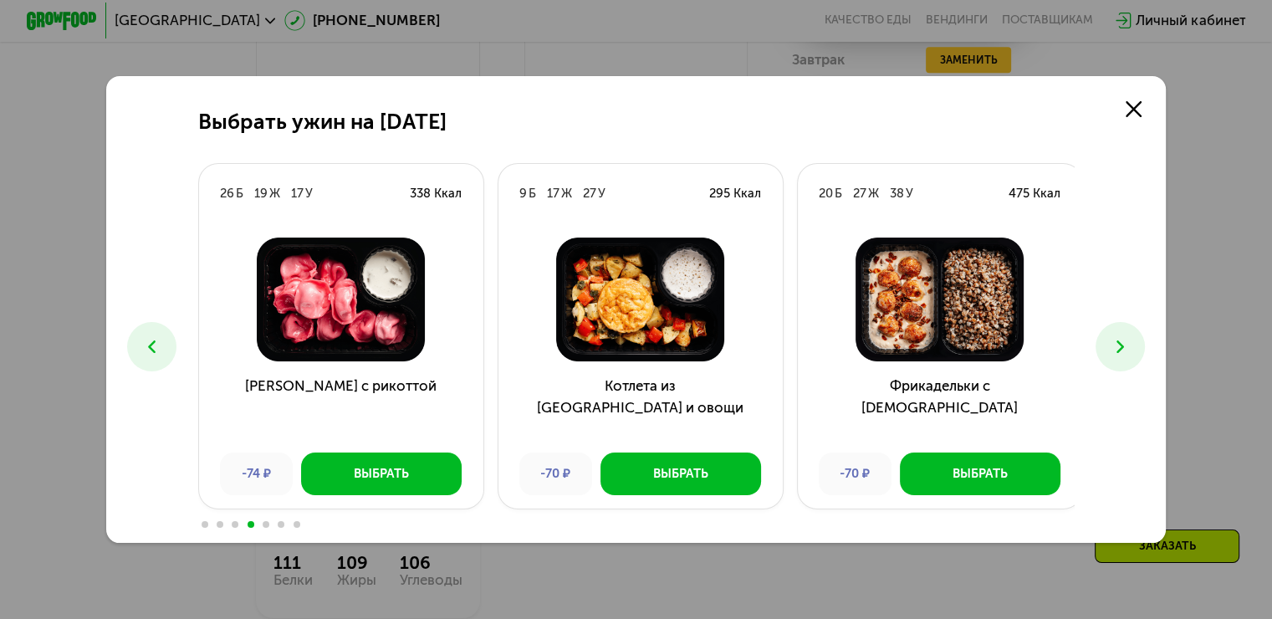
click at [1124, 347] on icon at bounding box center [1120, 346] width 21 height 21
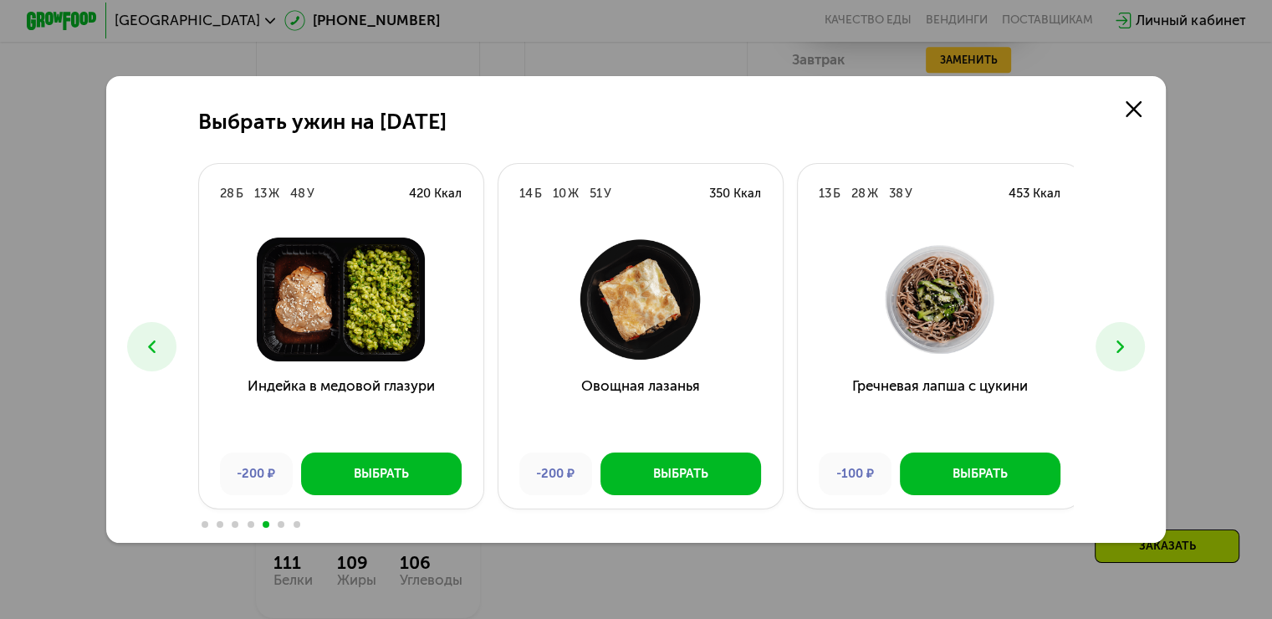
click at [1124, 347] on icon at bounding box center [1120, 346] width 21 height 21
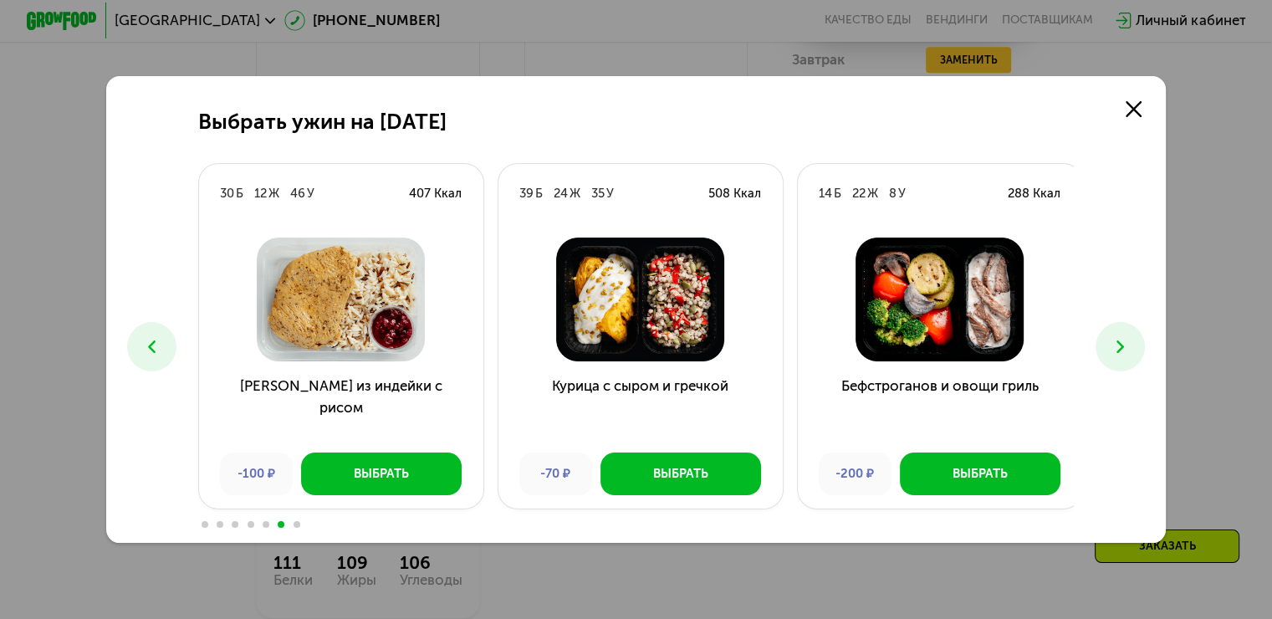
click at [1124, 347] on icon at bounding box center [1120, 346] width 21 height 21
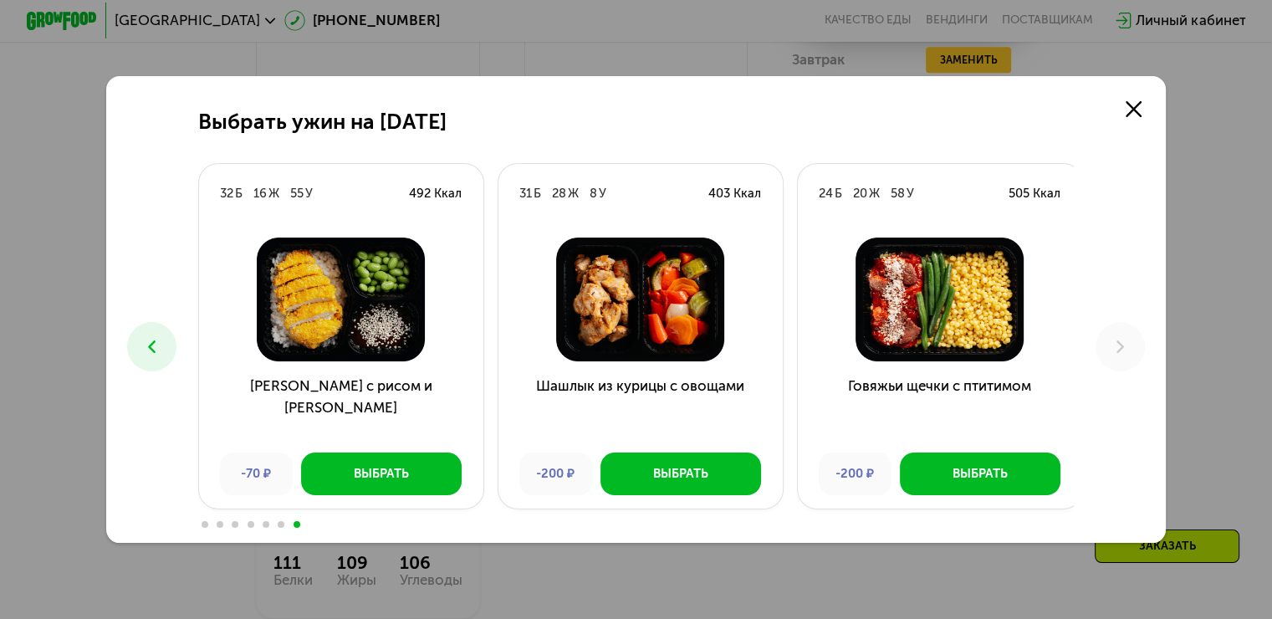
click at [141, 350] on icon at bounding box center [151, 346] width 21 height 21
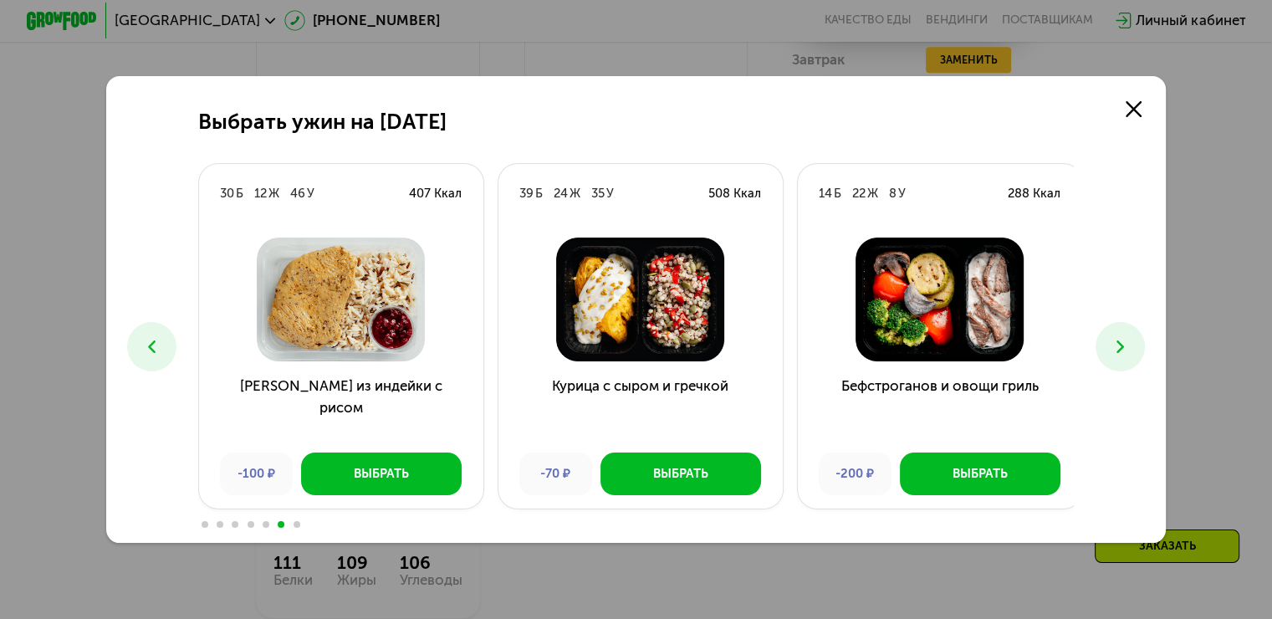
click at [141, 350] on icon at bounding box center [151, 346] width 21 height 21
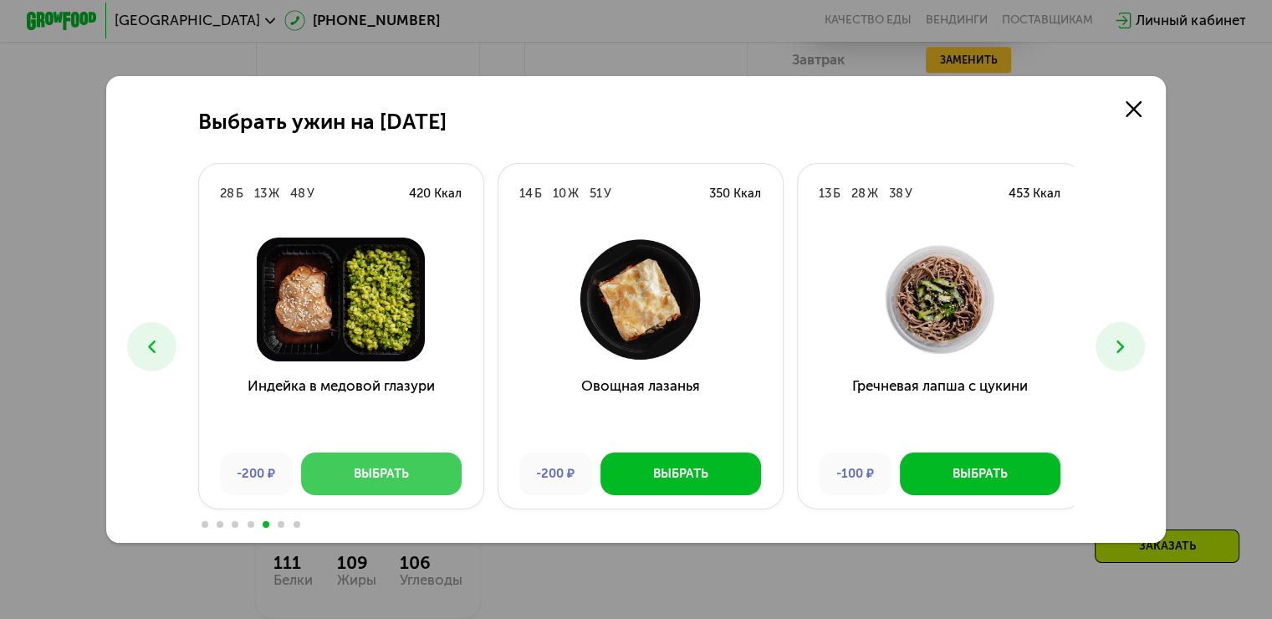
click at [392, 475] on div "Выбрать" at bounding box center [381, 474] width 55 height 18
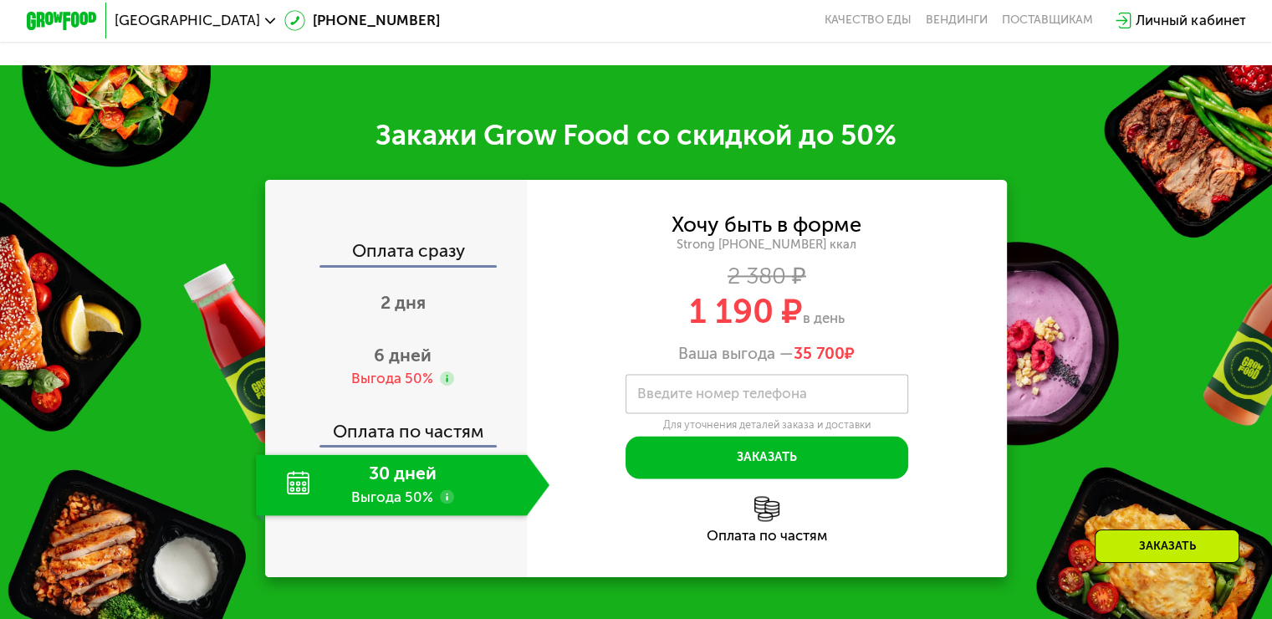
scroll to position [2485, 0]
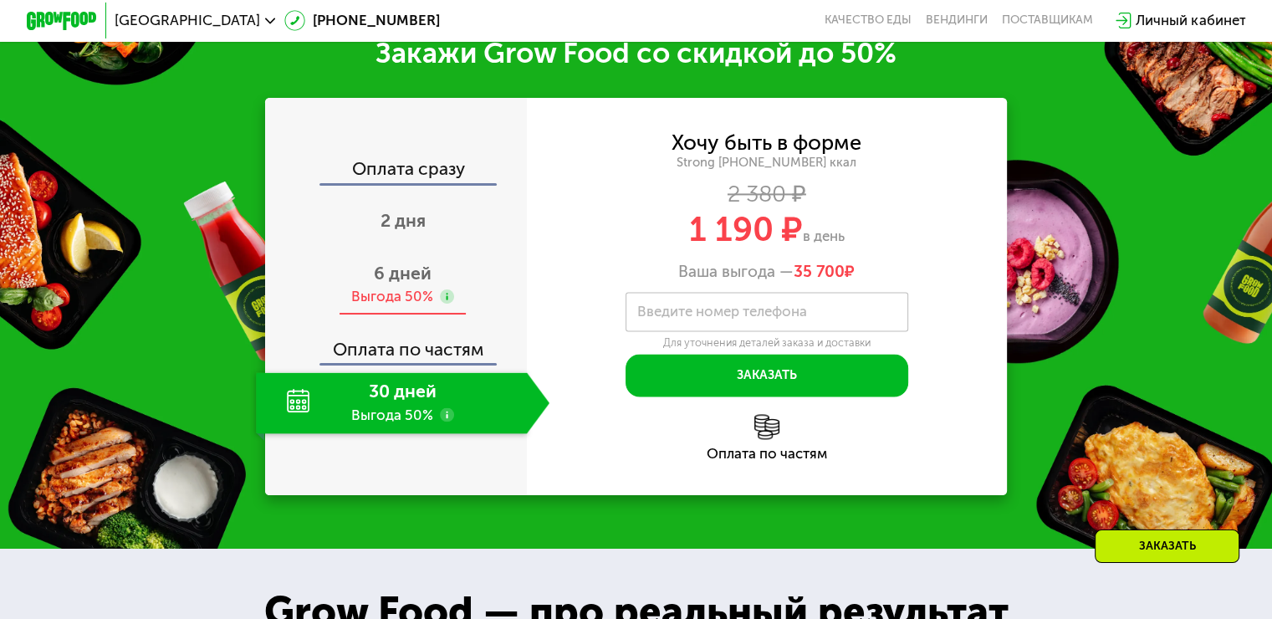
click at [447, 304] on use at bounding box center [447, 296] width 14 height 14
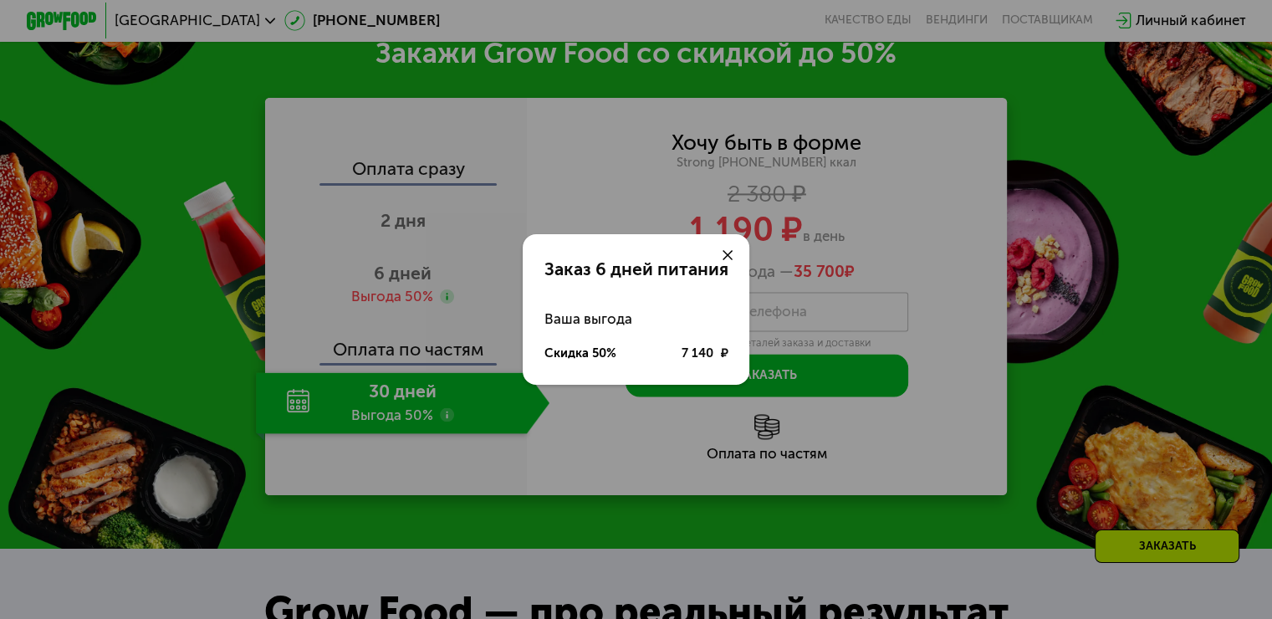
click at [729, 257] on icon at bounding box center [728, 255] width 11 height 11
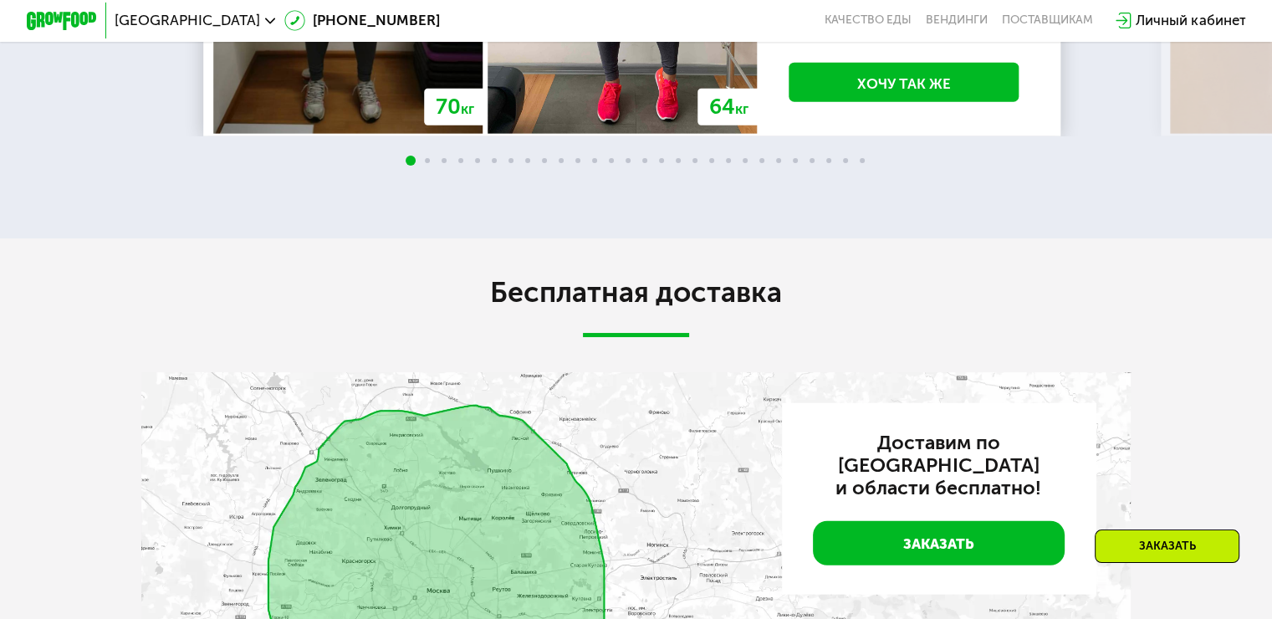
scroll to position [3656, 0]
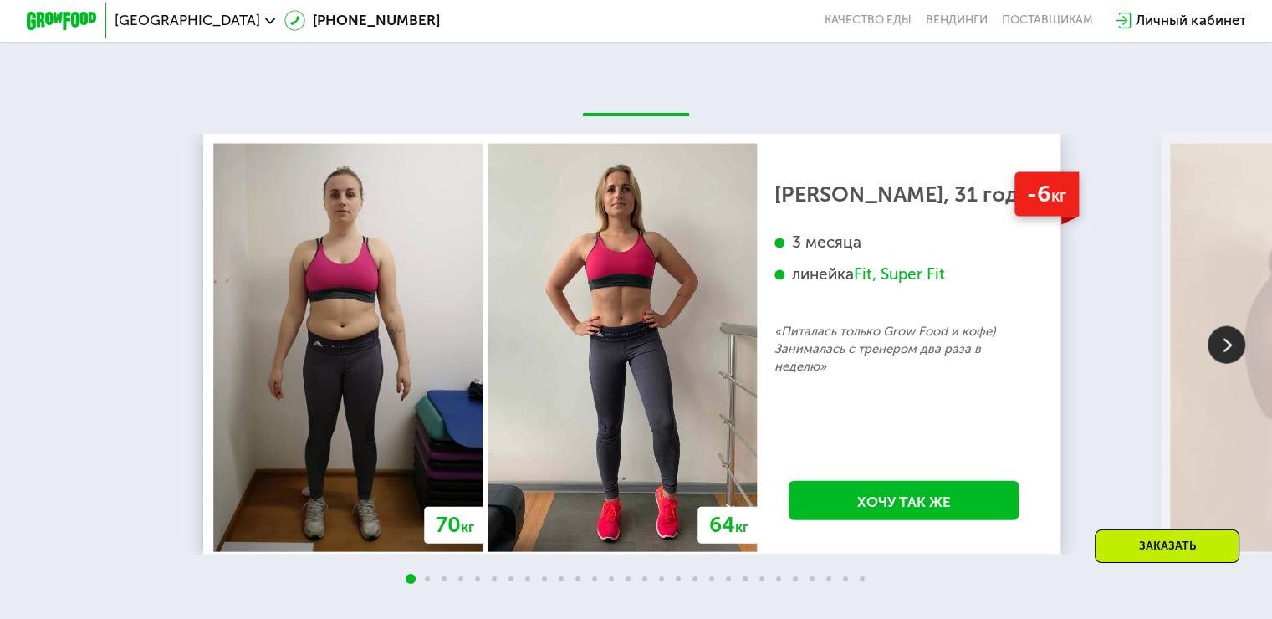
click at [1225, 364] on img at bounding box center [1227, 345] width 38 height 38
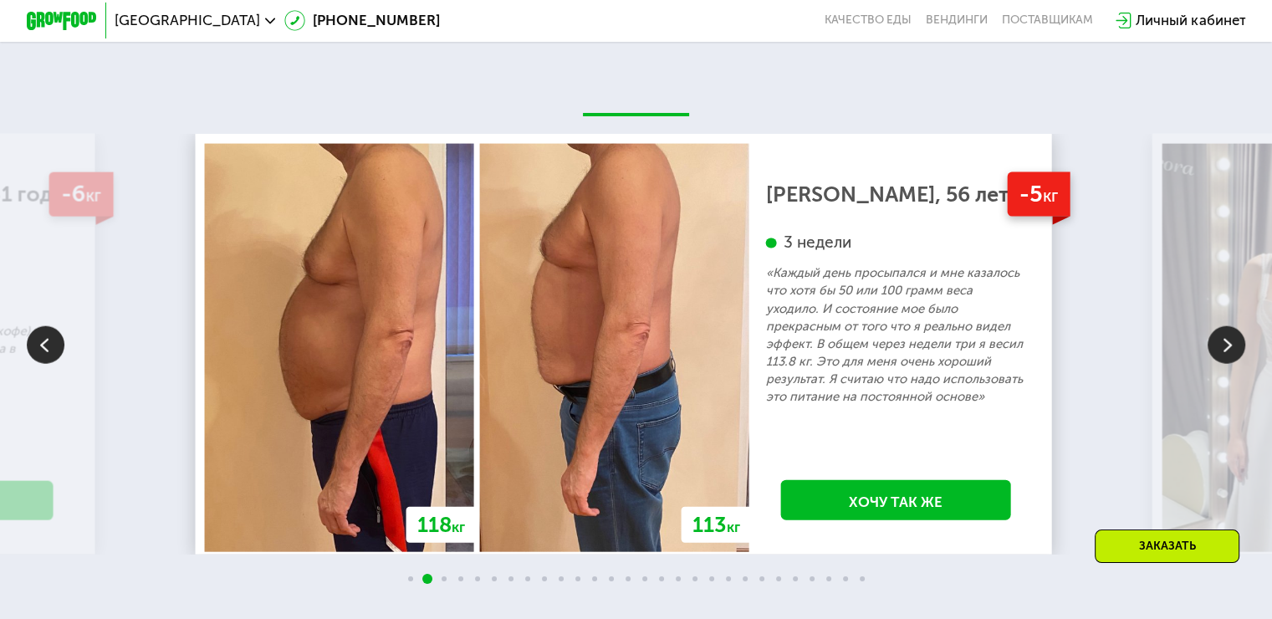
click at [1225, 364] on img at bounding box center [1227, 345] width 38 height 38
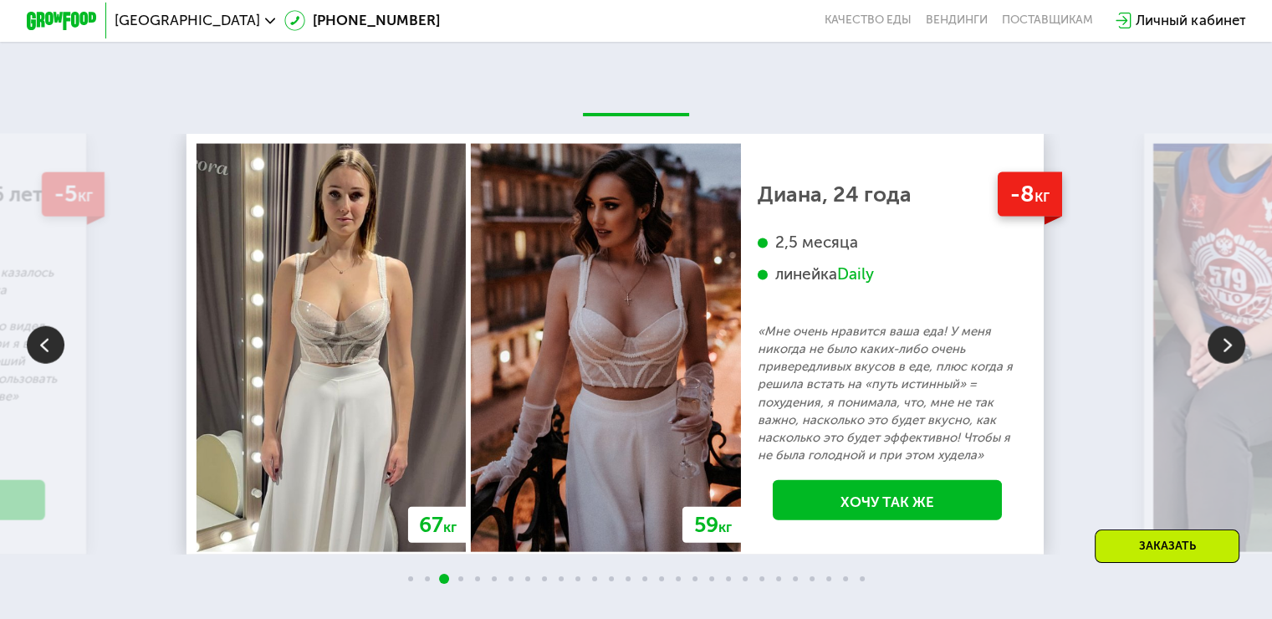
click at [1225, 364] on img at bounding box center [1227, 345] width 38 height 38
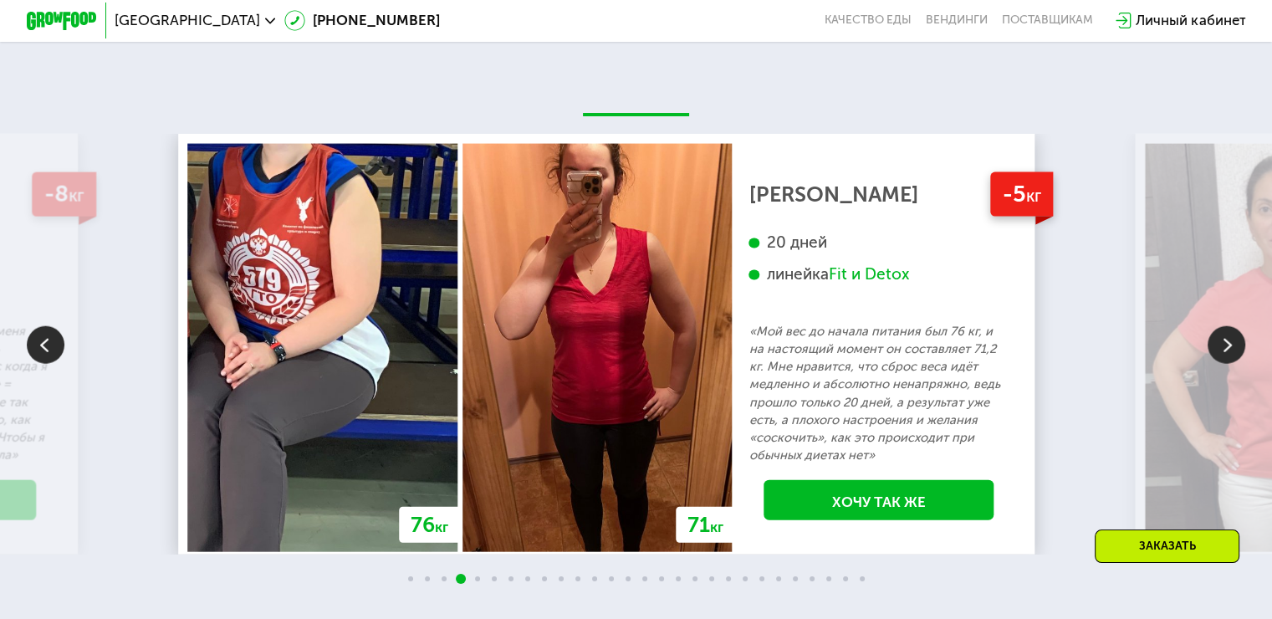
click at [1225, 364] on img at bounding box center [1227, 345] width 38 height 38
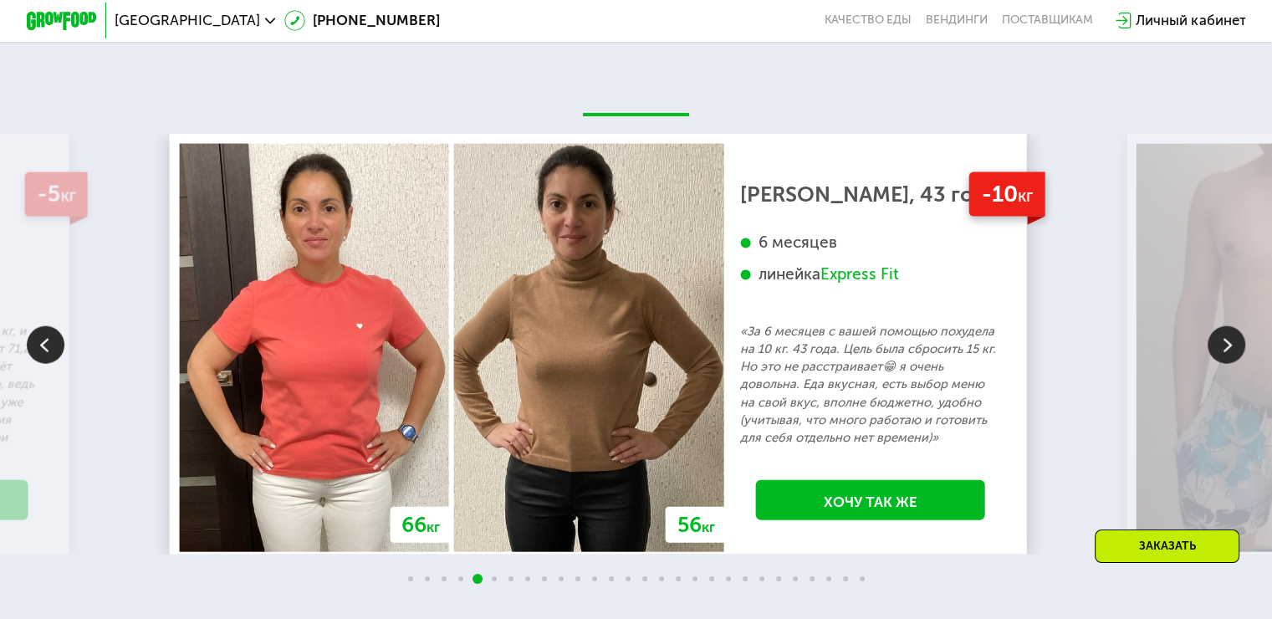
click at [1225, 364] on img at bounding box center [1227, 345] width 38 height 38
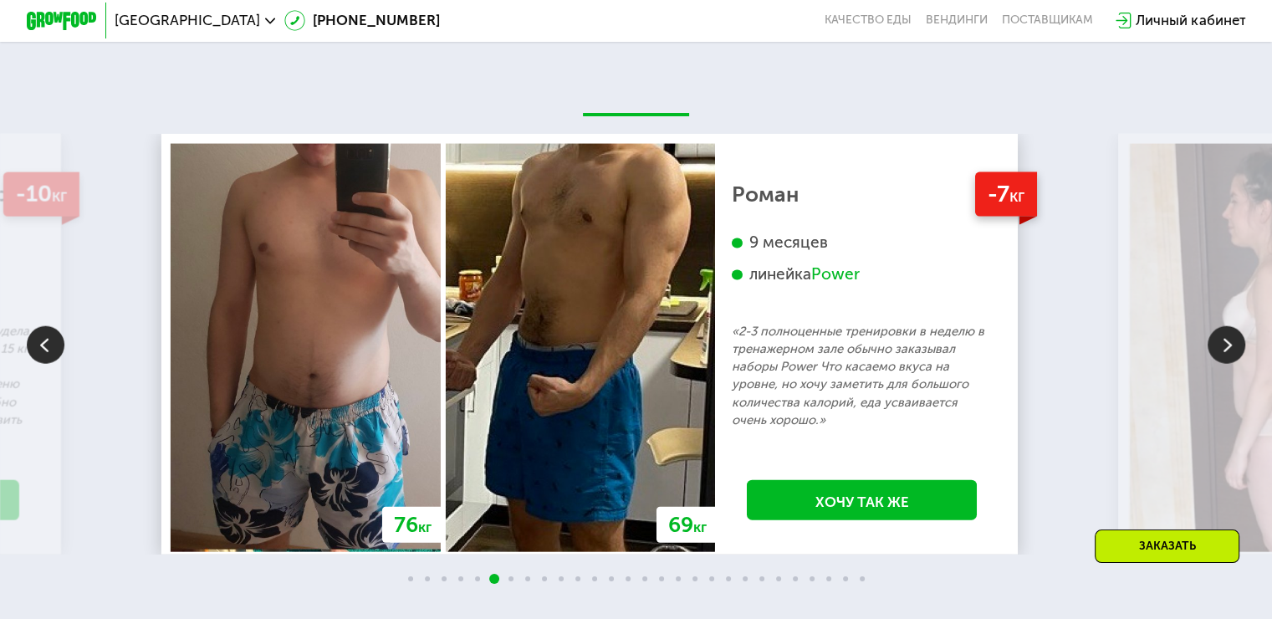
click at [1225, 364] on img at bounding box center [1227, 345] width 38 height 38
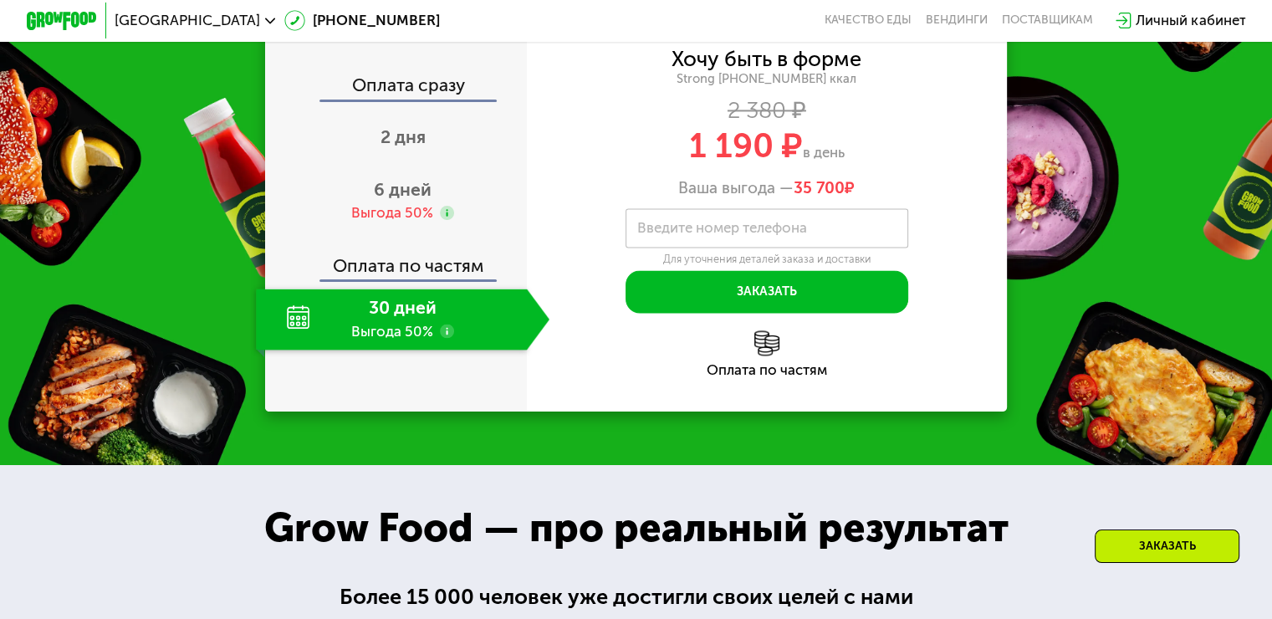
scroll to position [2485, 0]
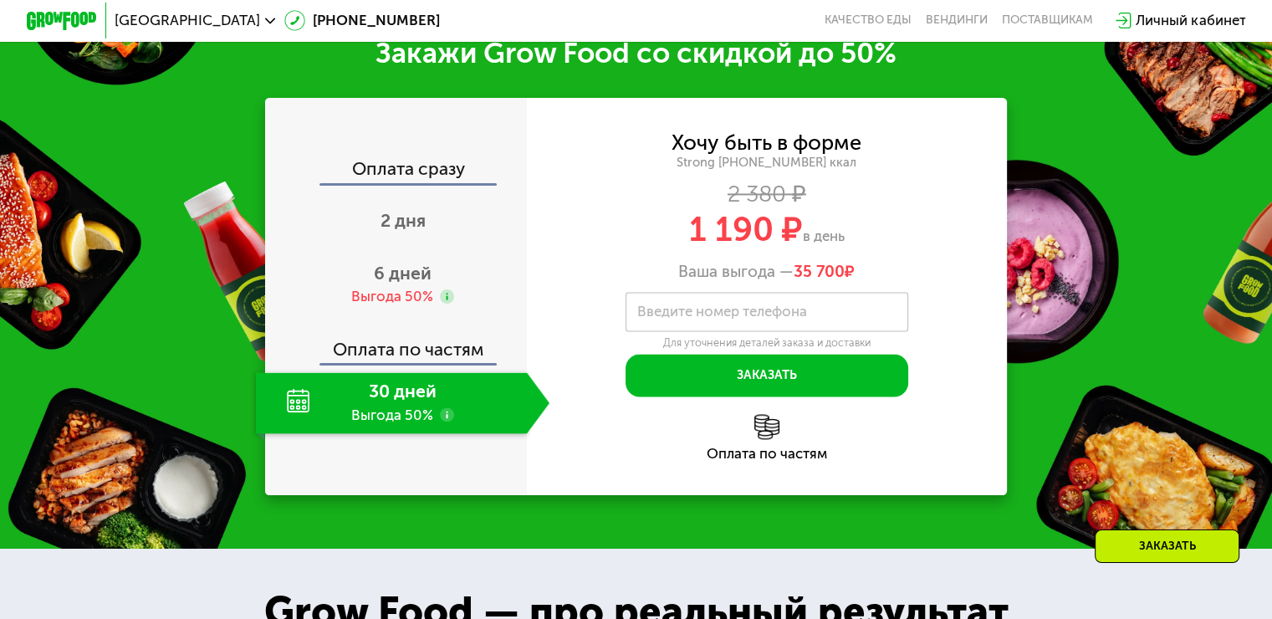
click at [292, 421] on div "30 дней Выгода 50%" at bounding box center [391, 403] width 270 height 62
click at [443, 422] on use at bounding box center [447, 414] width 14 height 14
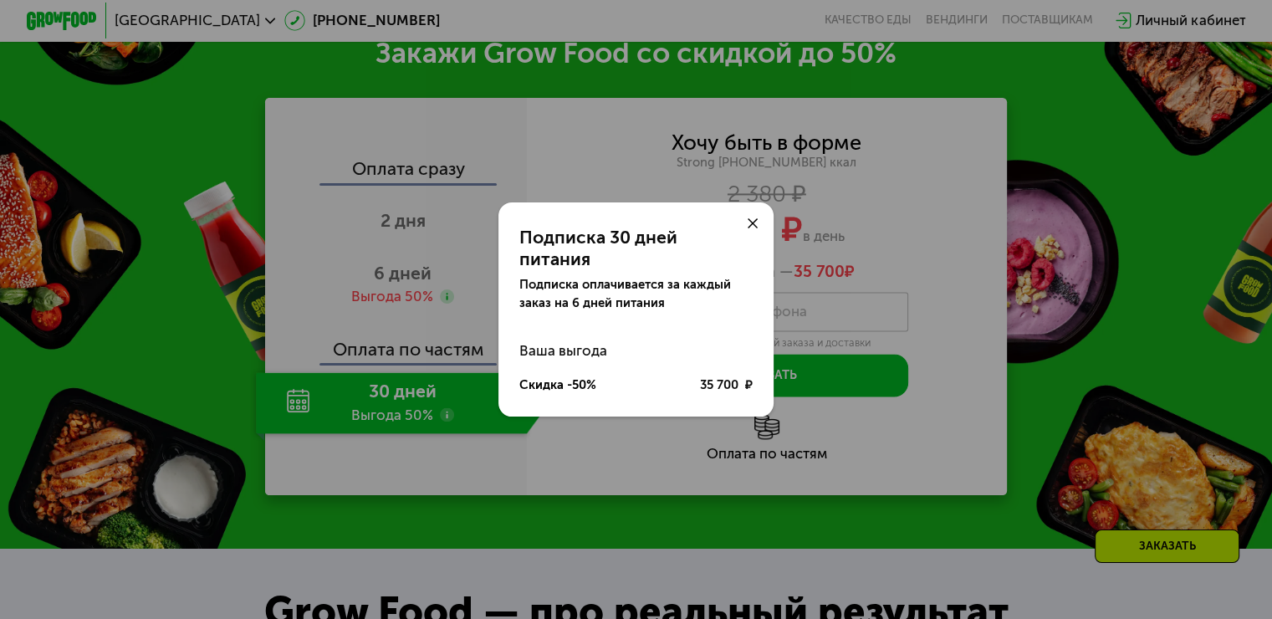
click at [756, 229] on icon at bounding box center [753, 223] width 11 height 11
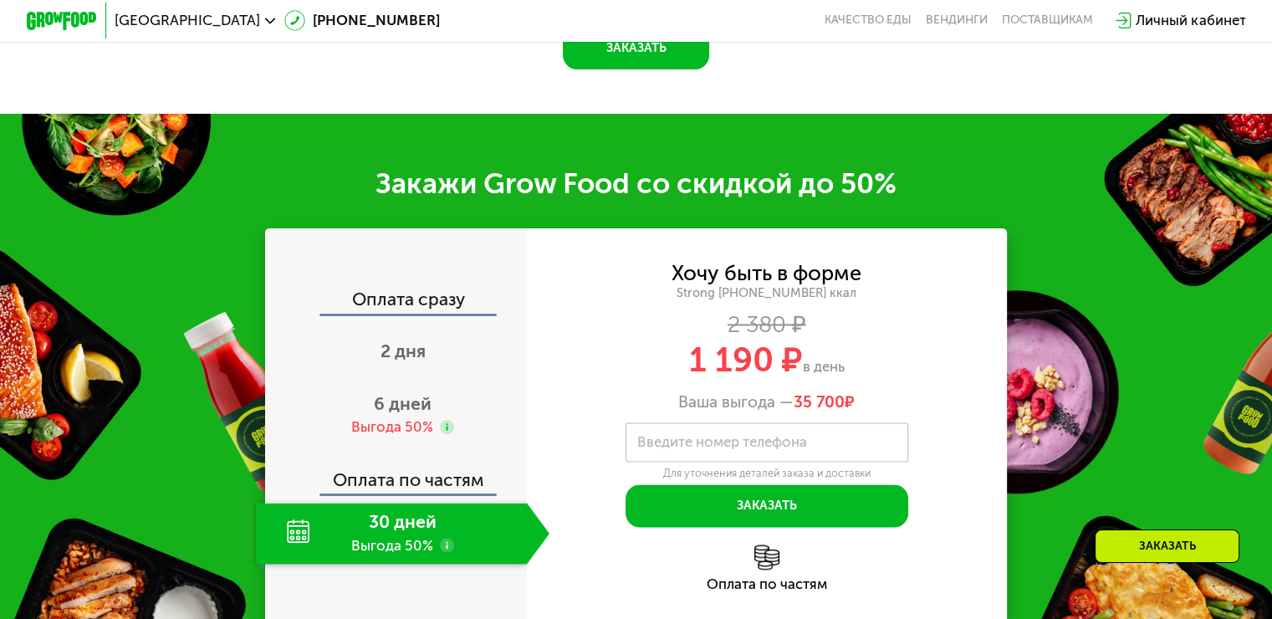
scroll to position [2317, 0]
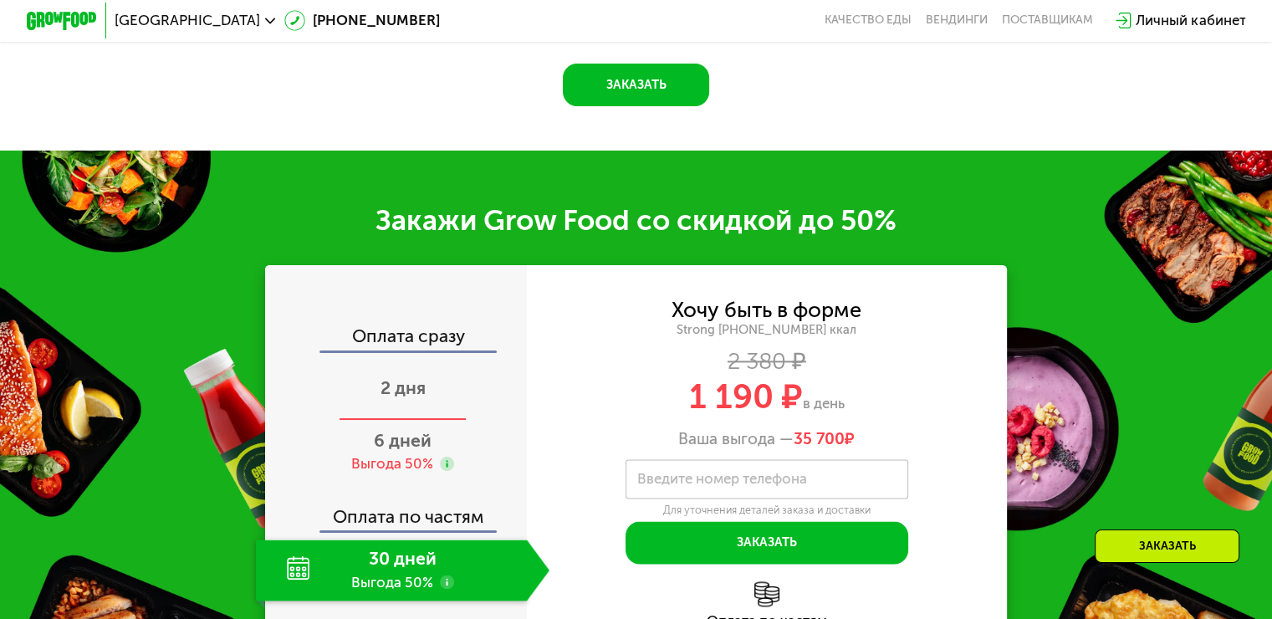
click at [392, 398] on span "2 дня" at bounding box center [403, 387] width 45 height 21
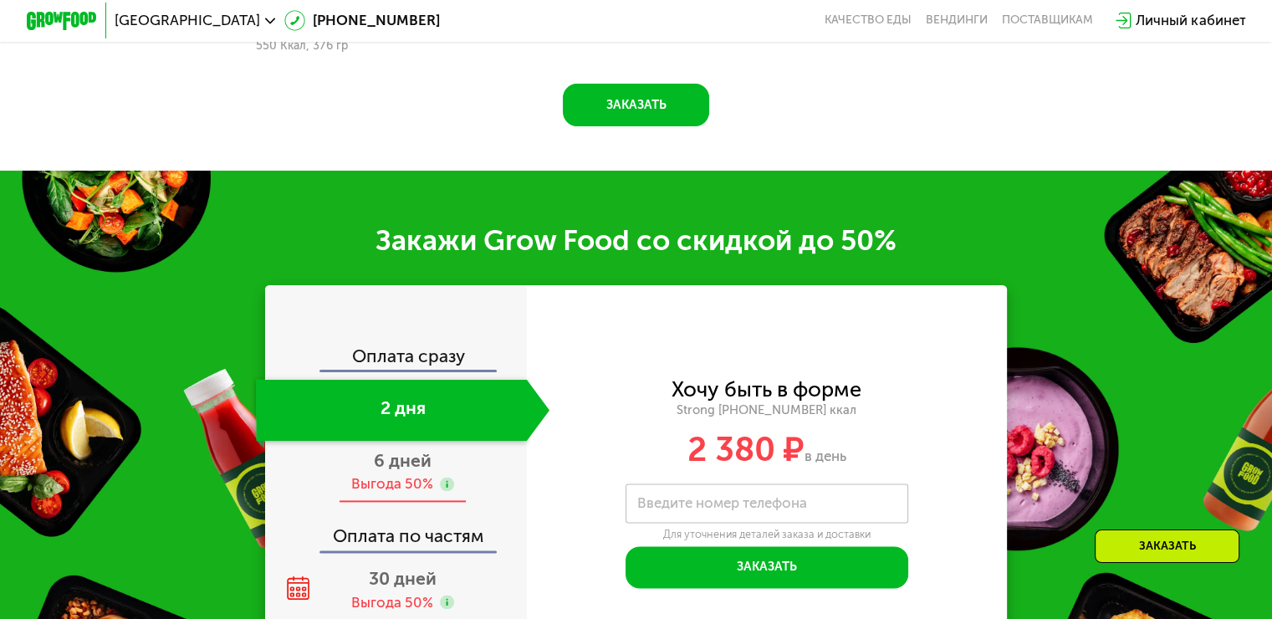
click at [406, 466] on span "6 дней" at bounding box center [403, 460] width 58 height 21
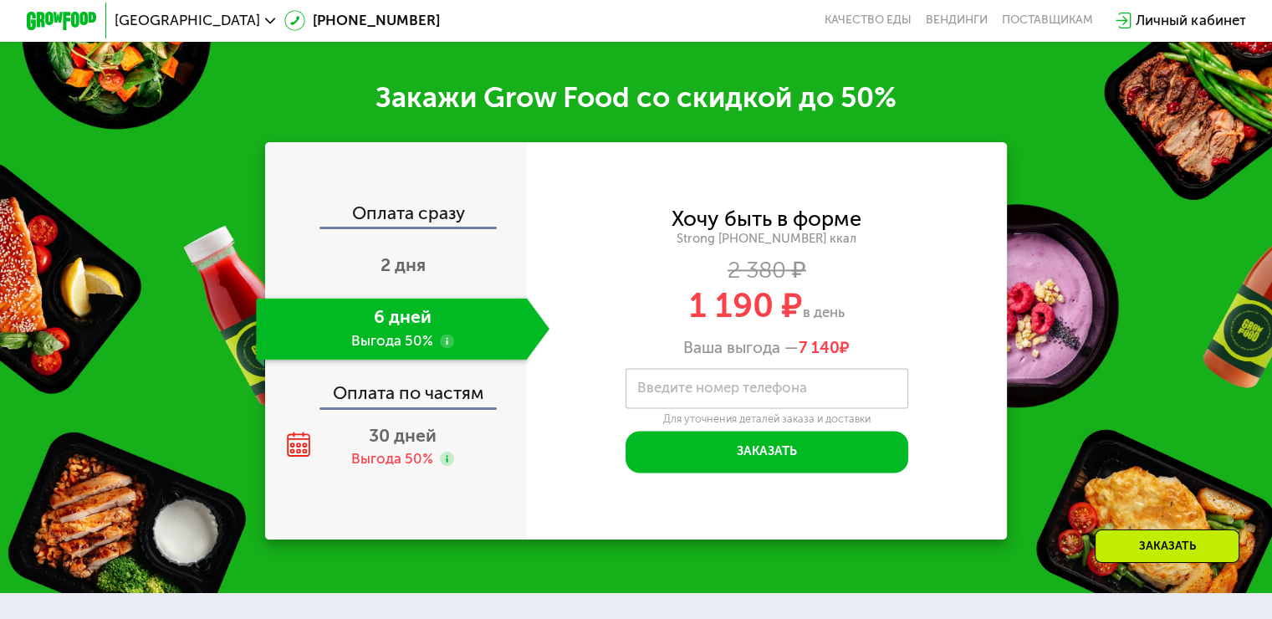
scroll to position [2271, 0]
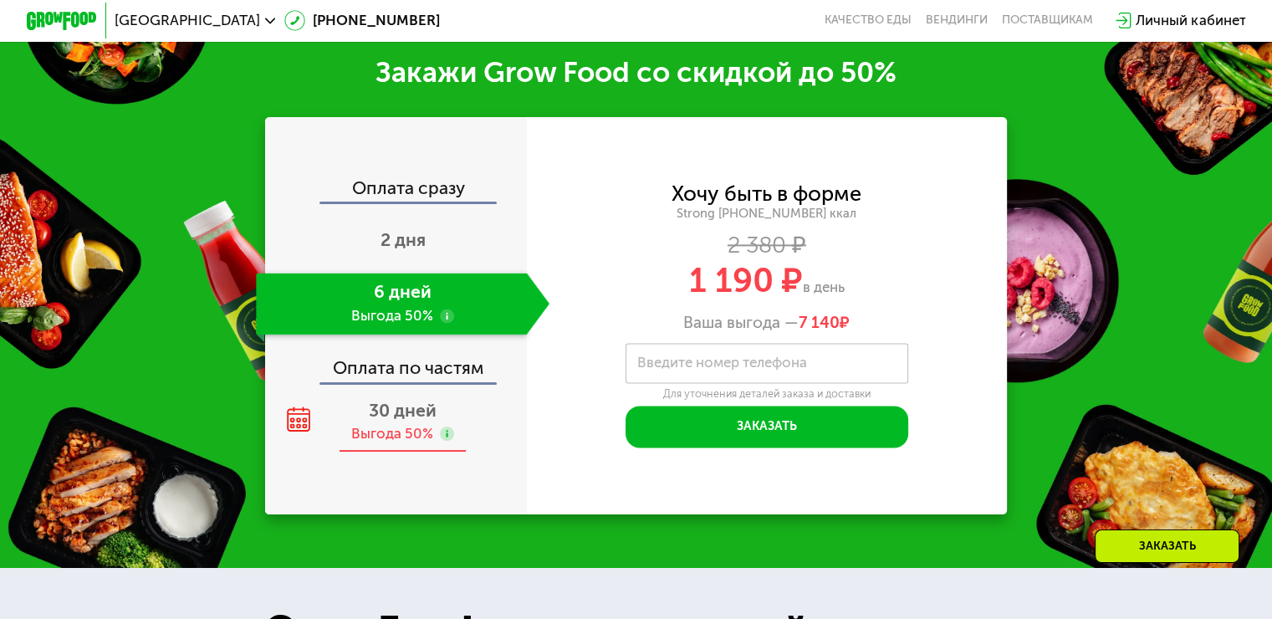
click at [396, 415] on span "30 дней" at bounding box center [403, 410] width 68 height 21
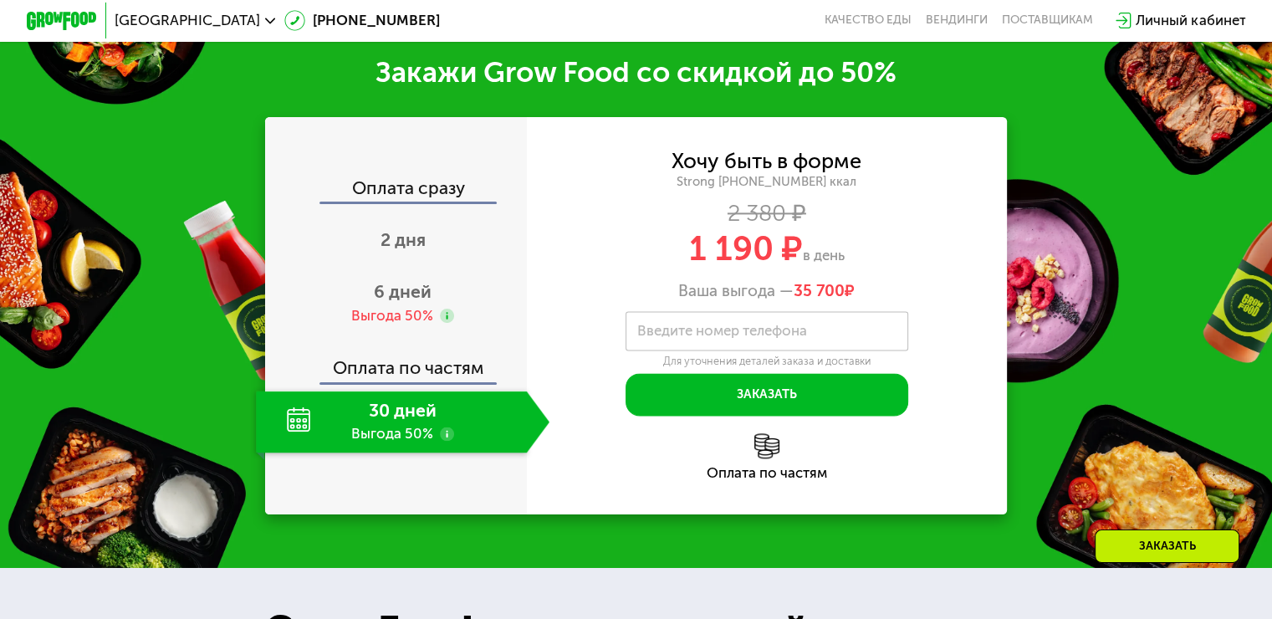
click at [787, 479] on div "Оплата по частям" at bounding box center [767, 473] width 481 height 14
click at [782, 441] on div "Оплата по частям" at bounding box center [767, 456] width 481 height 47
click at [410, 292] on span "6 дней" at bounding box center [403, 291] width 58 height 21
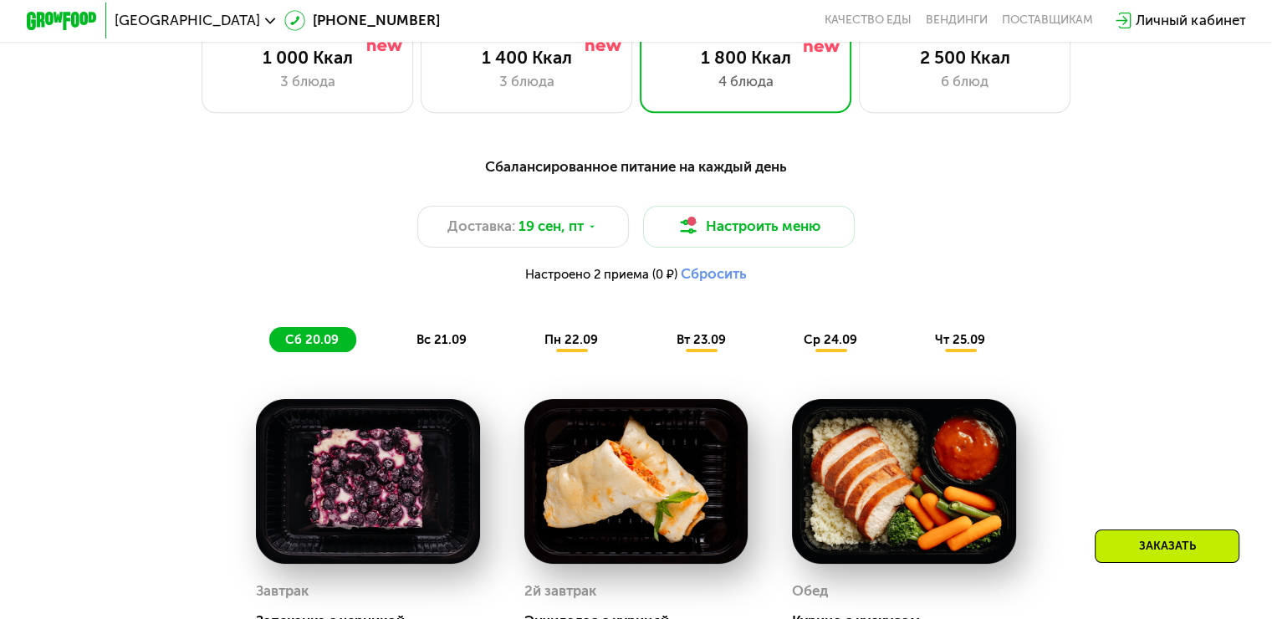
scroll to position [1184, 0]
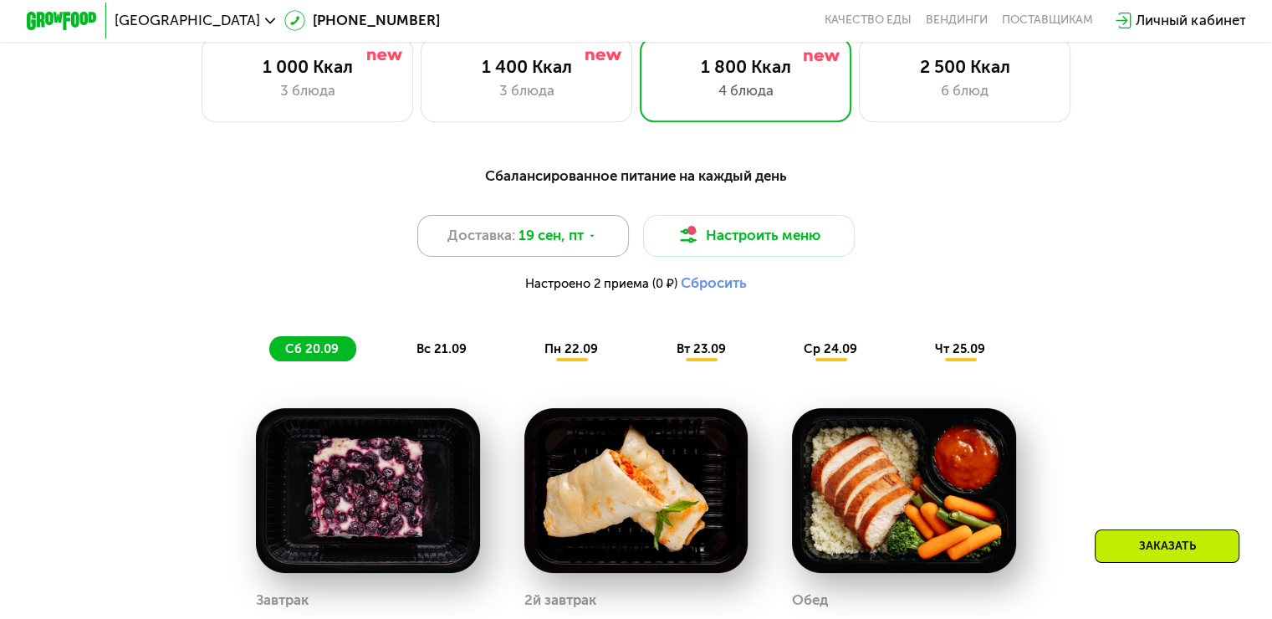
click at [597, 242] on icon at bounding box center [592, 236] width 11 height 11
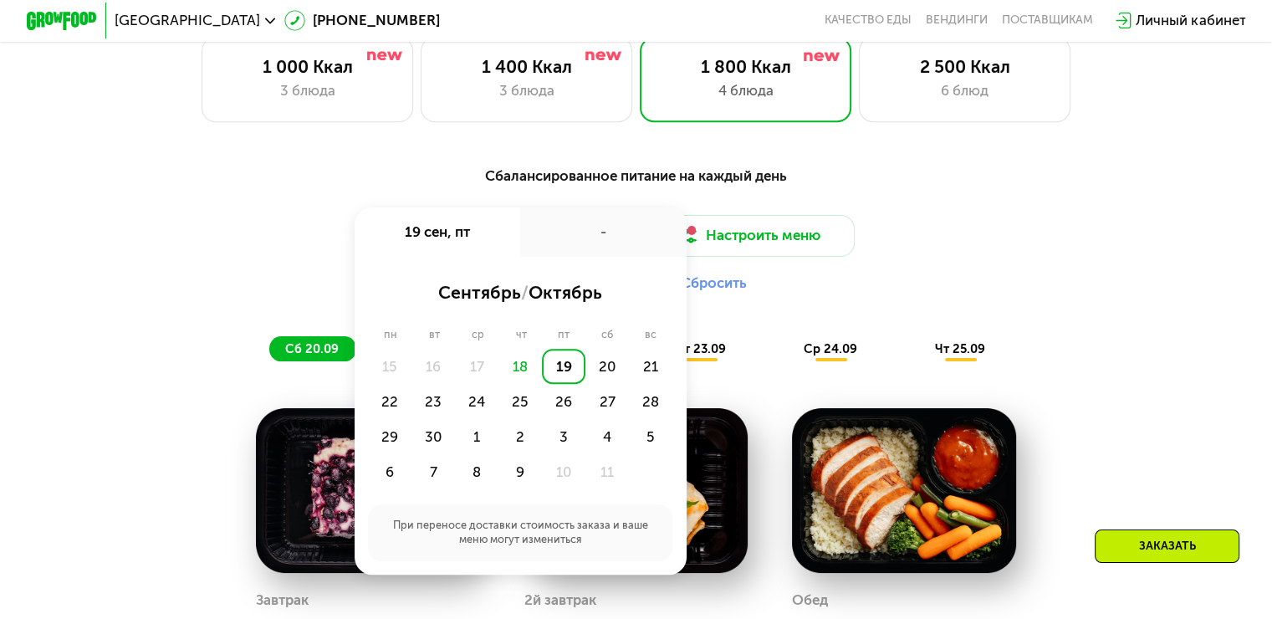
click at [1077, 234] on div "Доставка: [DATE] сен, пт - сентябрь / октябрь пн вт ср чт пт сб вс 15 16 17 18 …" at bounding box center [636, 258] width 1047 height 87
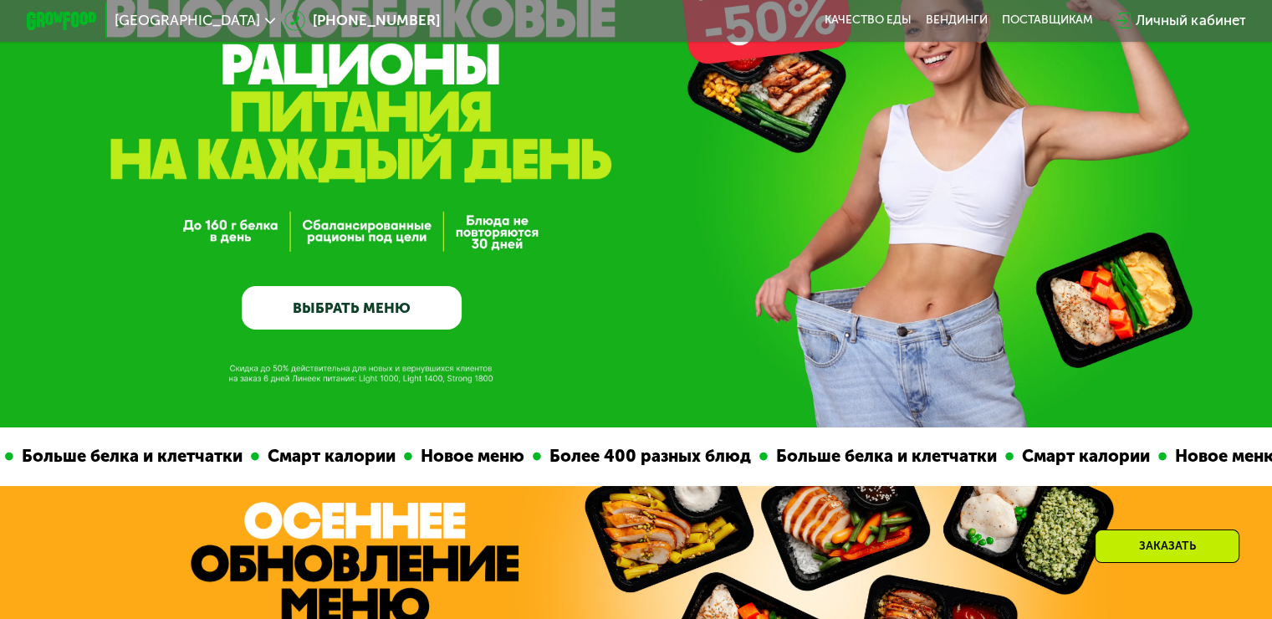
scroll to position [167, 0]
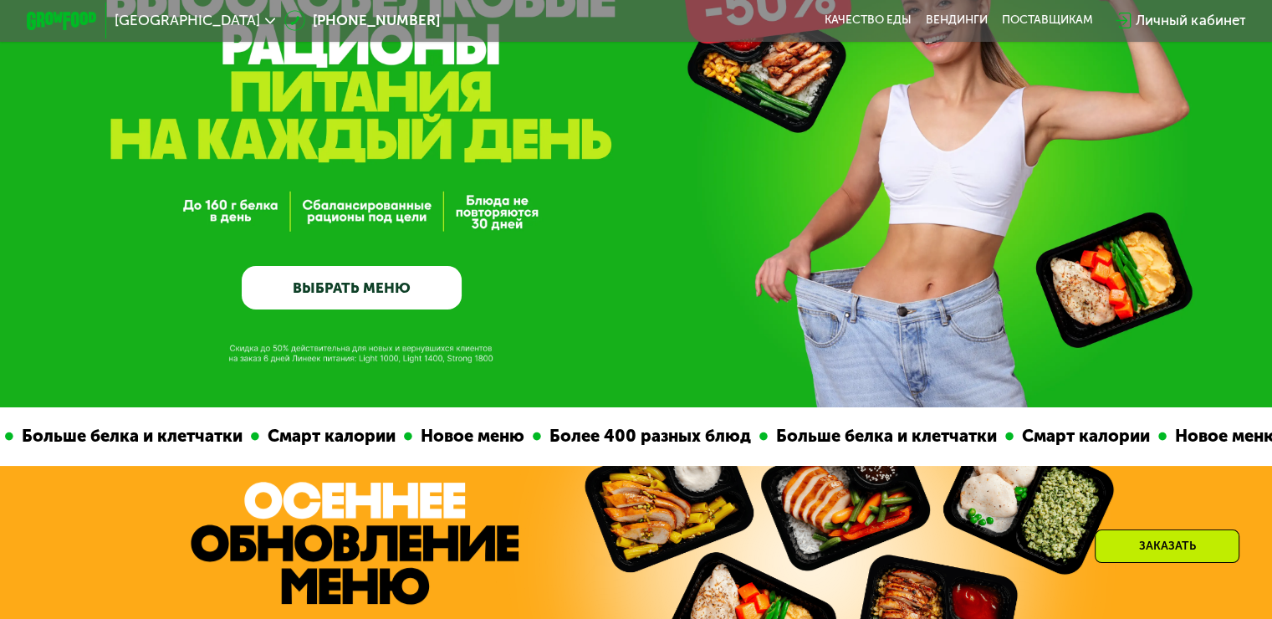
click at [394, 288] on link "ВЫБРАТЬ МЕНЮ" at bounding box center [352, 288] width 220 height 44
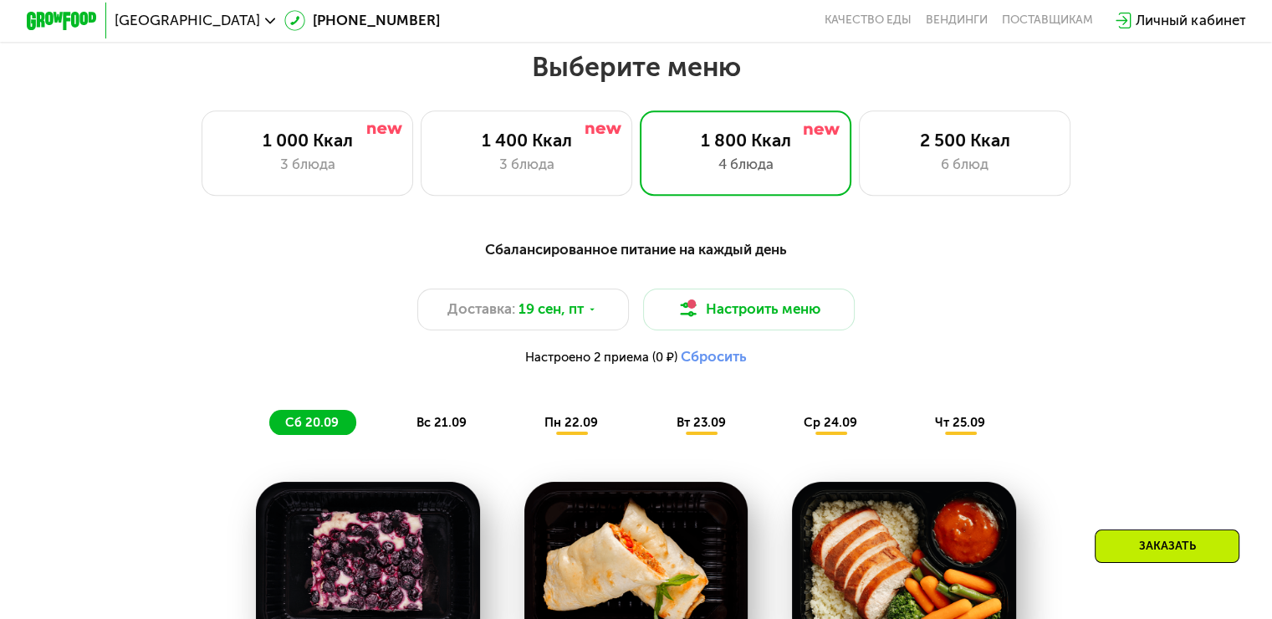
scroll to position [1124, 0]
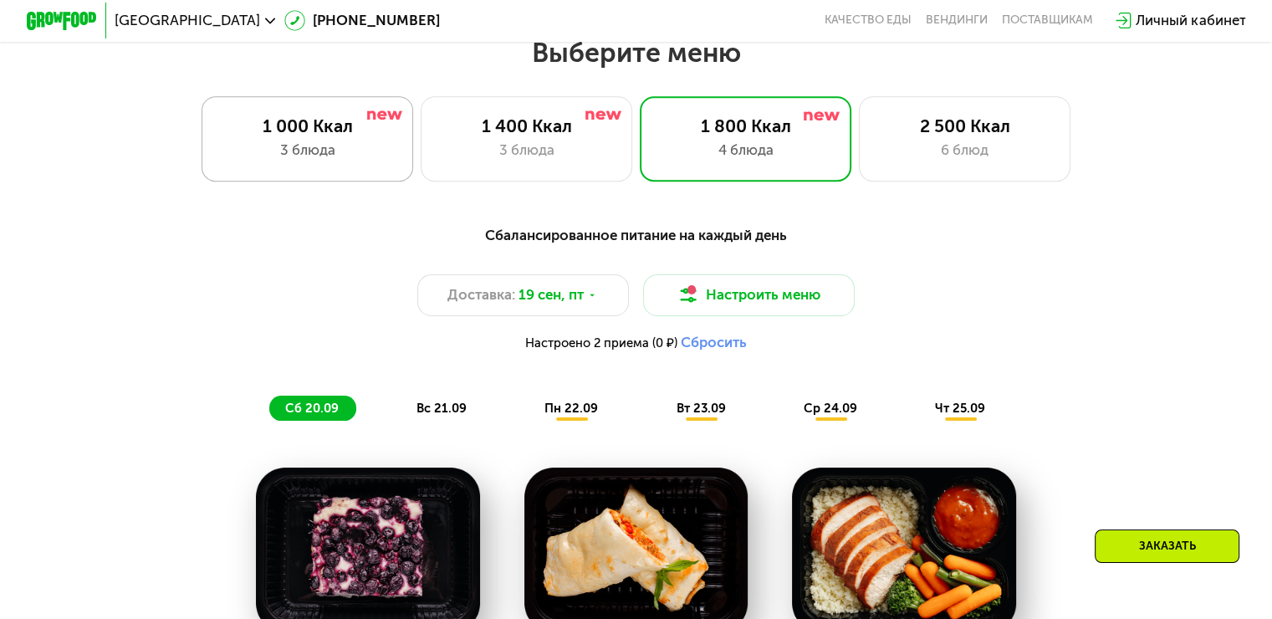
click at [346, 133] on div "1 000 Ккал" at bounding box center [307, 125] width 175 height 21
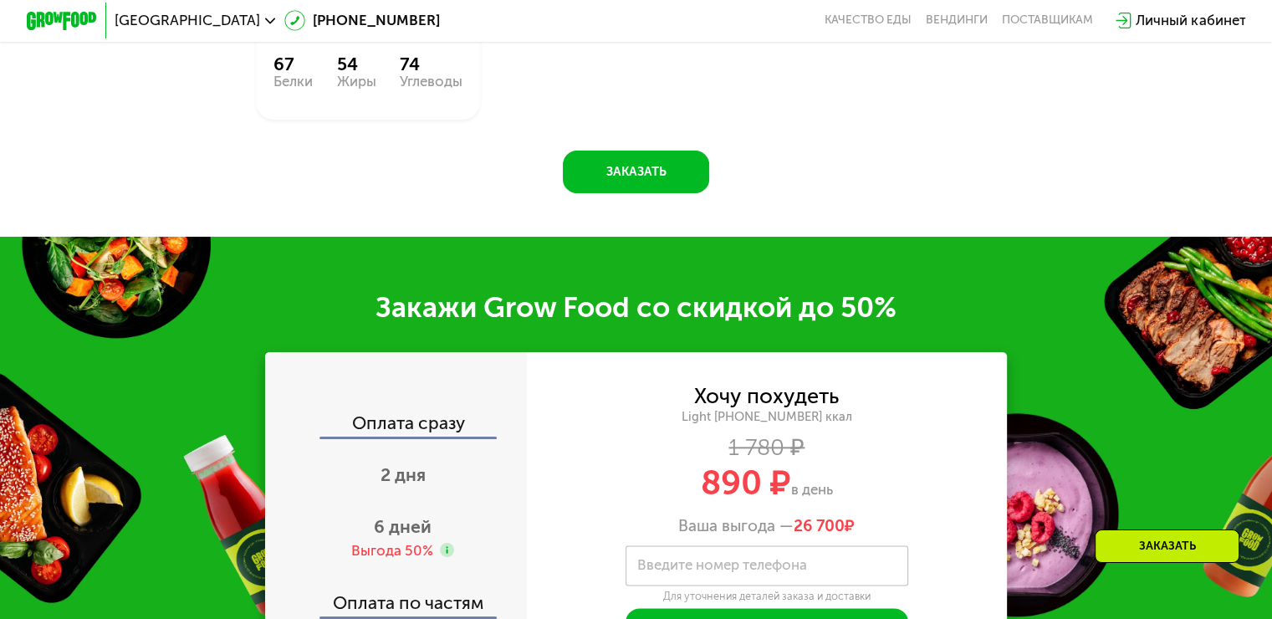
scroll to position [2045, 0]
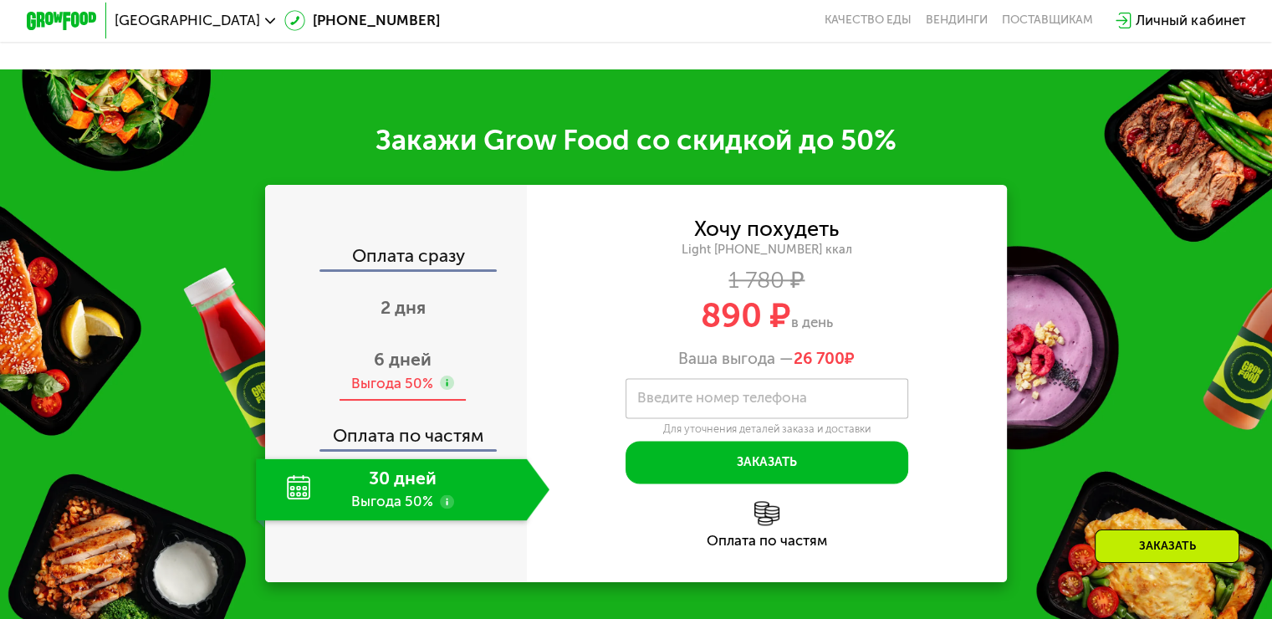
click at [378, 370] on span "6 дней" at bounding box center [403, 359] width 58 height 21
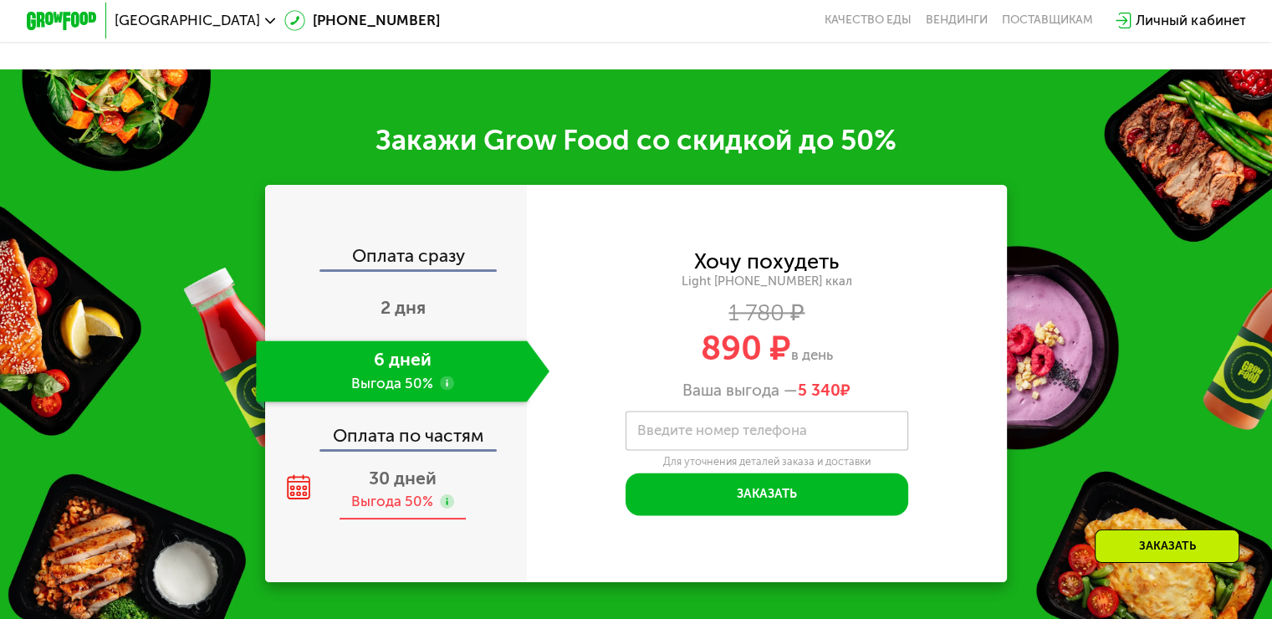
click at [424, 489] on span "30 дней" at bounding box center [403, 478] width 68 height 21
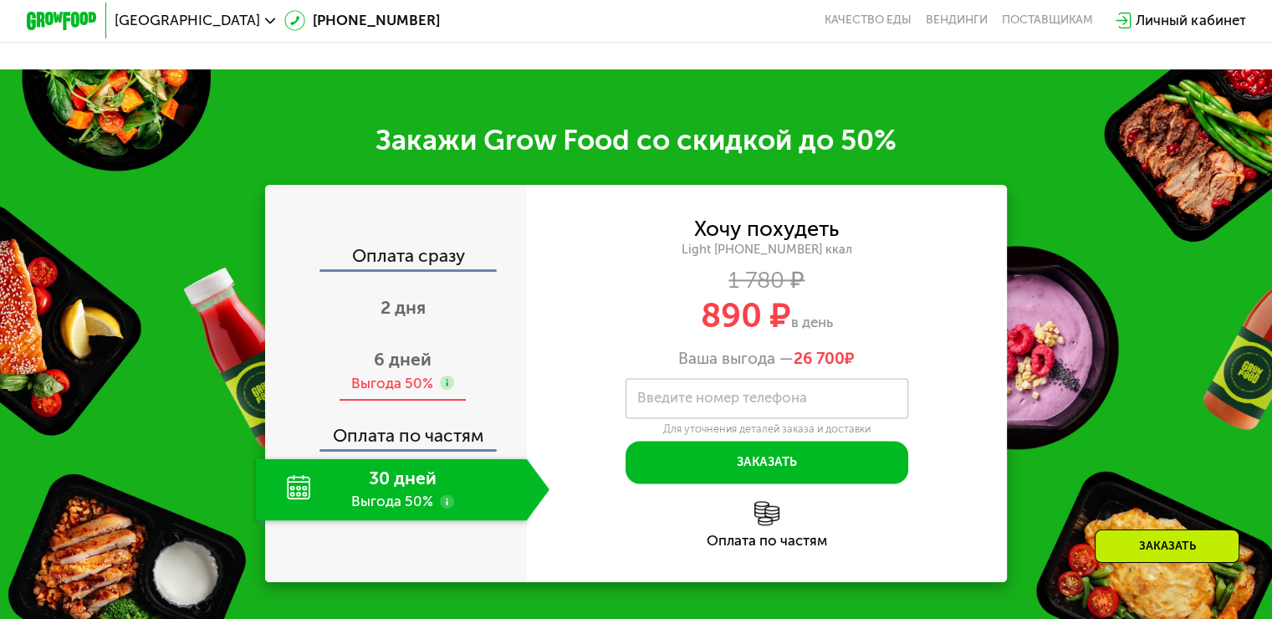
click at [427, 370] on span "6 дней" at bounding box center [403, 359] width 58 height 21
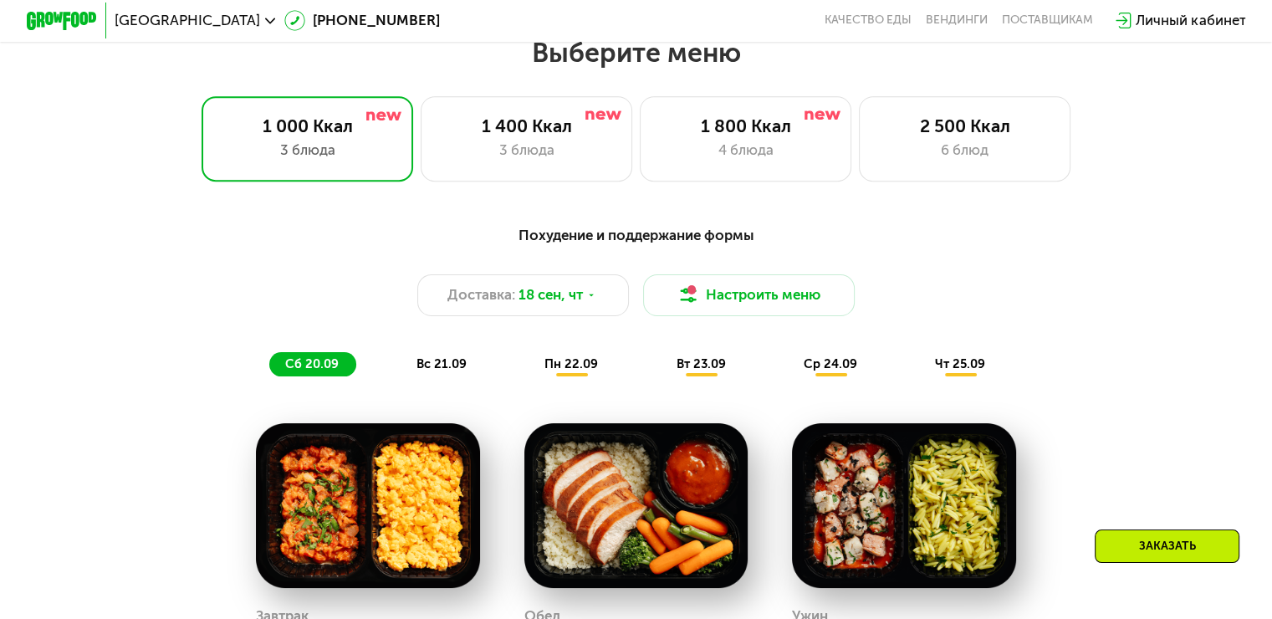
scroll to position [1041, 0]
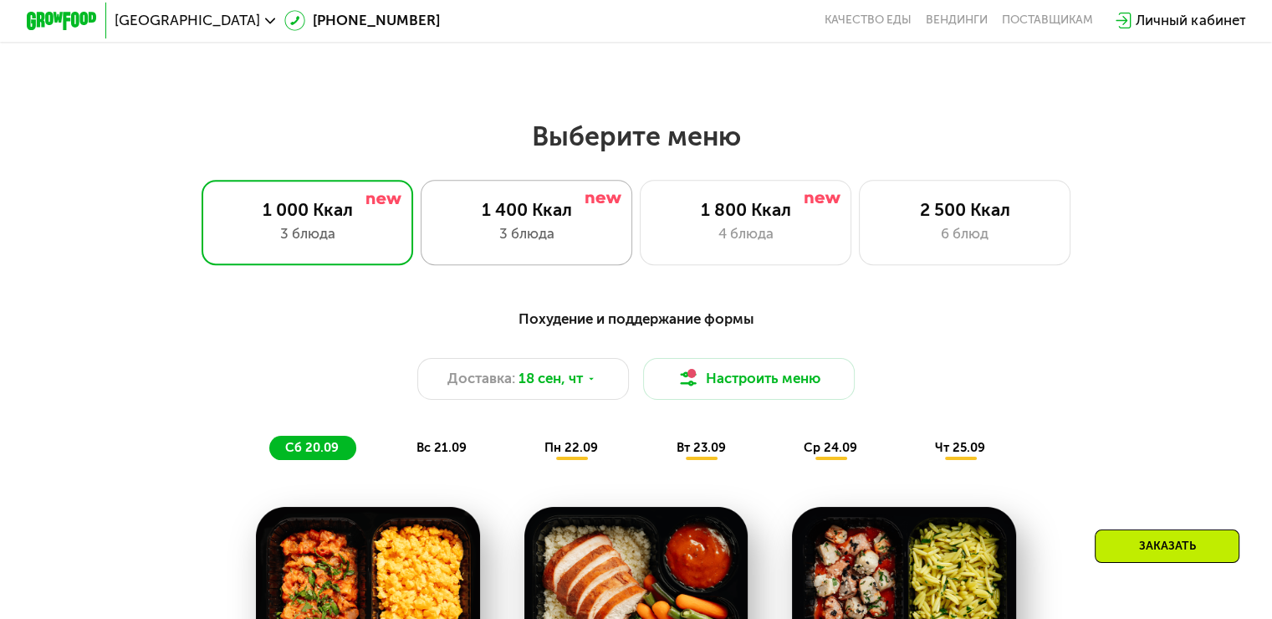
click at [559, 218] on div "1 400 Ккал" at bounding box center [526, 209] width 175 height 21
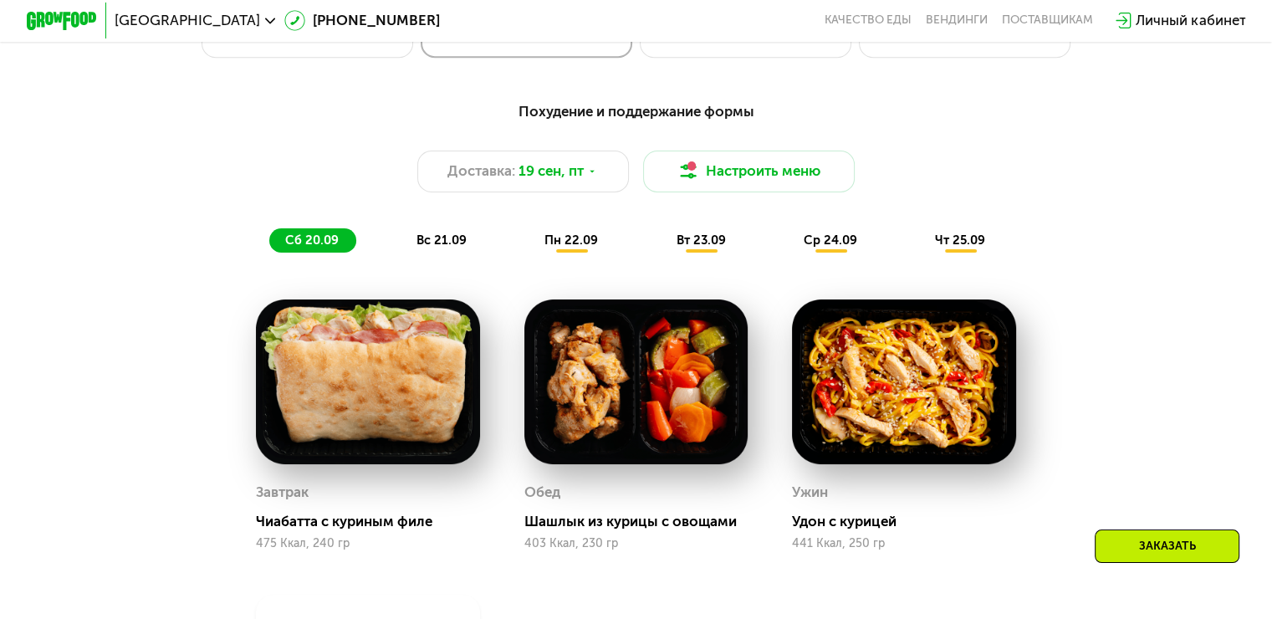
scroll to position [1124, 0]
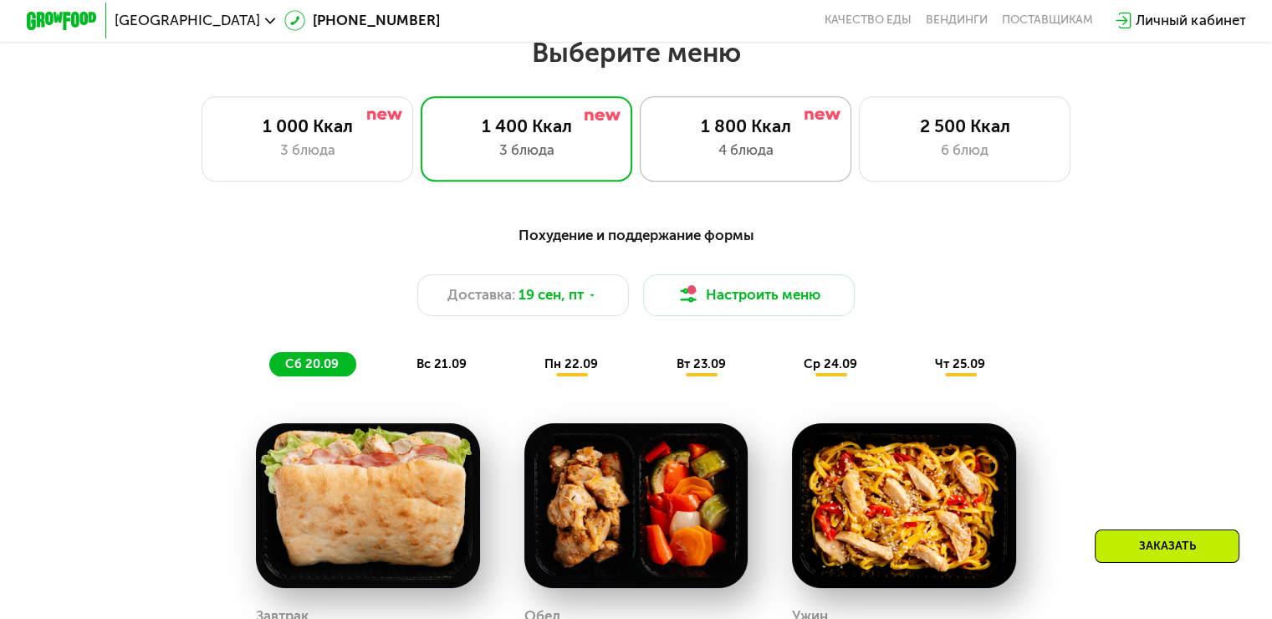
click at [726, 134] on div "1 800 Ккал" at bounding box center [745, 125] width 175 height 21
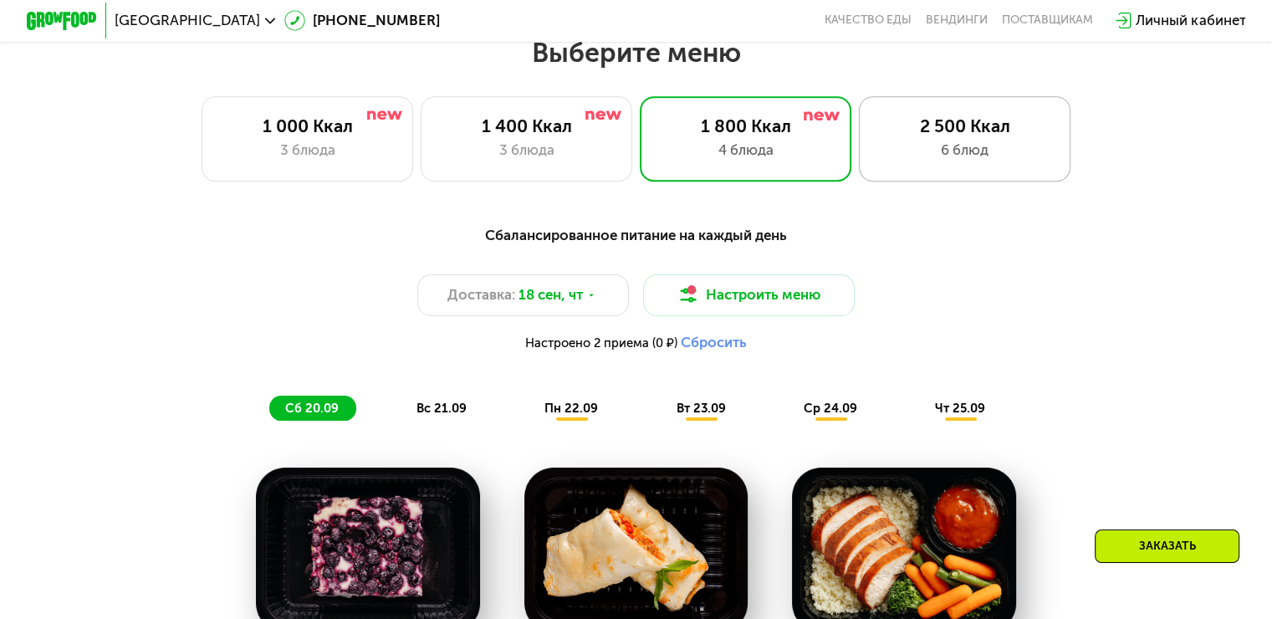
click at [940, 126] on div "2 500 Ккал" at bounding box center [965, 125] width 175 height 21
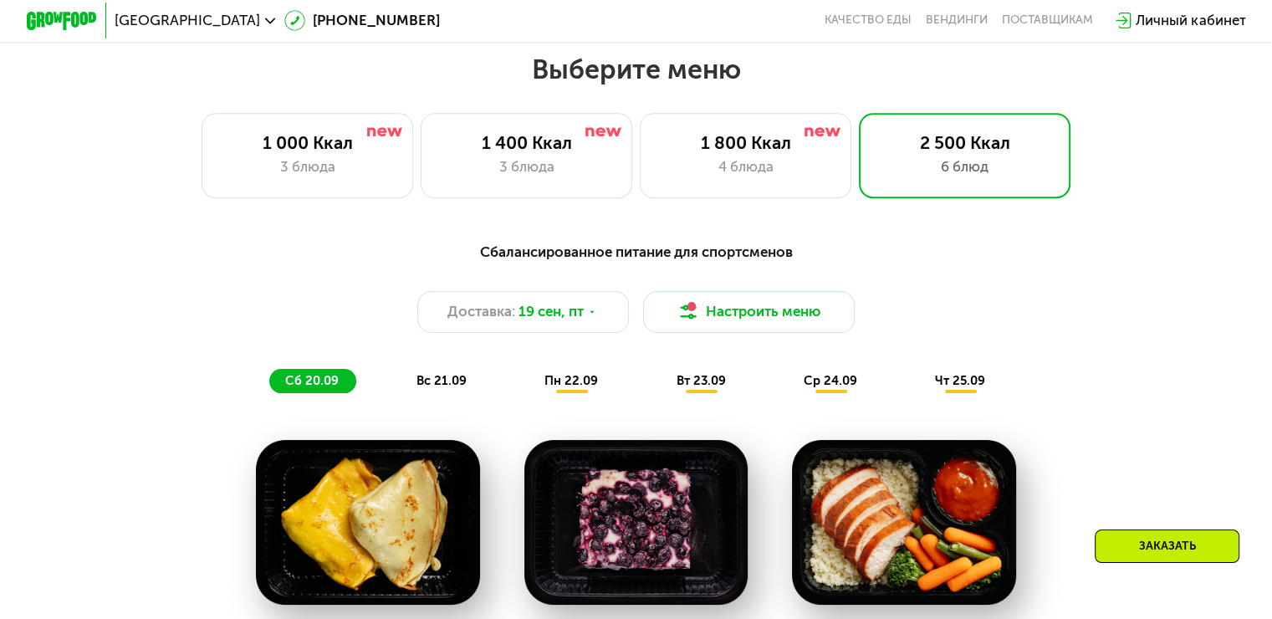
scroll to position [957, 0]
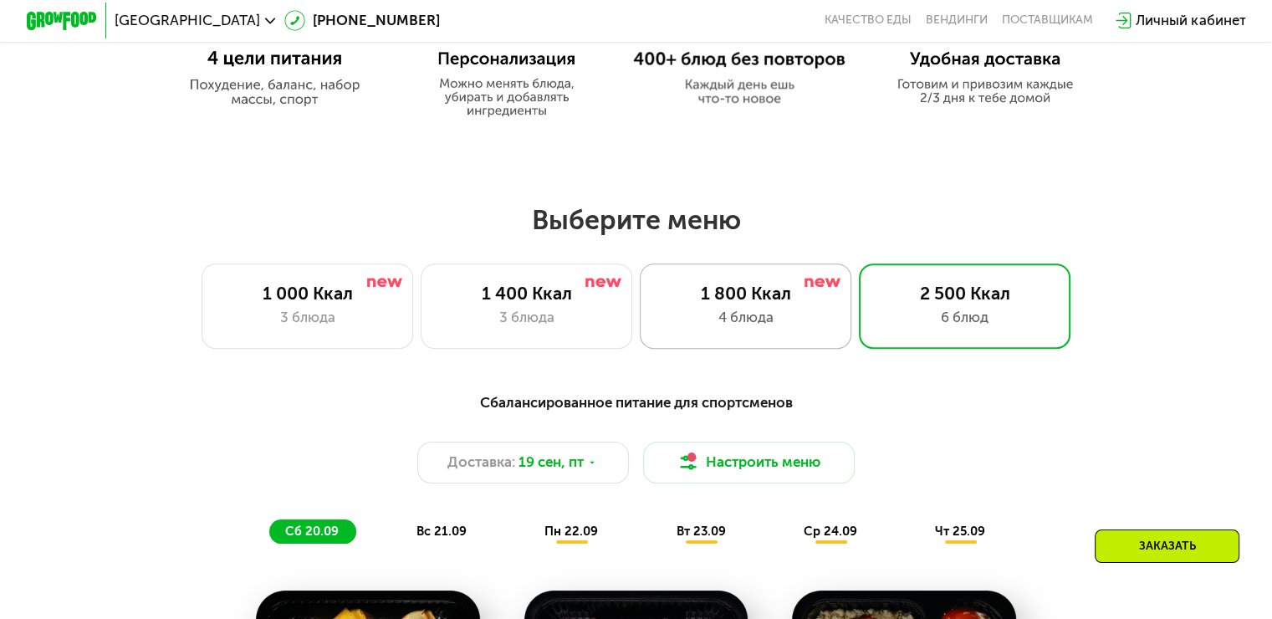
click at [791, 298] on div "1 800 Ккал" at bounding box center [745, 293] width 175 height 21
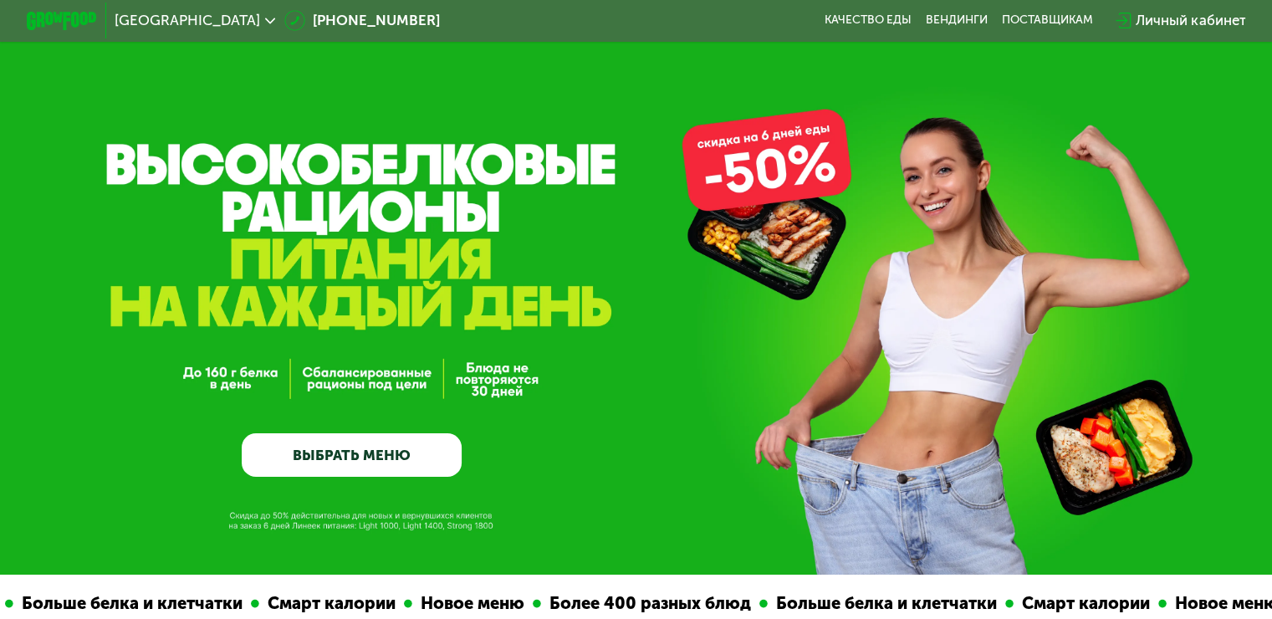
scroll to position [0, 0]
click at [896, 18] on link "Качество еды" at bounding box center [868, 20] width 87 height 14
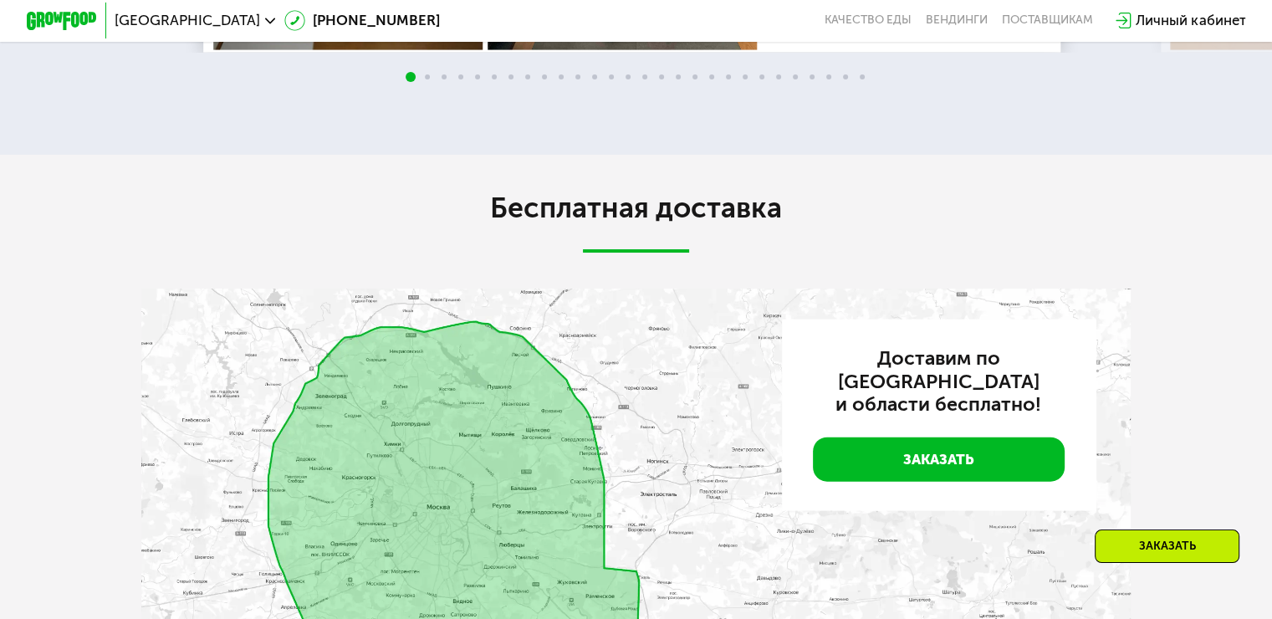
scroll to position [3317, 0]
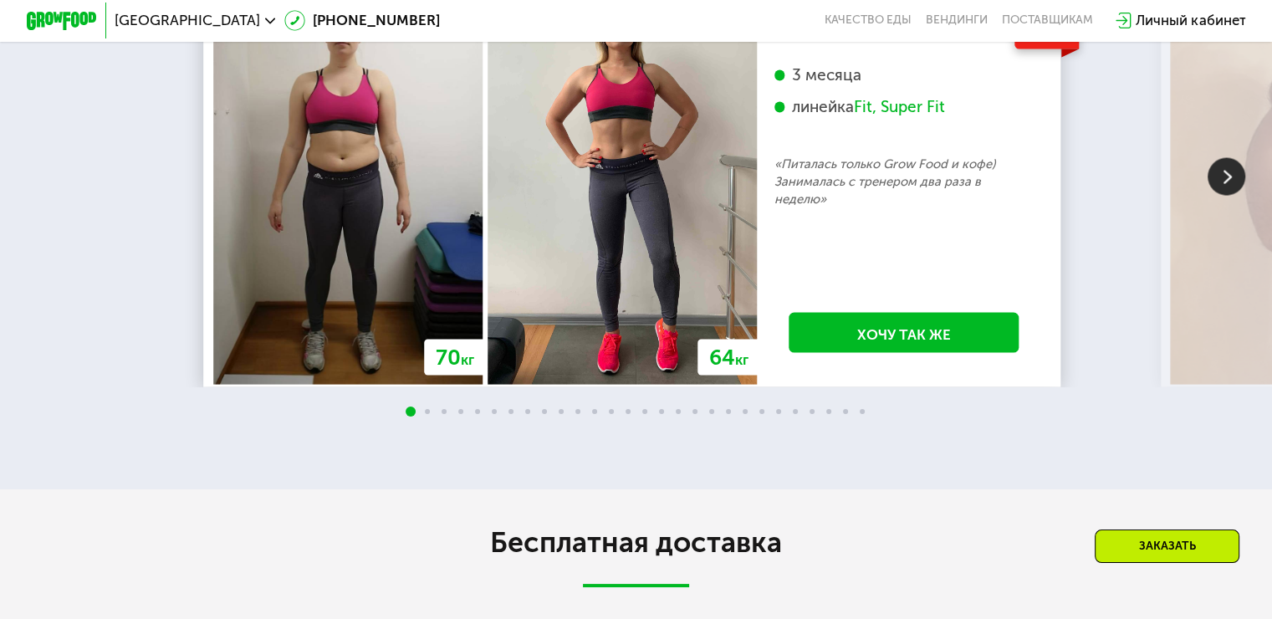
click at [1224, 196] on img at bounding box center [1227, 177] width 38 height 38
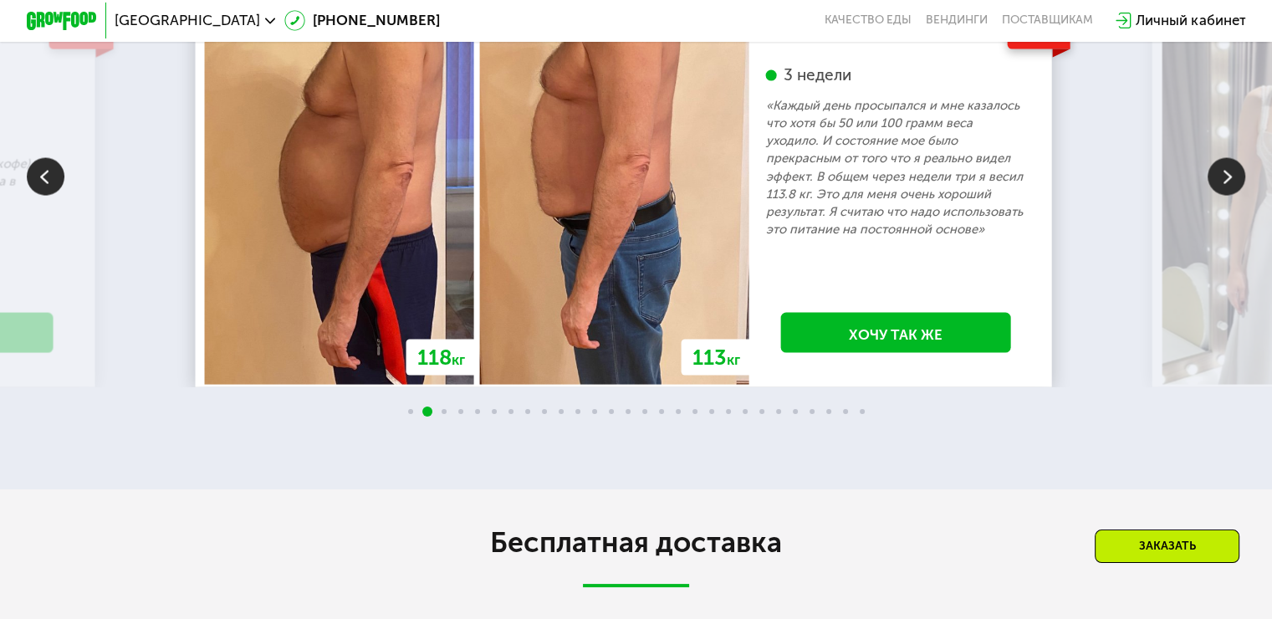
click at [1225, 196] on img at bounding box center [1227, 177] width 38 height 38
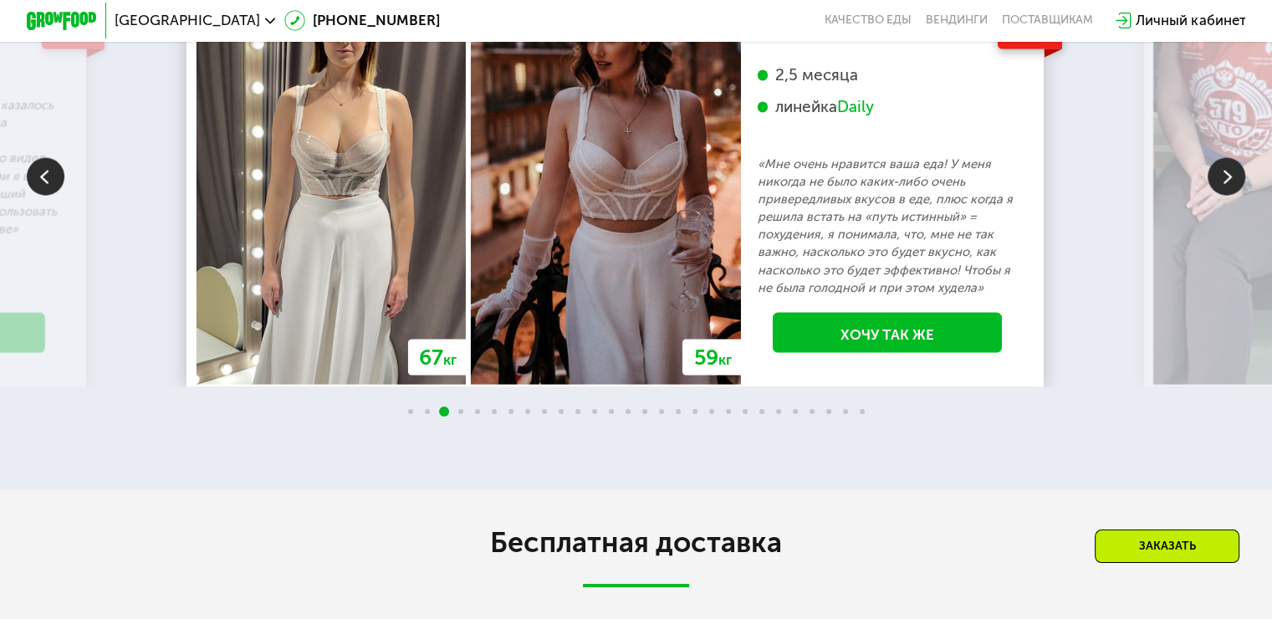
click at [1225, 196] on img at bounding box center [1227, 177] width 38 height 38
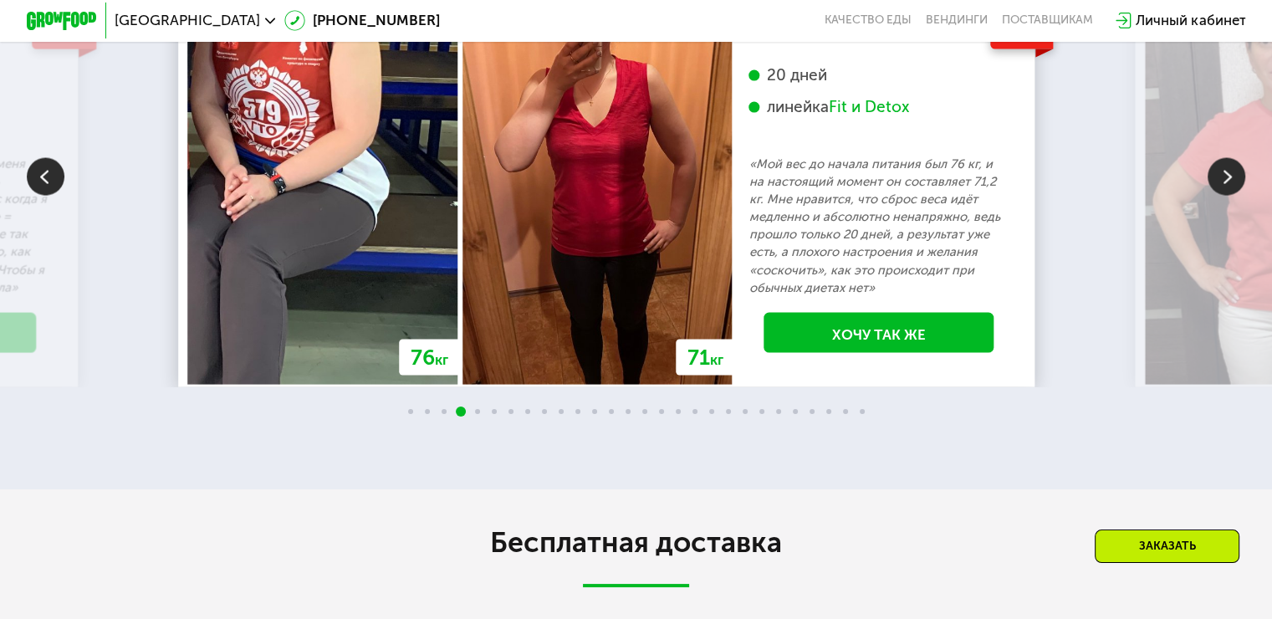
click at [1225, 196] on img at bounding box center [1227, 177] width 38 height 38
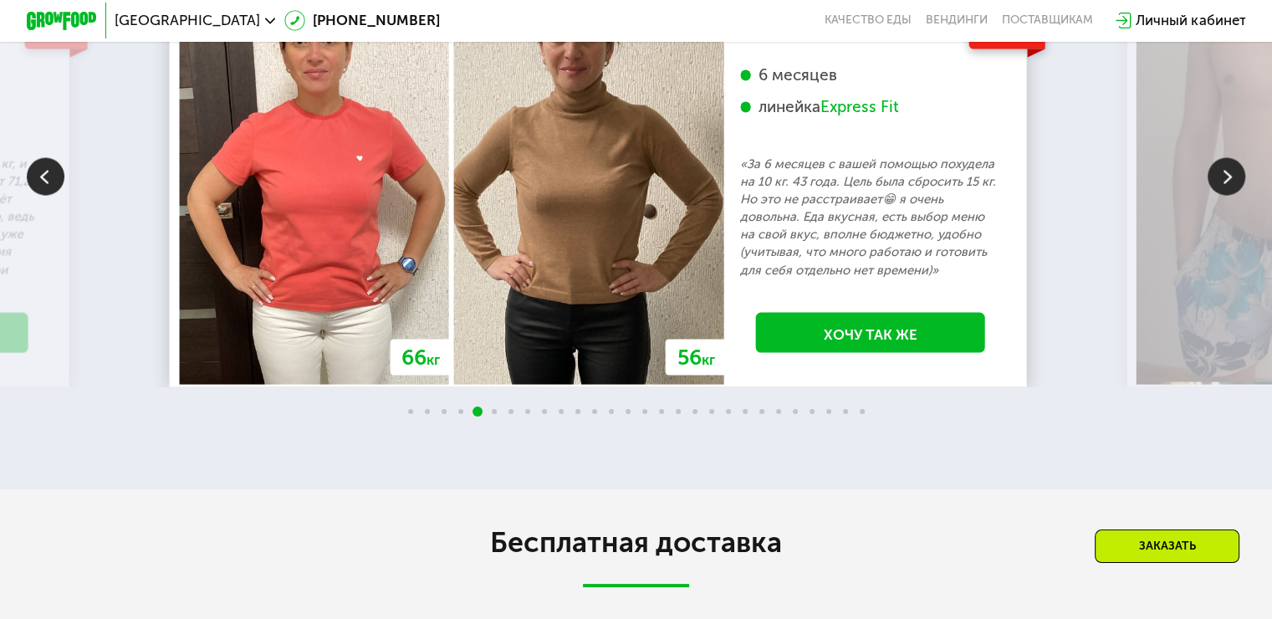
click at [1225, 196] on img at bounding box center [1227, 177] width 38 height 38
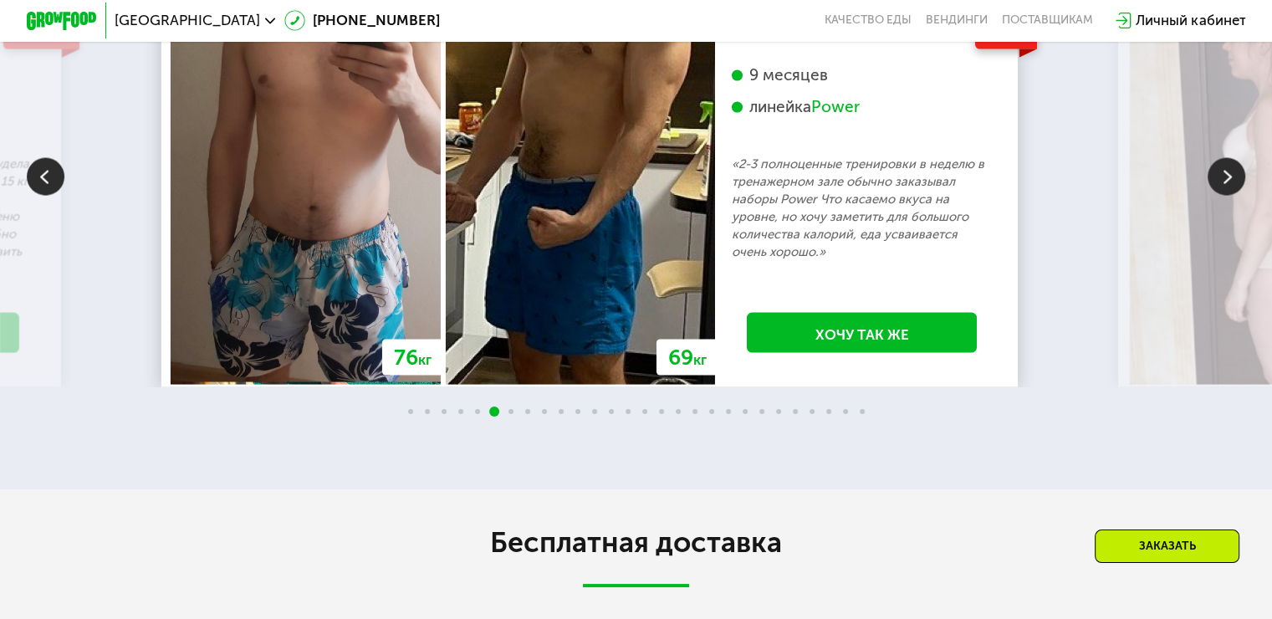
click at [1225, 196] on img at bounding box center [1227, 177] width 38 height 38
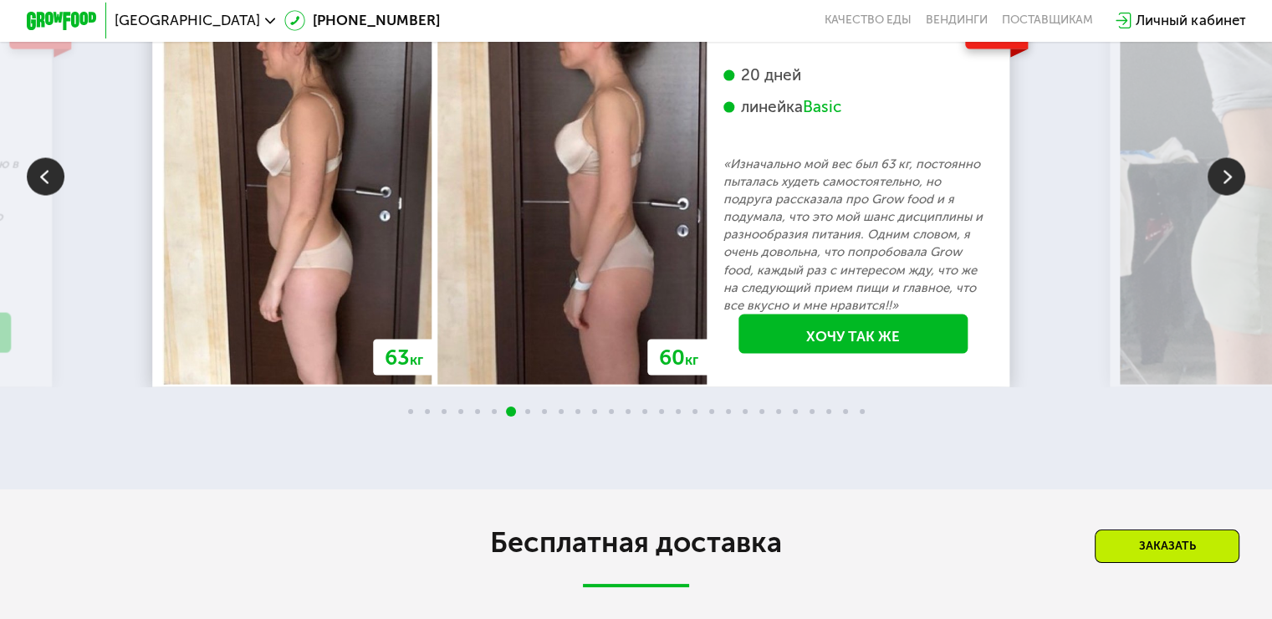
click at [1225, 196] on img at bounding box center [1227, 177] width 38 height 38
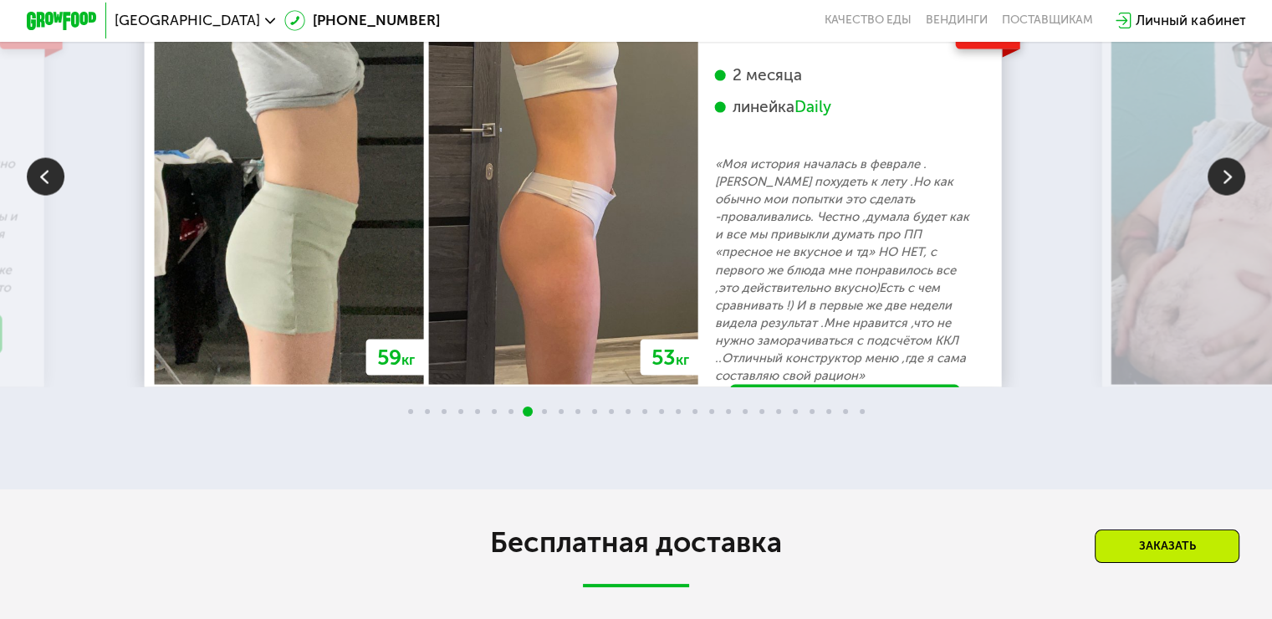
click at [42, 196] on img at bounding box center [46, 177] width 38 height 38
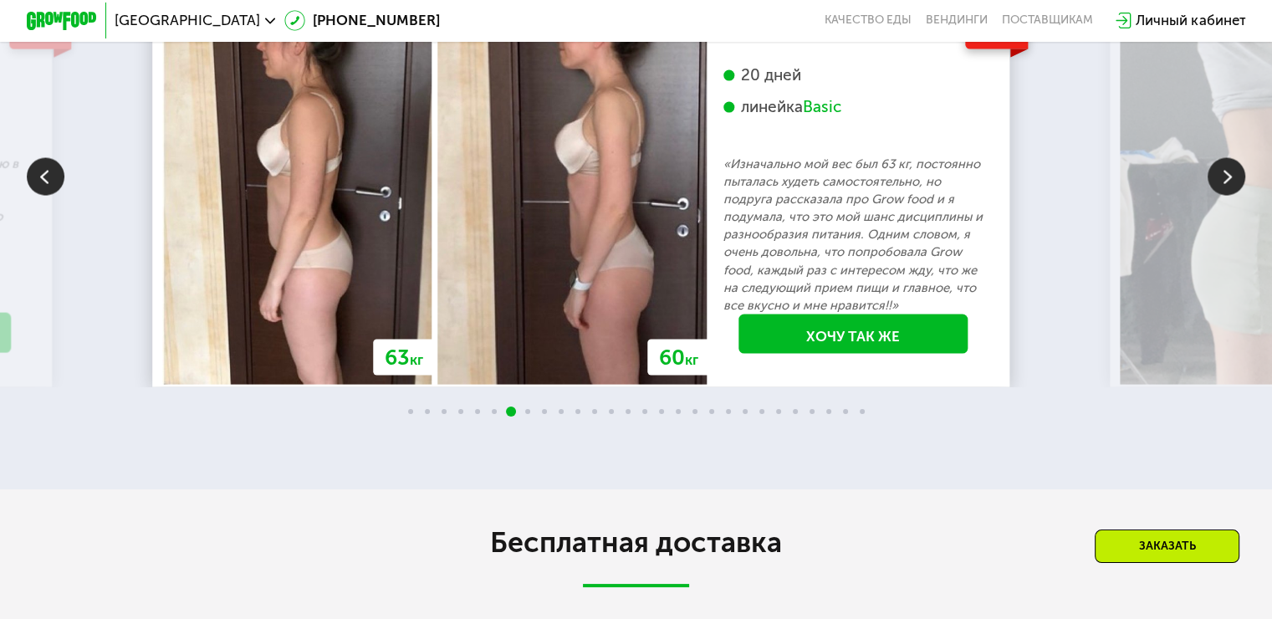
click at [1216, 196] on img at bounding box center [1227, 177] width 38 height 38
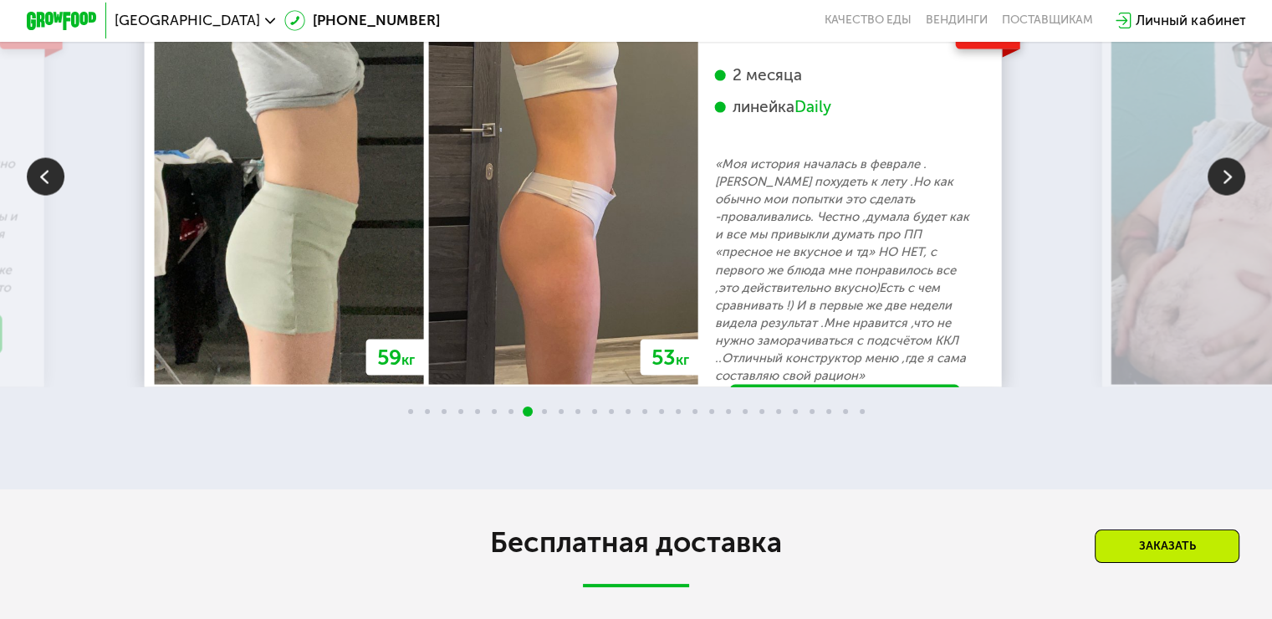
click at [1216, 196] on img at bounding box center [1227, 177] width 38 height 38
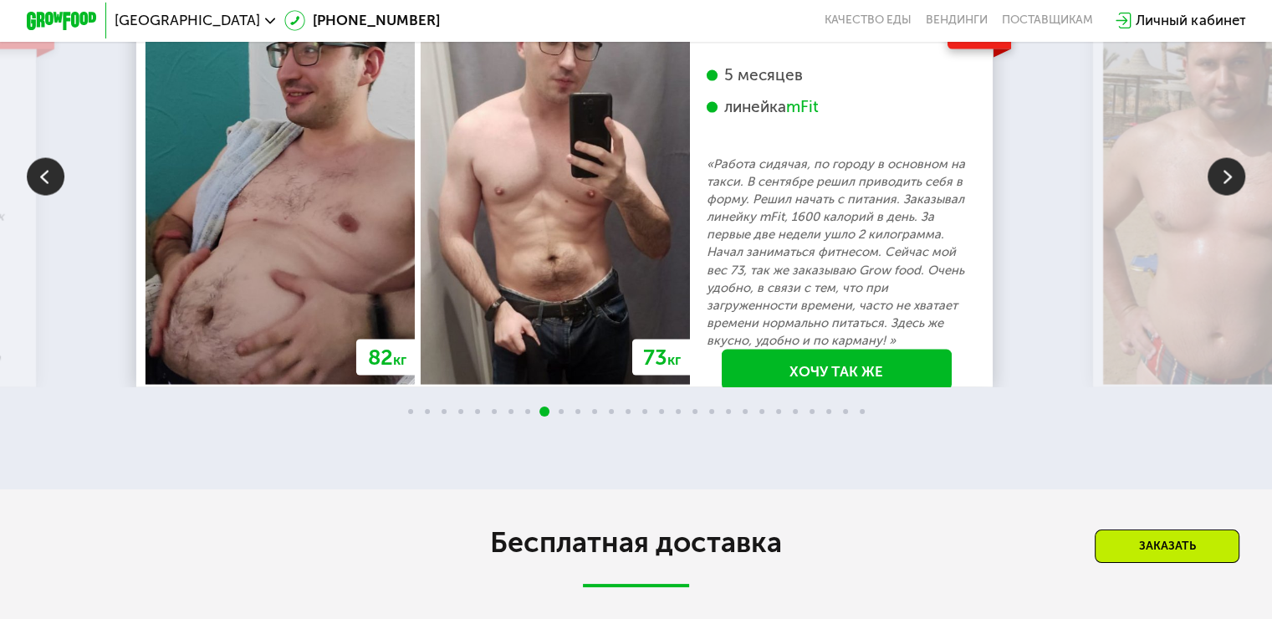
click at [1216, 196] on img at bounding box center [1227, 177] width 38 height 38
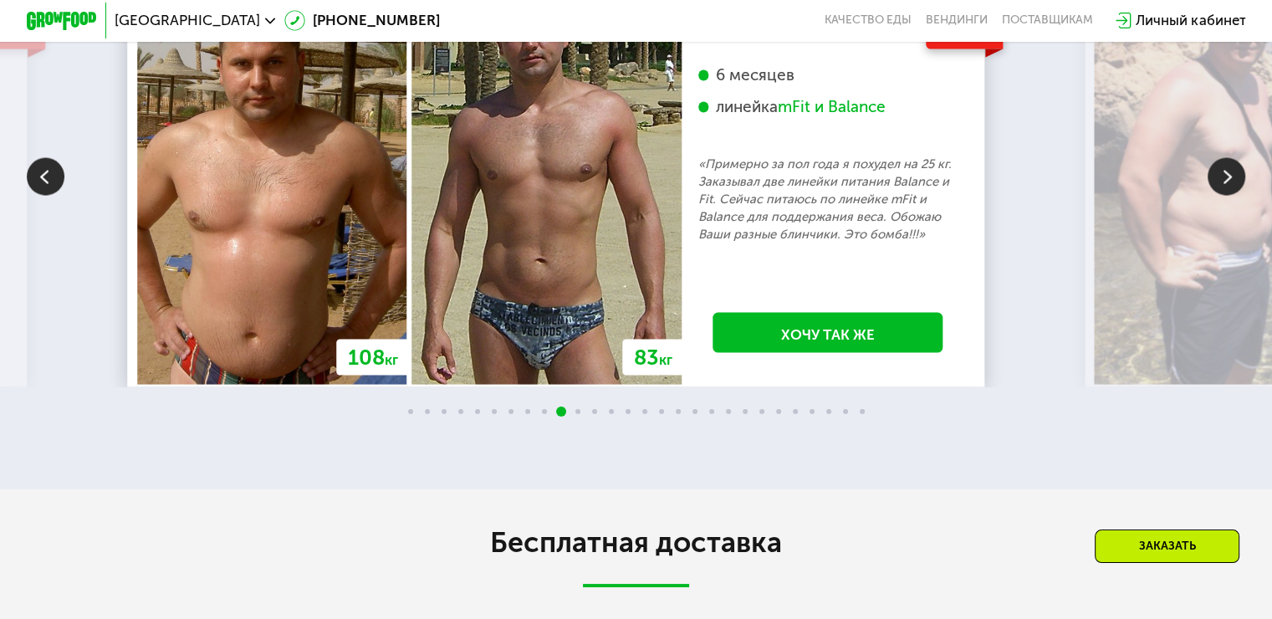
click at [1216, 196] on img at bounding box center [1227, 177] width 38 height 38
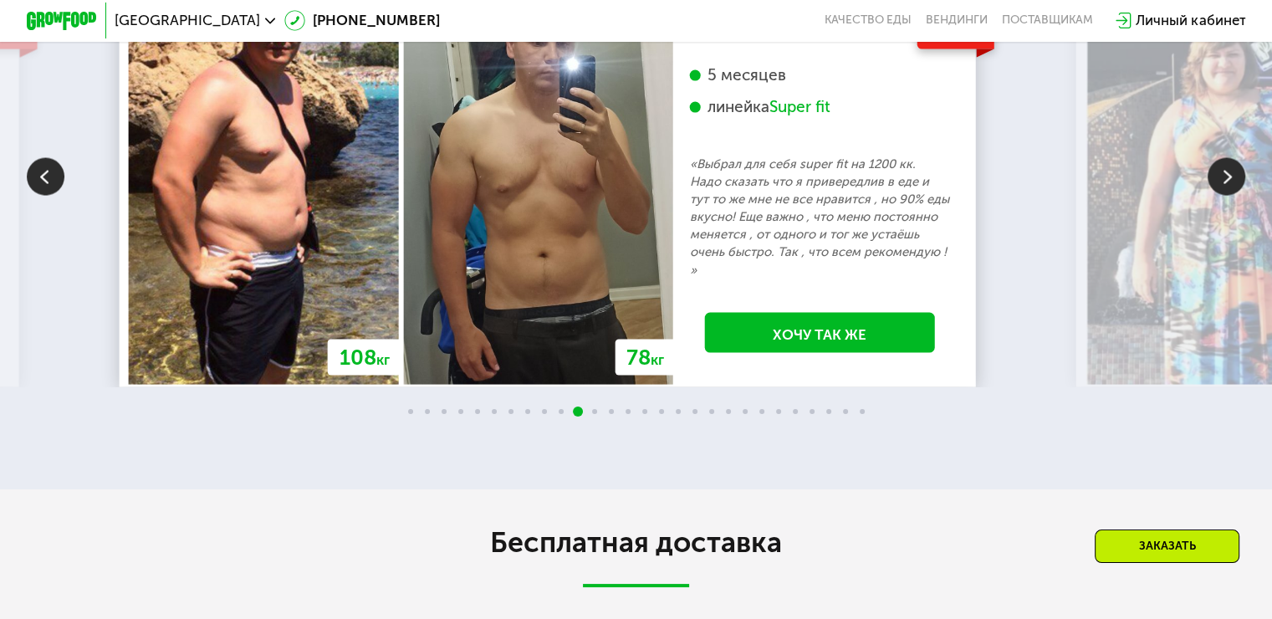
click at [1216, 196] on img at bounding box center [1227, 177] width 38 height 38
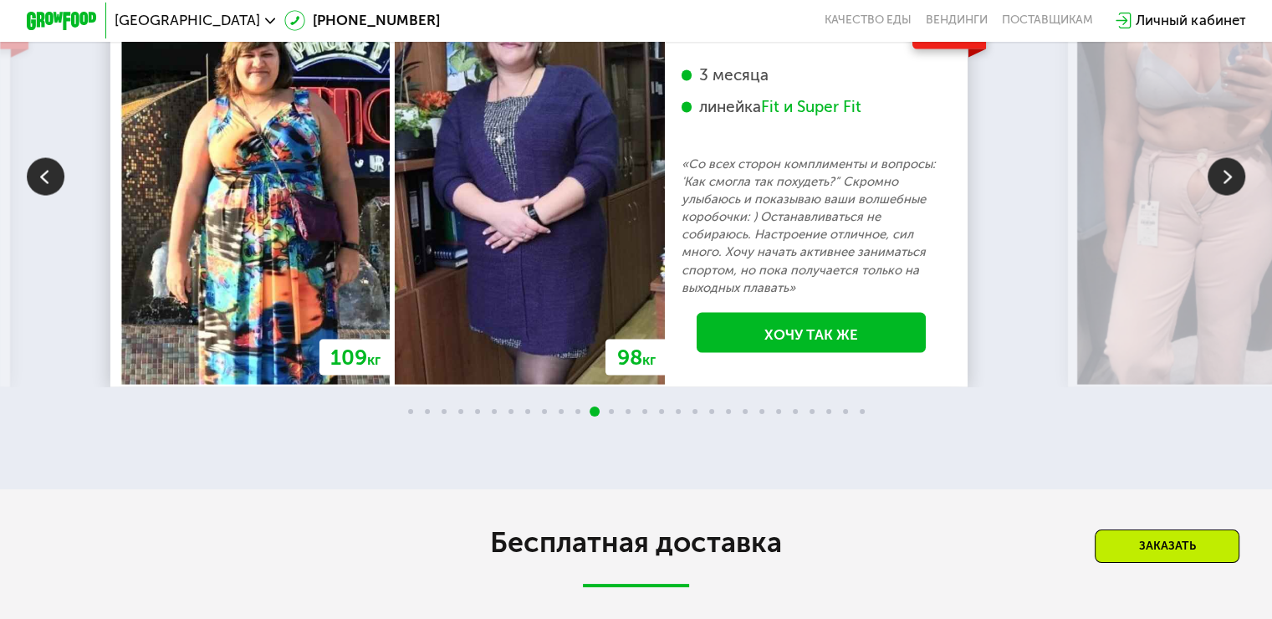
click at [1216, 196] on img at bounding box center [1227, 177] width 38 height 38
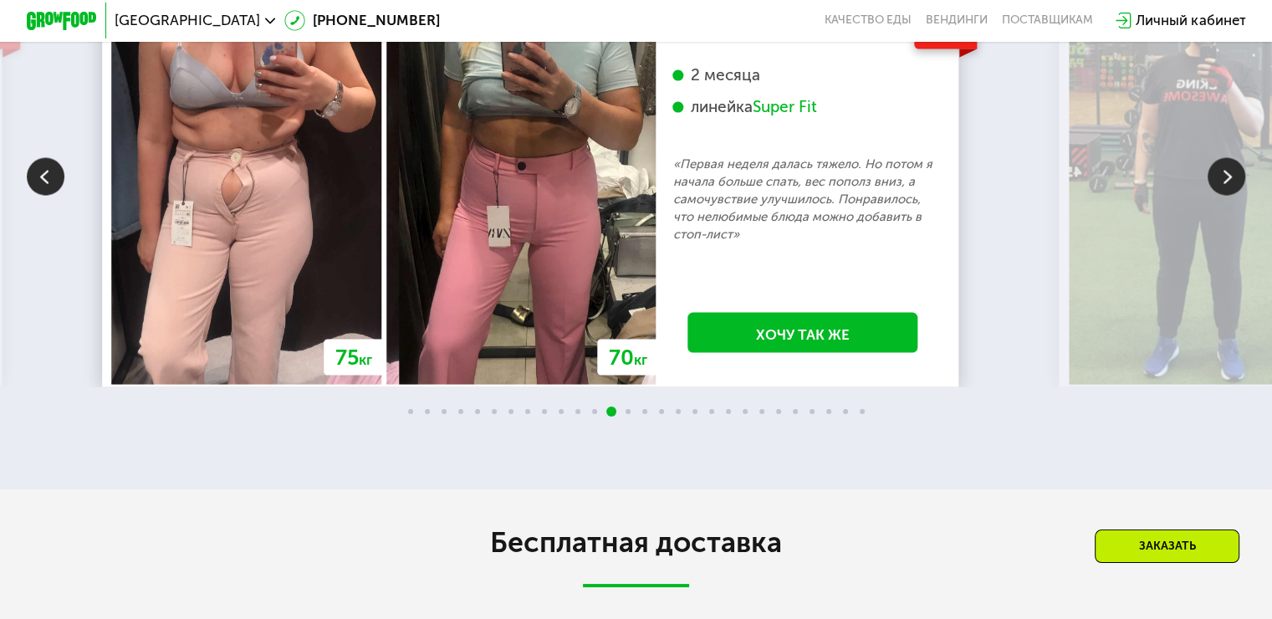
click at [1216, 196] on img at bounding box center [1227, 177] width 38 height 38
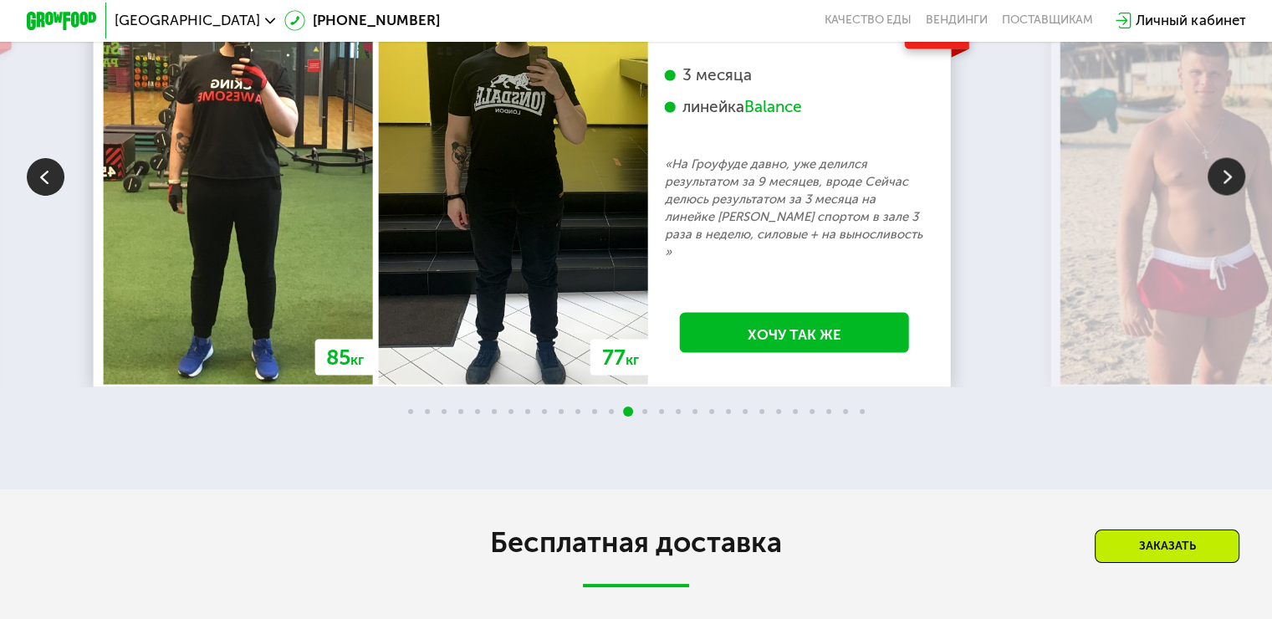
click at [1216, 196] on img at bounding box center [1227, 177] width 38 height 38
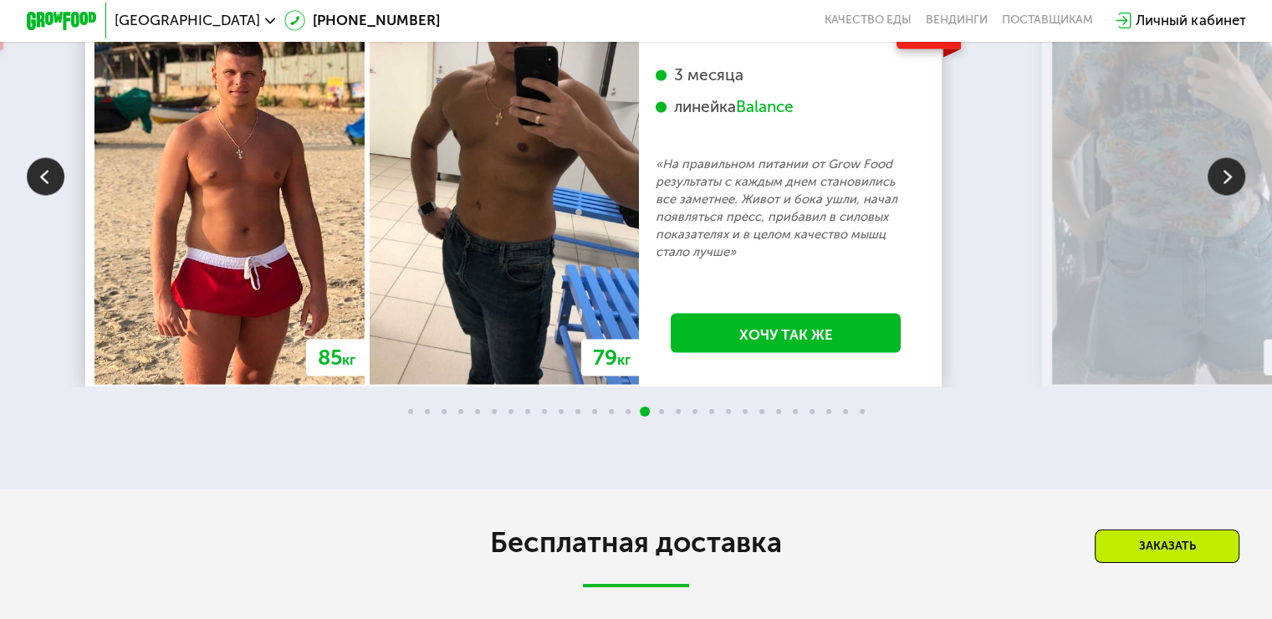
click at [1216, 196] on img at bounding box center [1227, 177] width 38 height 38
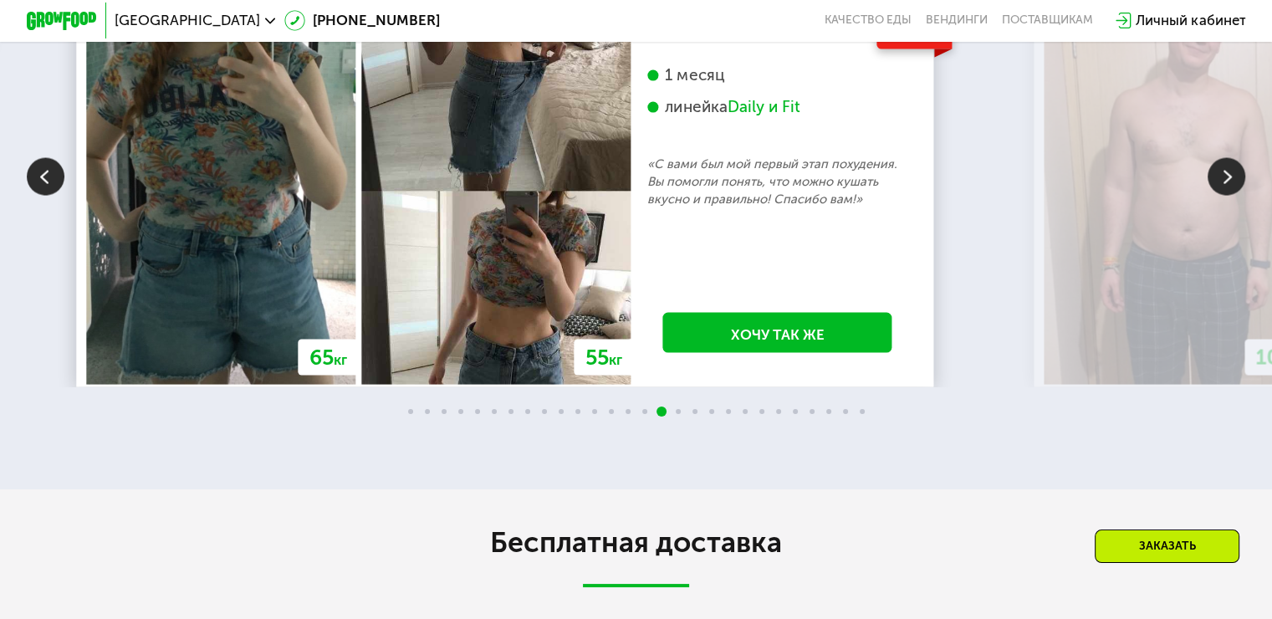
click at [1216, 196] on img at bounding box center [1227, 177] width 38 height 38
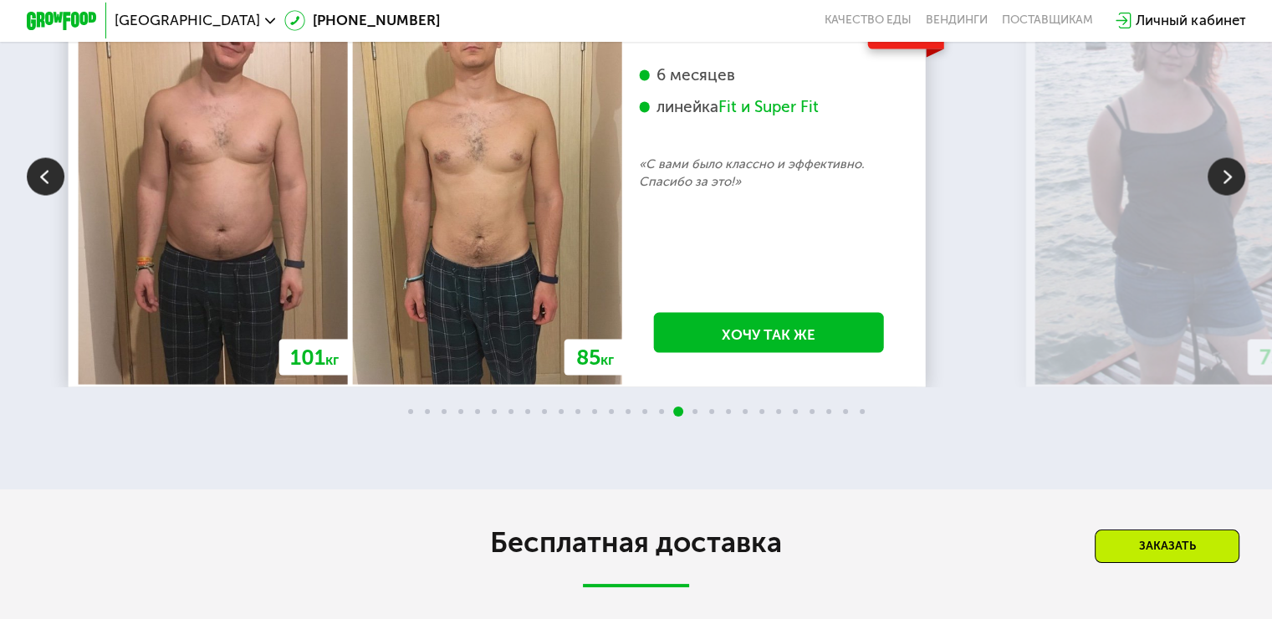
click at [1216, 196] on img at bounding box center [1227, 177] width 38 height 38
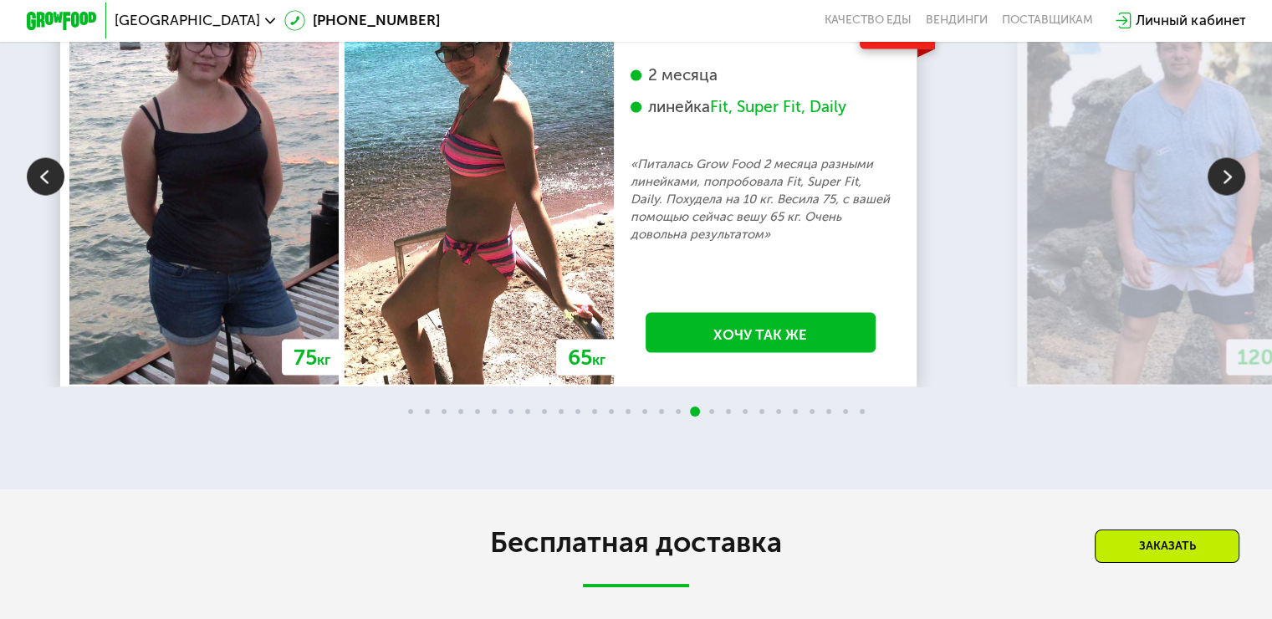
click at [1216, 196] on img at bounding box center [1227, 177] width 38 height 38
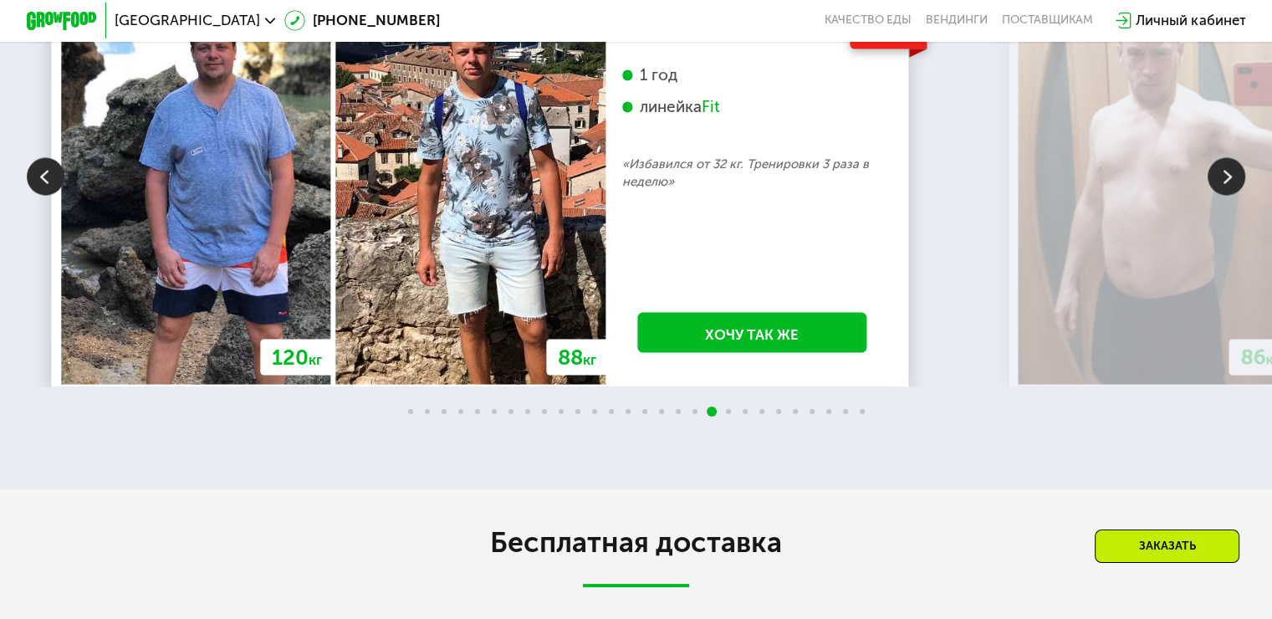
click at [1216, 196] on img at bounding box center [1227, 177] width 38 height 38
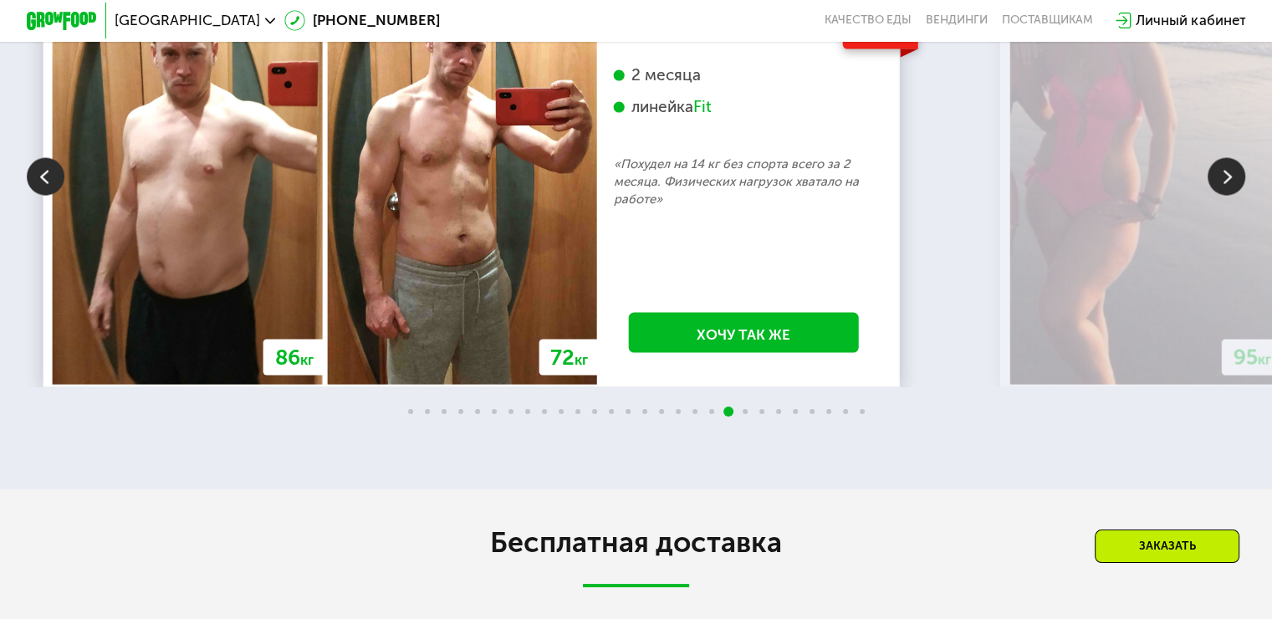
click at [1216, 196] on img at bounding box center [1227, 177] width 38 height 38
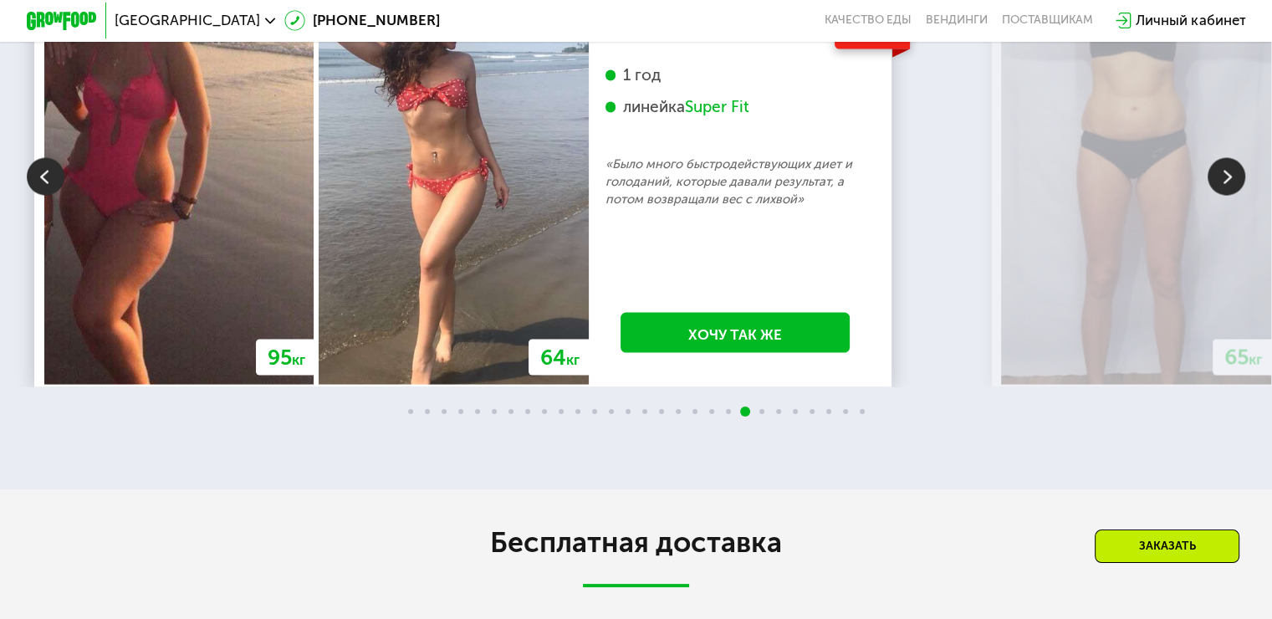
click at [1216, 196] on img at bounding box center [1227, 177] width 38 height 38
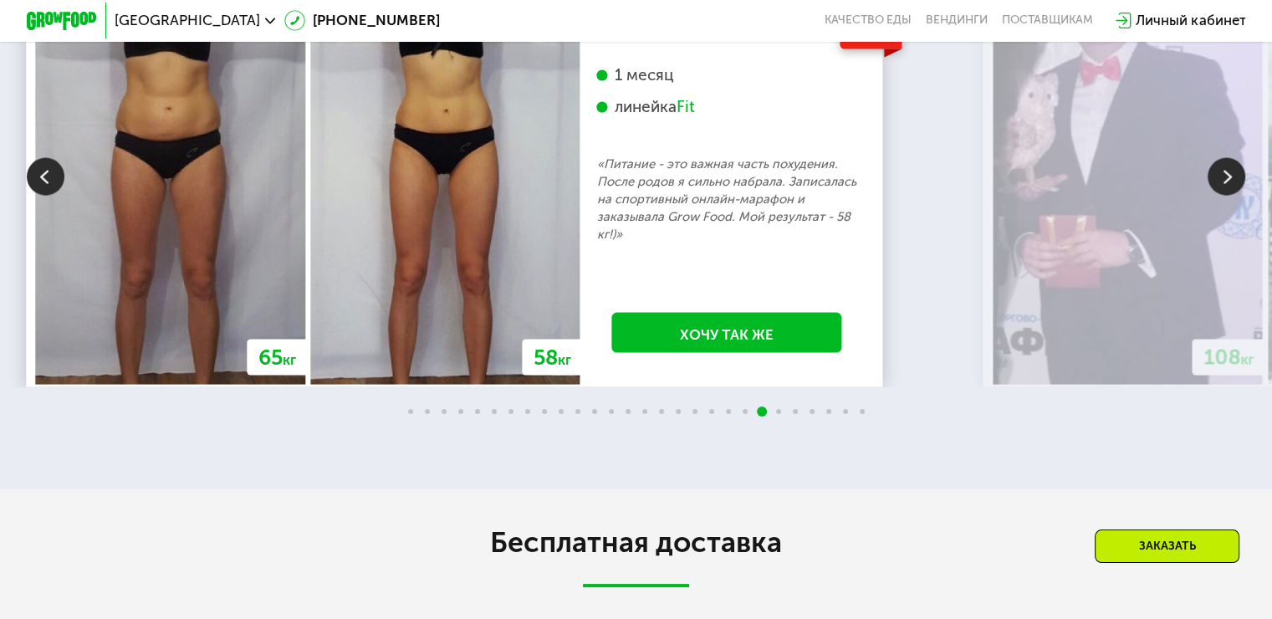
click at [1216, 196] on img at bounding box center [1227, 177] width 38 height 38
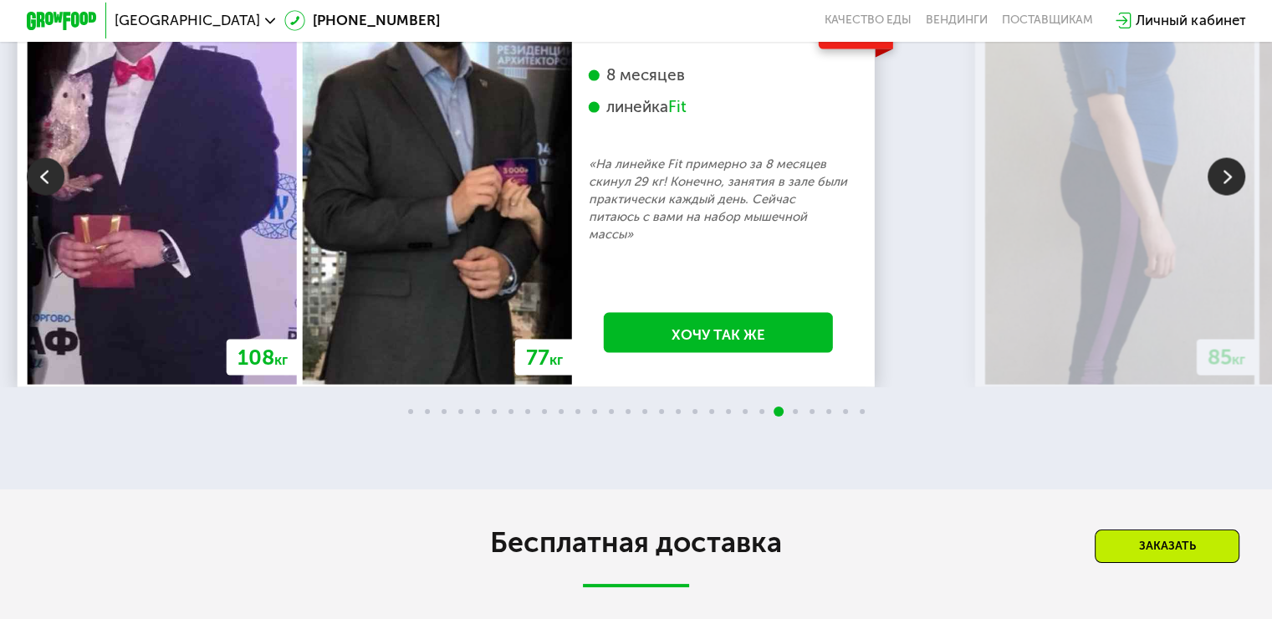
click at [1216, 196] on img at bounding box center [1227, 177] width 38 height 38
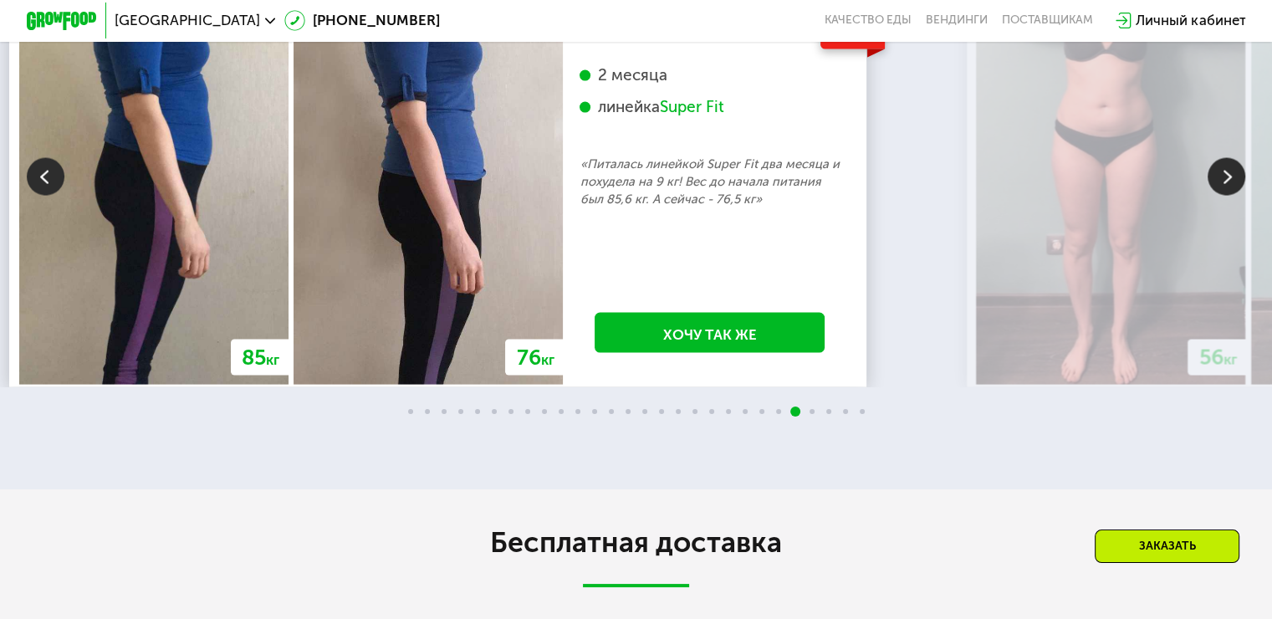
click at [1216, 196] on img at bounding box center [1227, 177] width 38 height 38
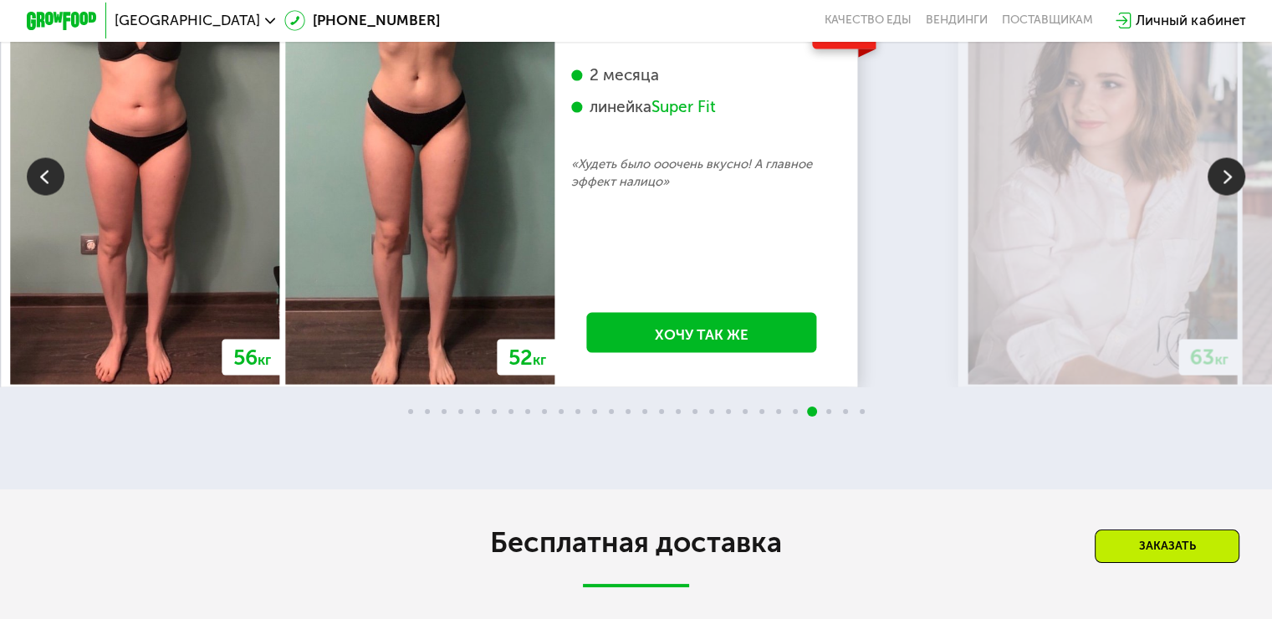
click at [1216, 196] on img at bounding box center [1227, 177] width 38 height 38
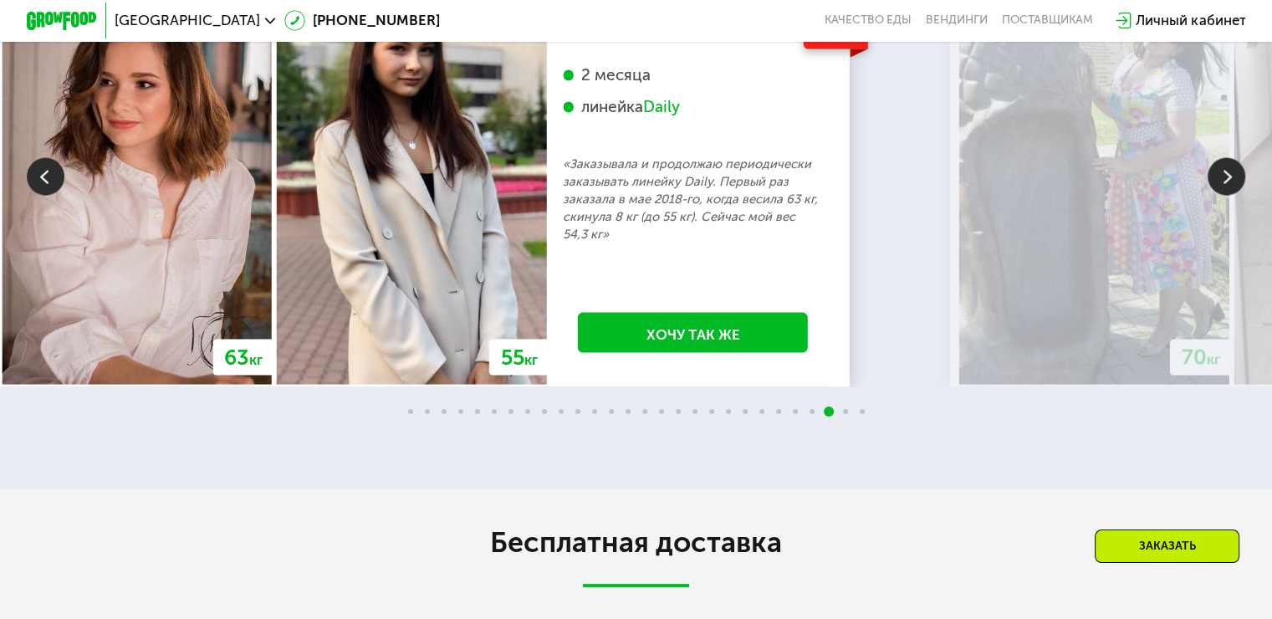
click at [1216, 196] on img at bounding box center [1227, 177] width 38 height 38
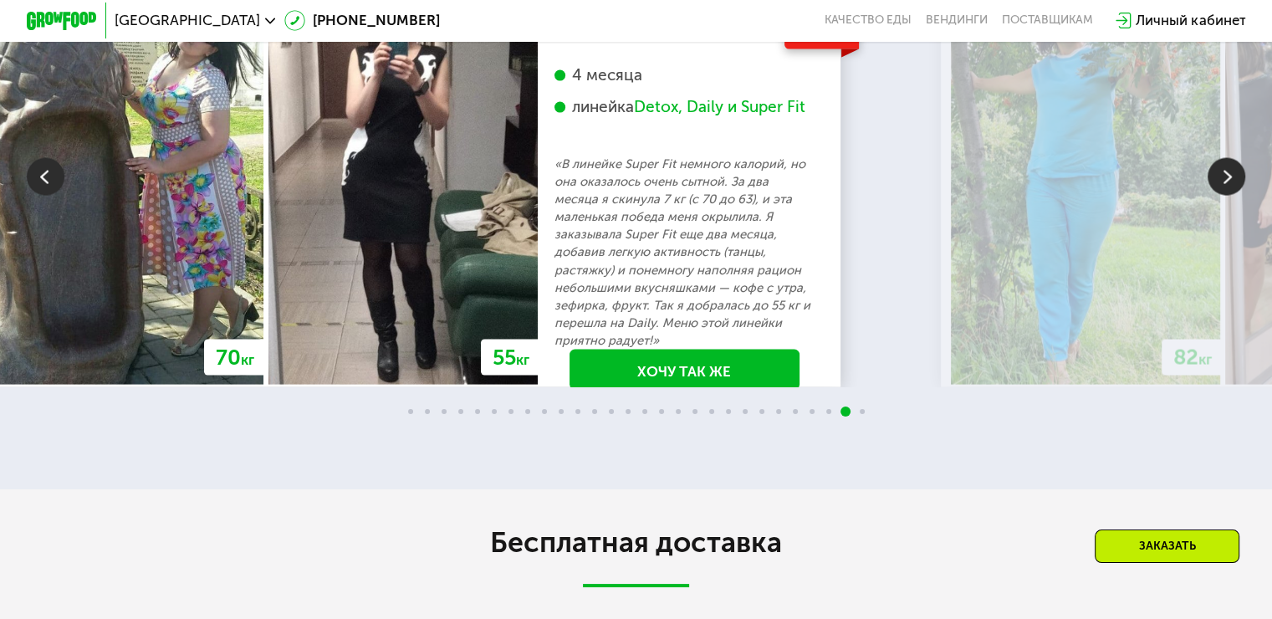
click at [1216, 196] on img at bounding box center [1227, 177] width 38 height 38
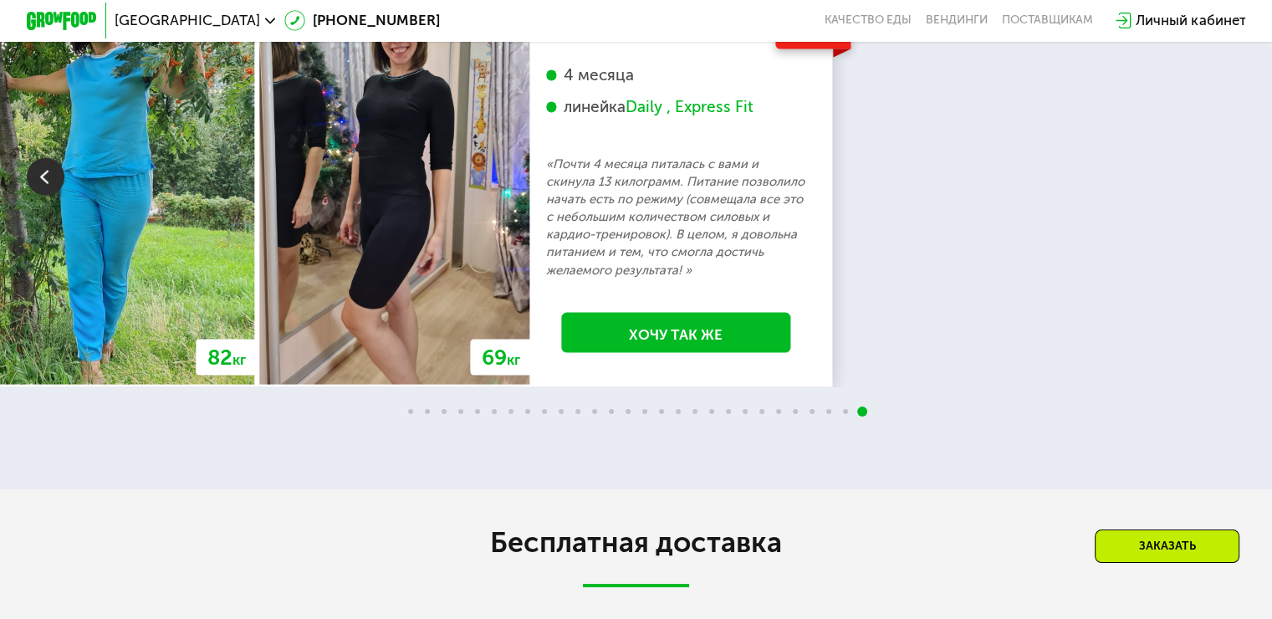
click at [1216, 351] on div "70 кг 64 кг -6 кг Екатерина, 31 год 3 месяца линейка Fit, Super Fit «Питалась т…" at bounding box center [636, 177] width 1272 height 421
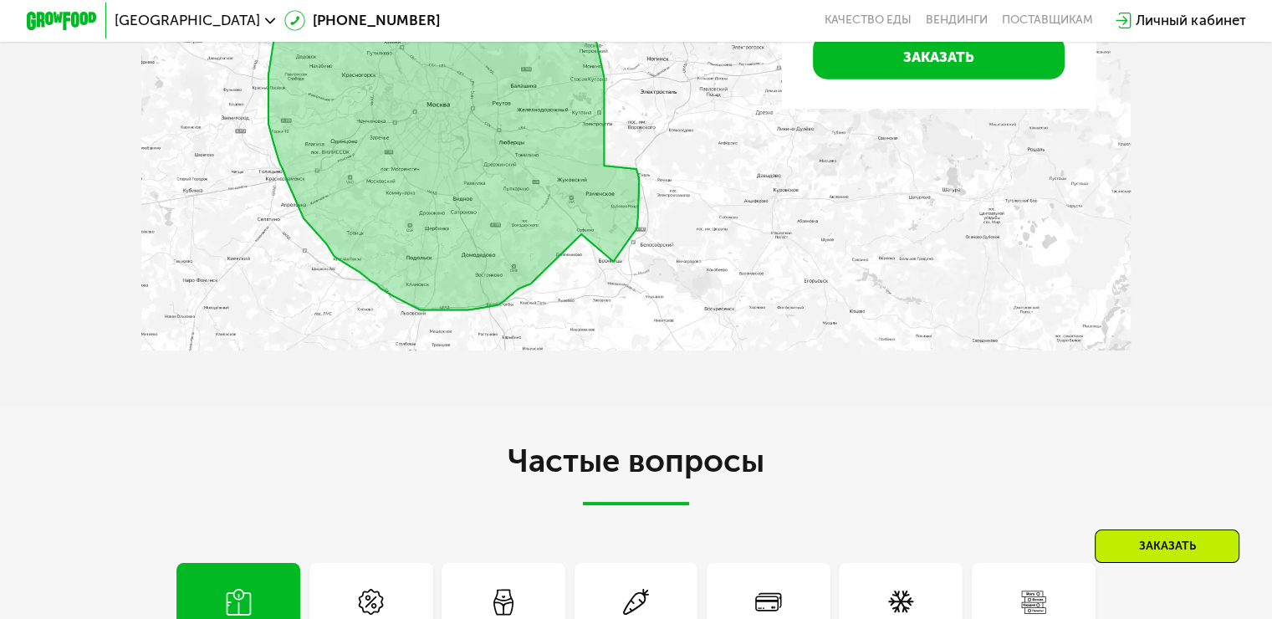
scroll to position [3468, 0]
